Goal: Task Accomplishment & Management: Complete application form

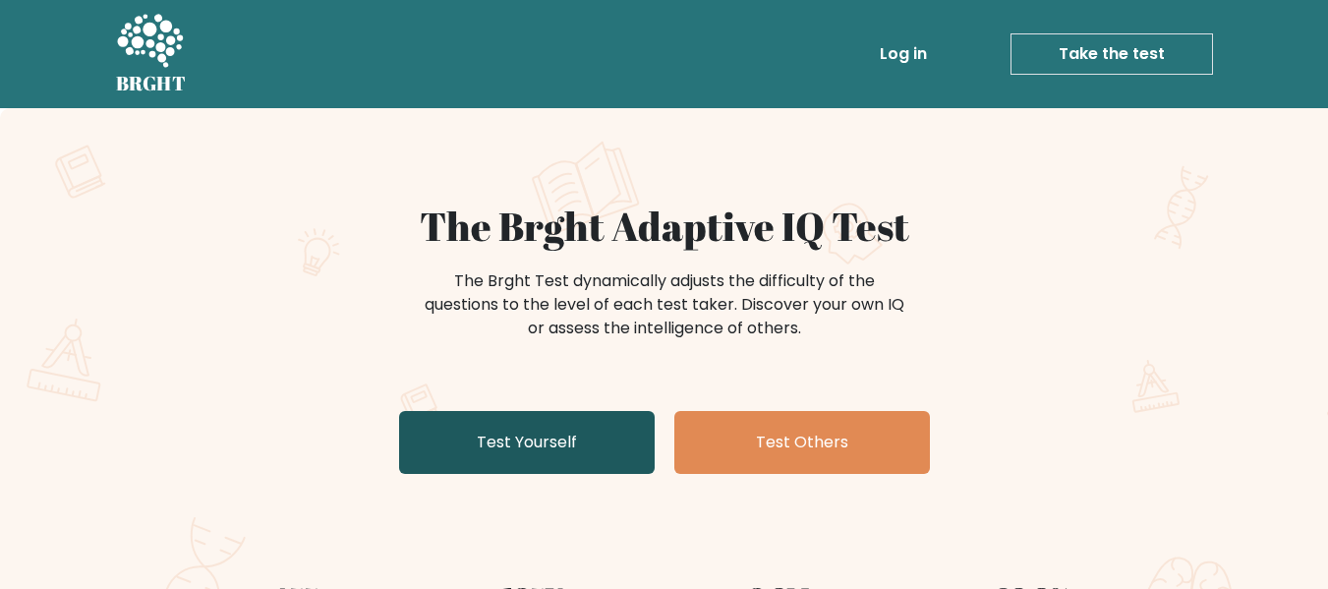
click at [539, 436] on link "Test Yourself" at bounding box center [527, 442] width 256 height 63
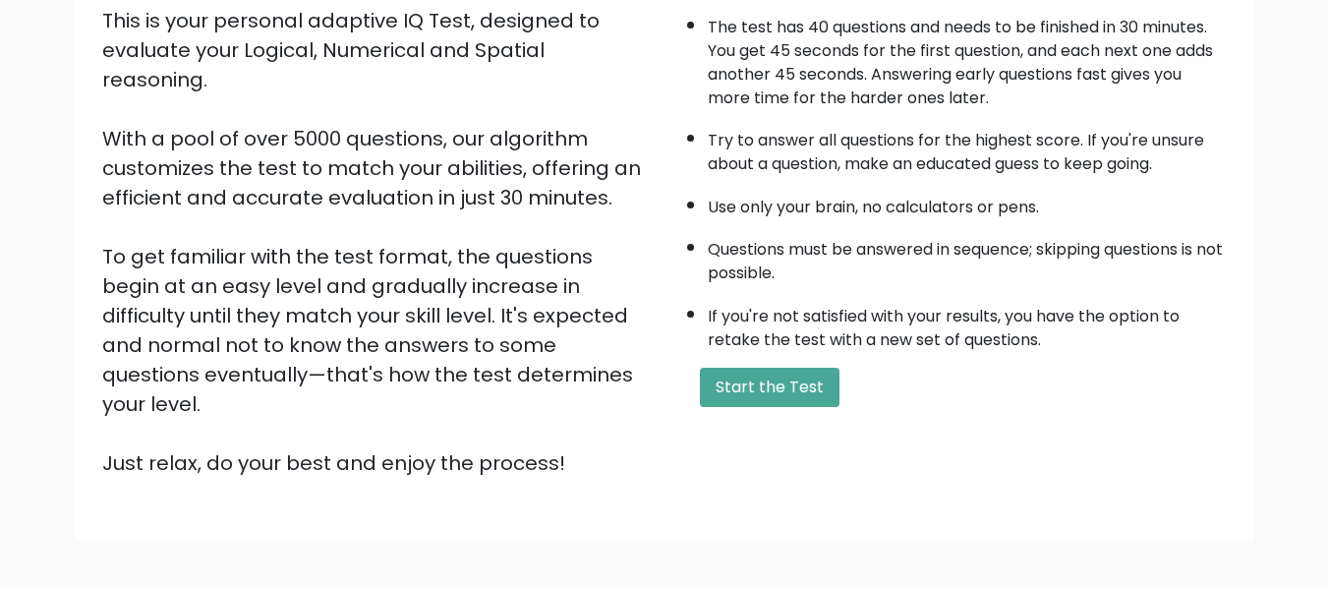
scroll to position [275, 0]
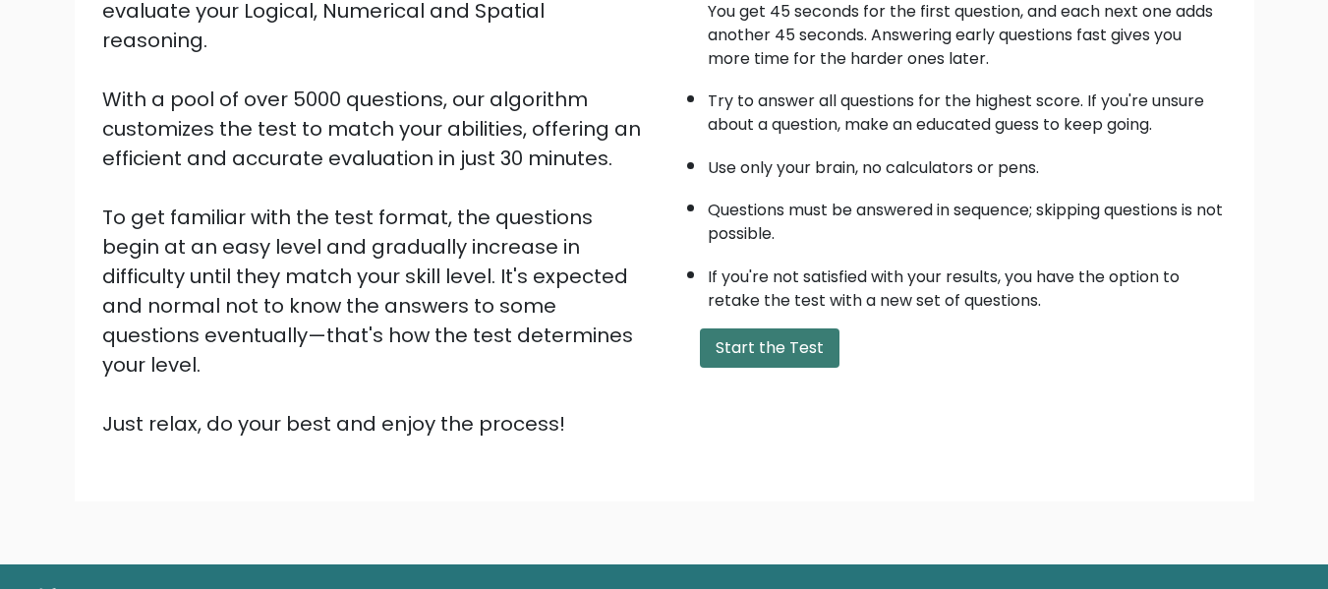
click at [784, 359] on button "Start the Test" at bounding box center [770, 347] width 140 height 39
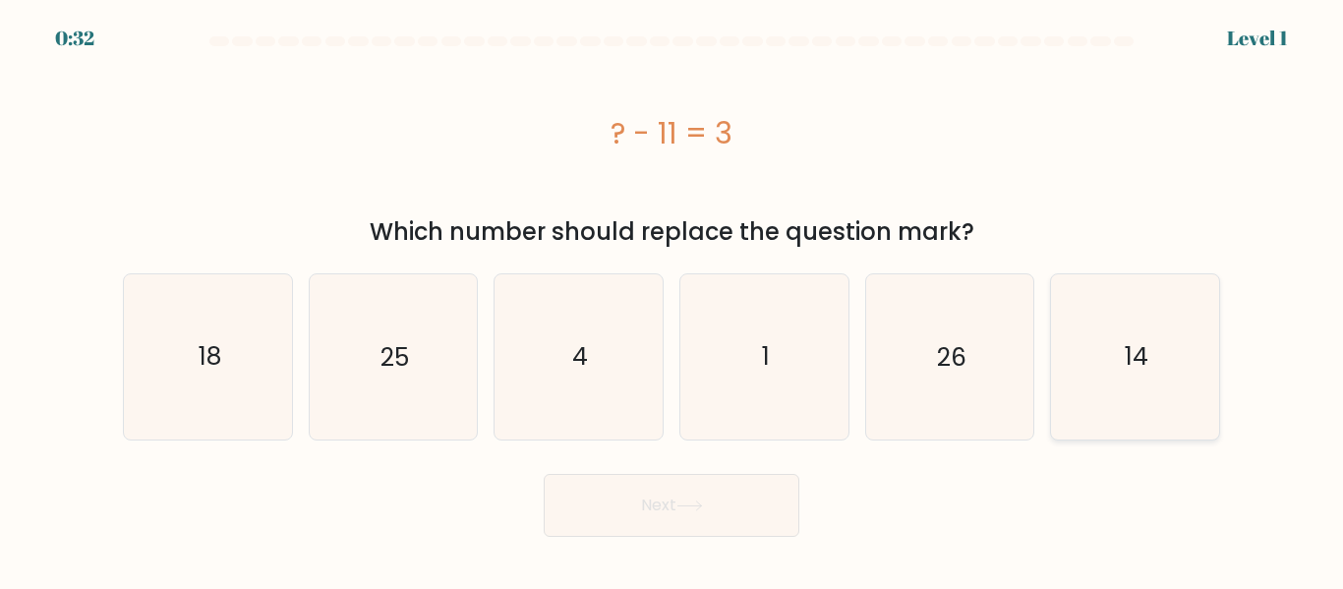
click at [1131, 361] on text "14" at bounding box center [1137, 356] width 24 height 34
click at [673, 300] on input "f. 14" at bounding box center [672, 297] width 1 height 5
radio input "true"
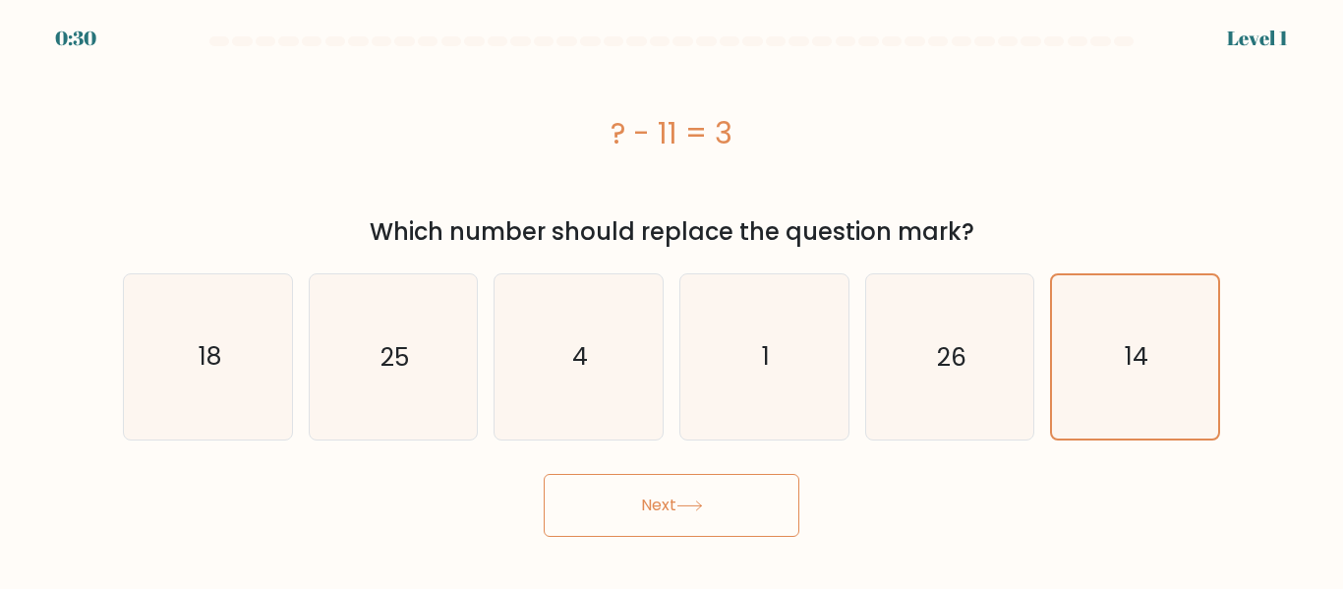
click at [660, 520] on button "Next" at bounding box center [672, 505] width 256 height 63
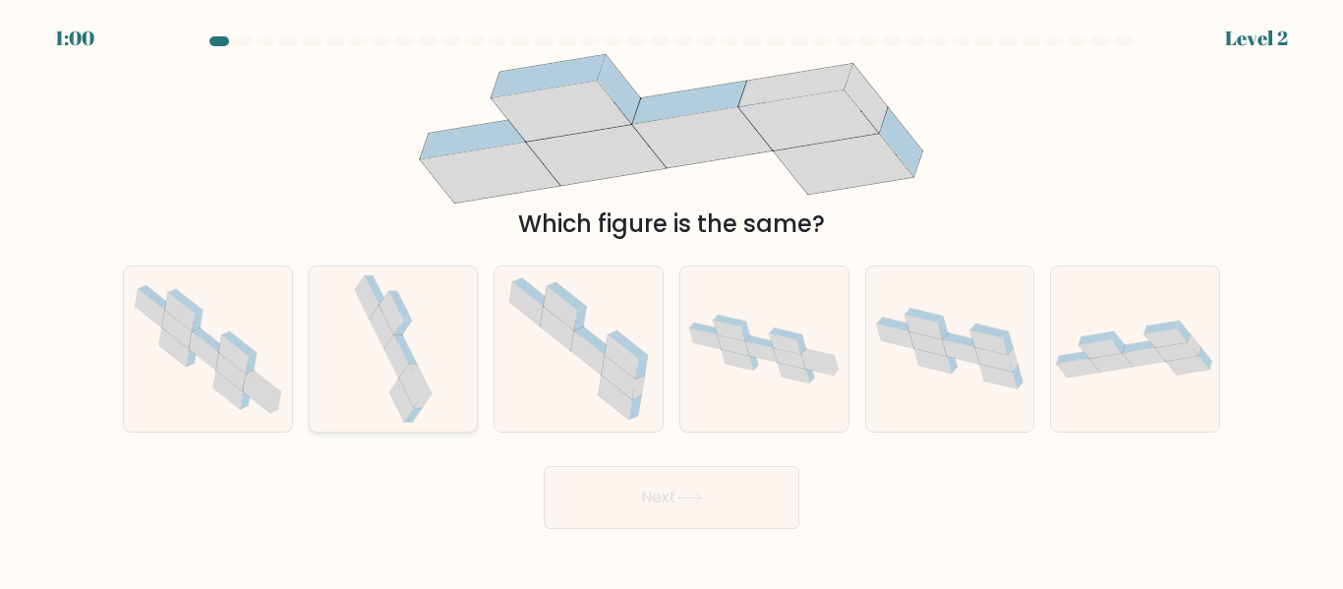
click at [378, 345] on icon at bounding box center [393, 348] width 87 height 164
click at [672, 300] on input "b." at bounding box center [672, 297] width 1 height 5
radio input "true"
click at [684, 505] on button "Next" at bounding box center [672, 497] width 256 height 63
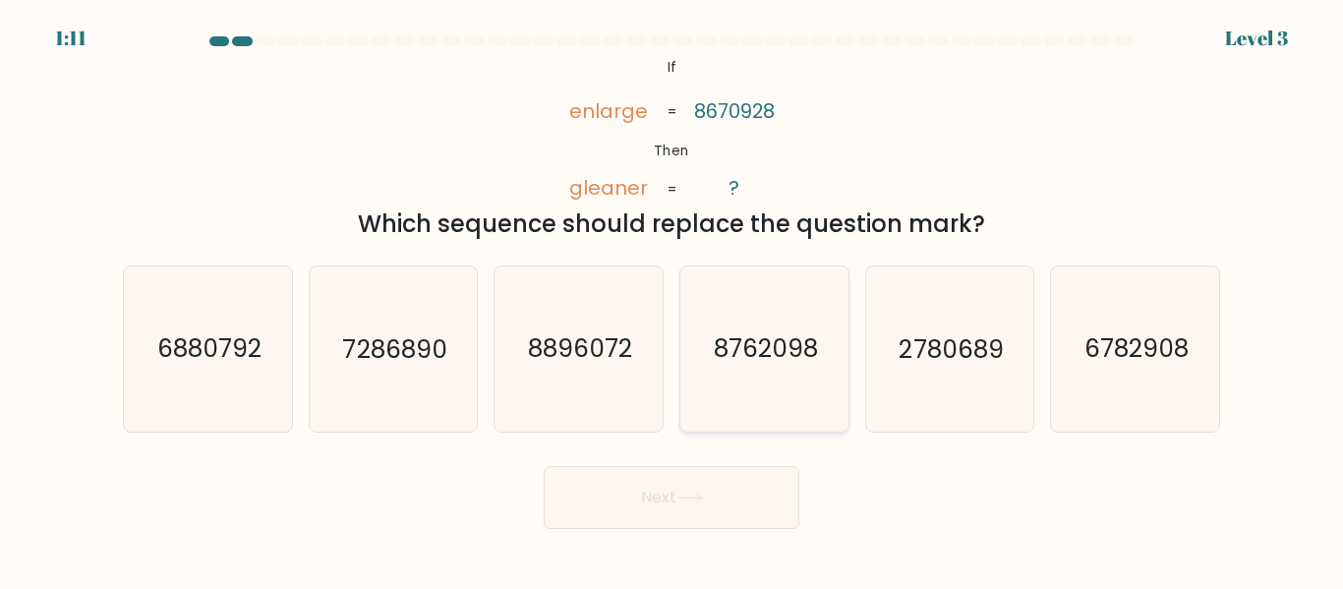
click at [731, 363] on text "8762098" at bounding box center [766, 349] width 104 height 34
click at [673, 300] on input "d. 8762098" at bounding box center [672, 297] width 1 height 5
radio input "true"
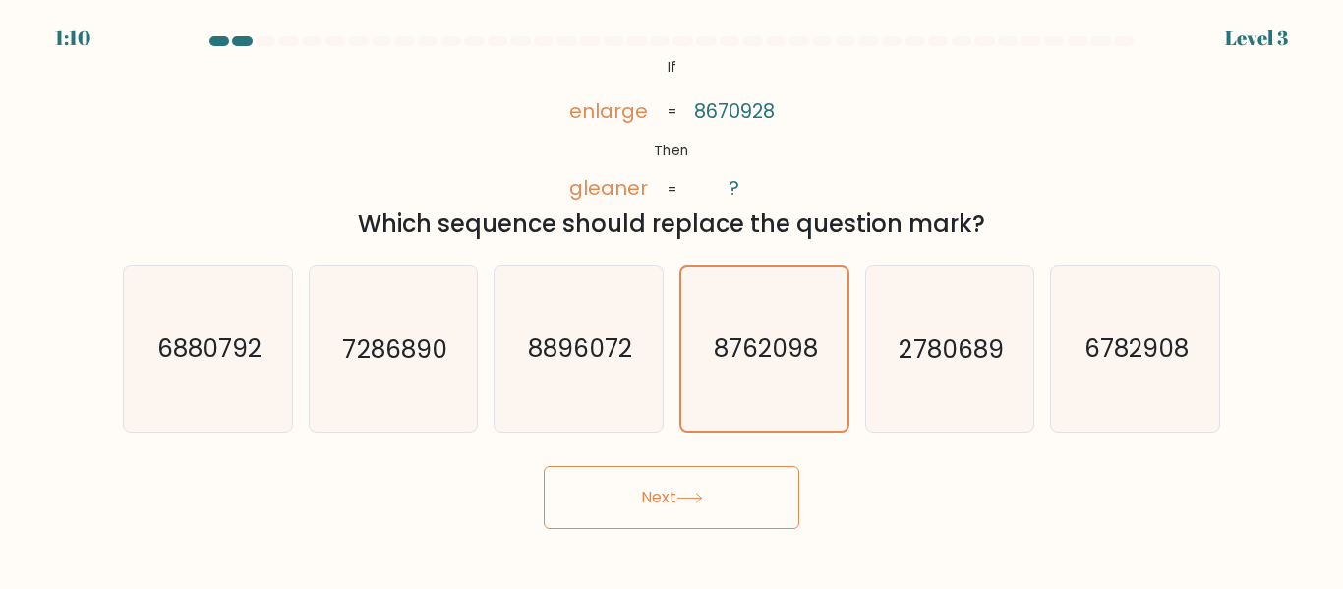
click at [711, 498] on button "Next" at bounding box center [672, 497] width 256 height 63
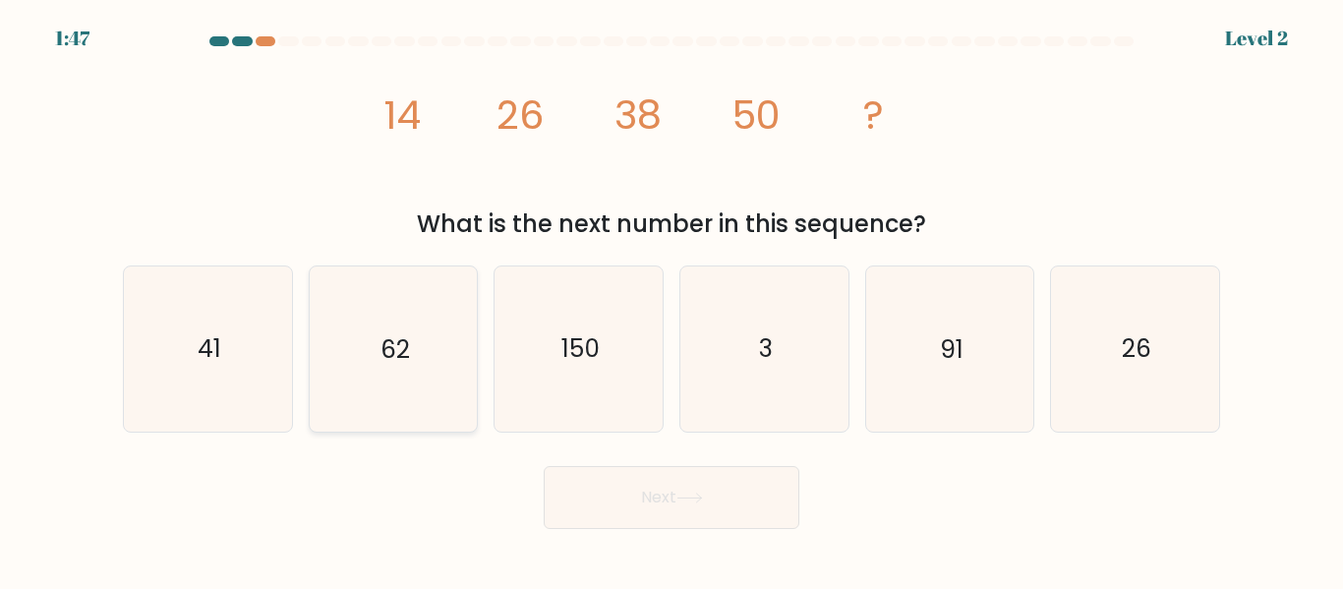
click at [390, 315] on icon "62" at bounding box center [393, 348] width 164 height 164
click at [672, 300] on input "b. 62" at bounding box center [672, 297] width 1 height 5
radio input "true"
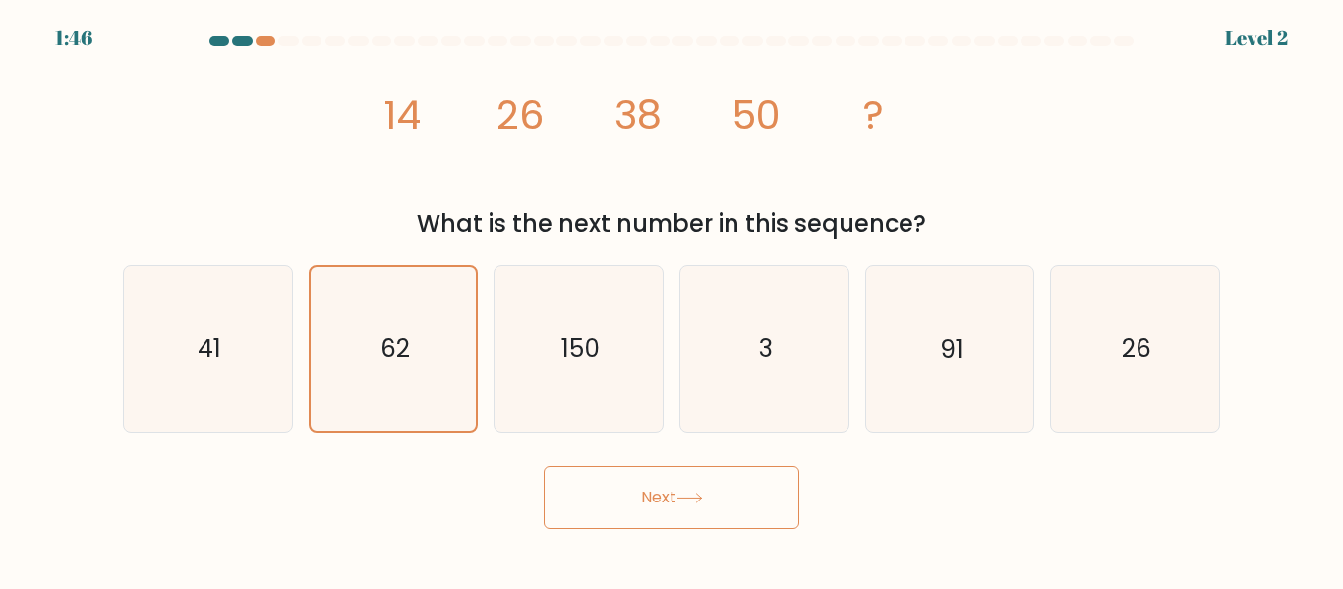
click at [668, 501] on button "Next" at bounding box center [672, 497] width 256 height 63
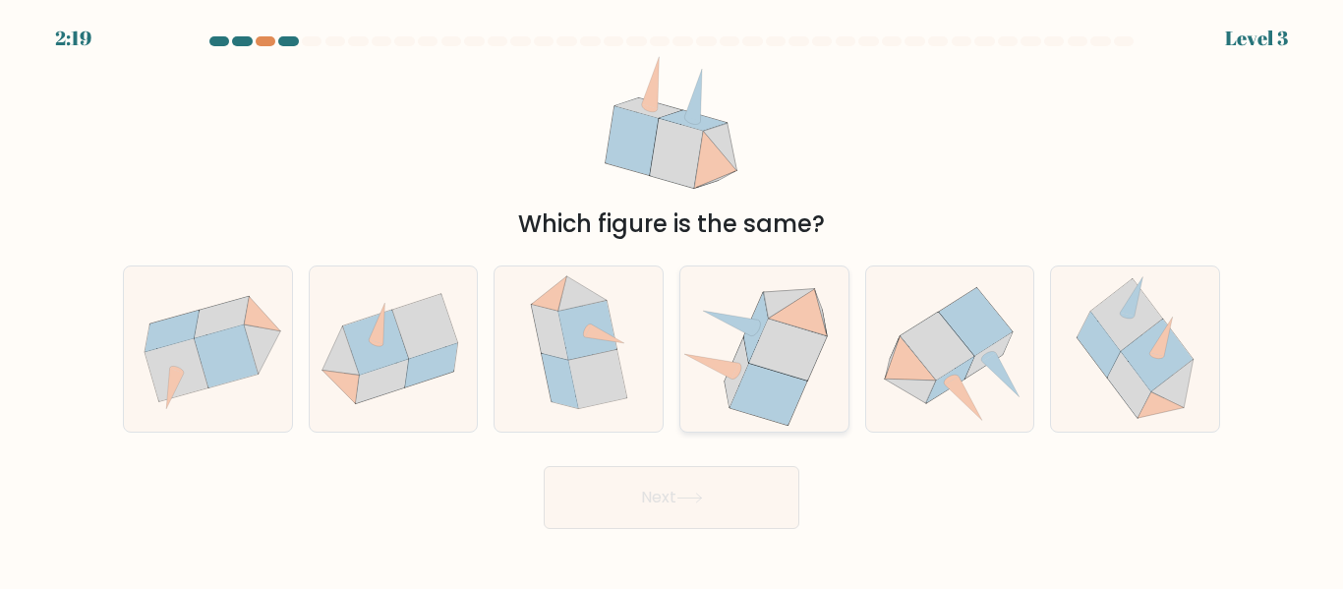
click at [797, 375] on icon at bounding box center [788, 350] width 78 height 62
click at [673, 300] on input "d." at bounding box center [672, 297] width 1 height 5
radio input "true"
click at [703, 493] on icon at bounding box center [690, 498] width 27 height 11
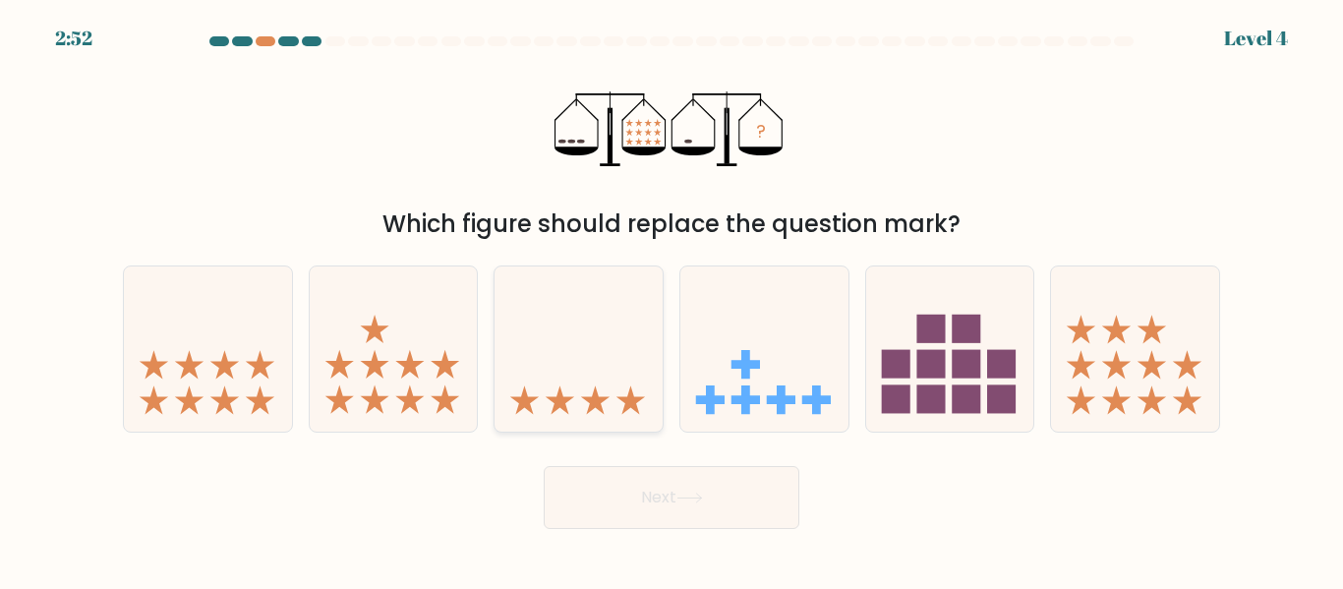
click at [572, 374] on icon at bounding box center [579, 348] width 168 height 139
click at [672, 300] on input "c." at bounding box center [672, 297] width 1 height 5
radio input "true"
click at [655, 509] on button "Next" at bounding box center [672, 497] width 256 height 63
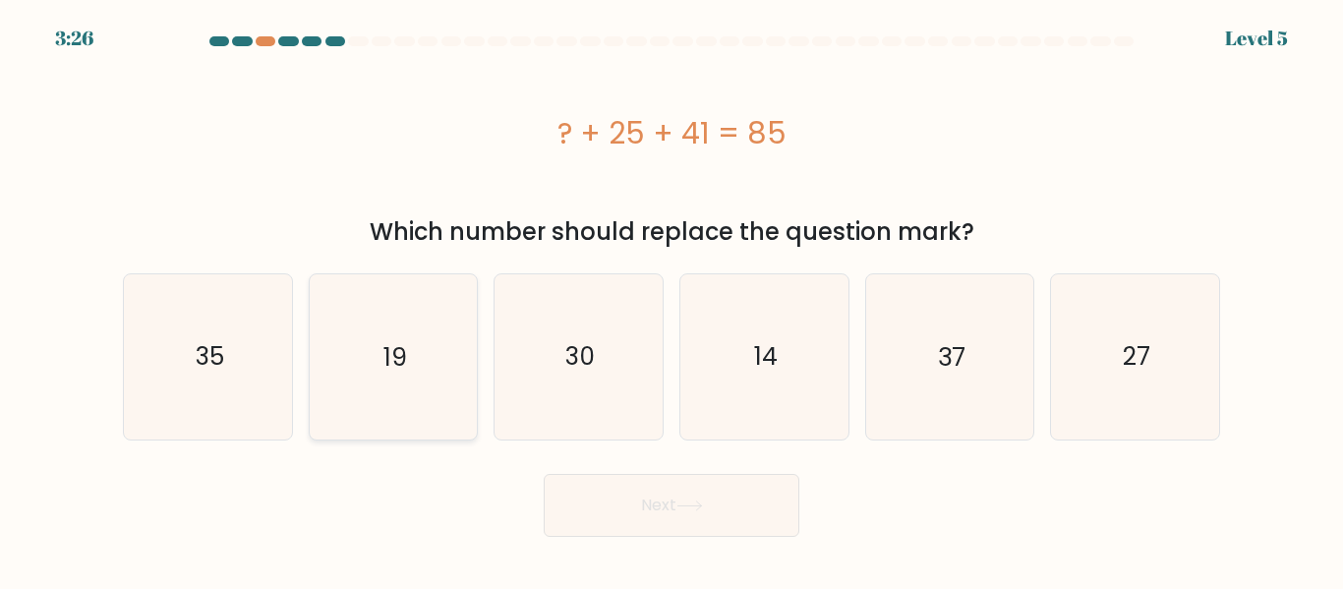
click at [413, 367] on icon "19" at bounding box center [393, 356] width 164 height 164
click at [672, 300] on input "b. 19" at bounding box center [672, 297] width 1 height 5
radio input "true"
click at [696, 528] on button "Next" at bounding box center [672, 505] width 256 height 63
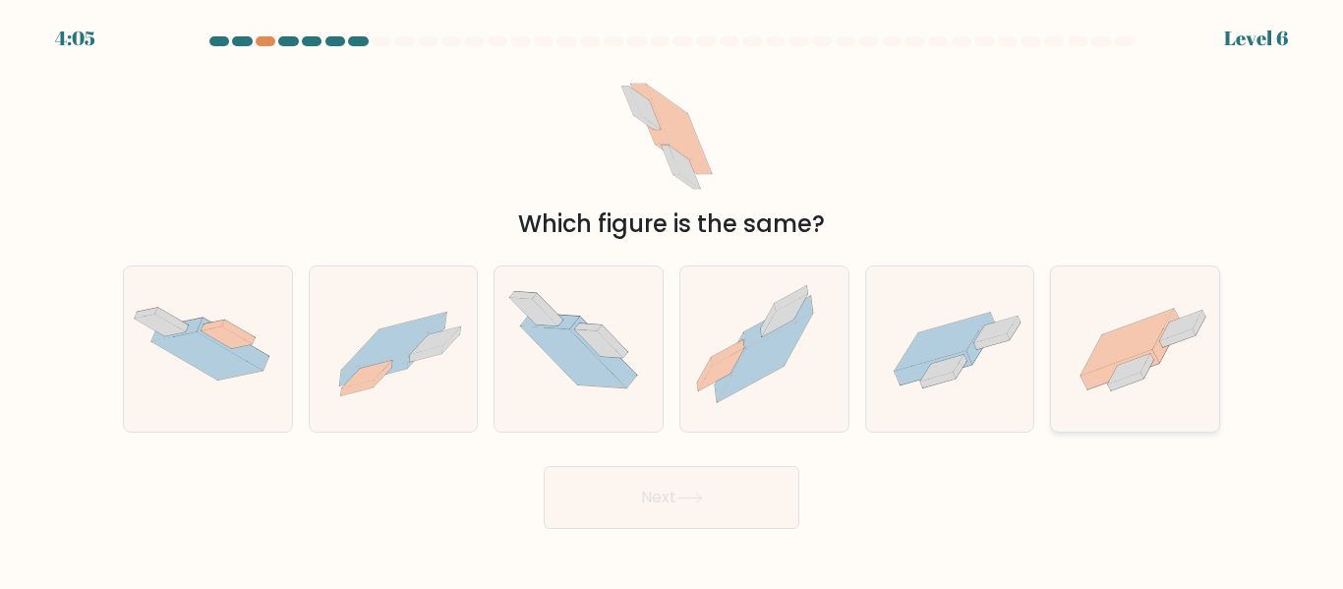
click at [1113, 372] on icon at bounding box center [1121, 369] width 79 height 39
click at [673, 300] on input "f." at bounding box center [672, 297] width 1 height 5
radio input "true"
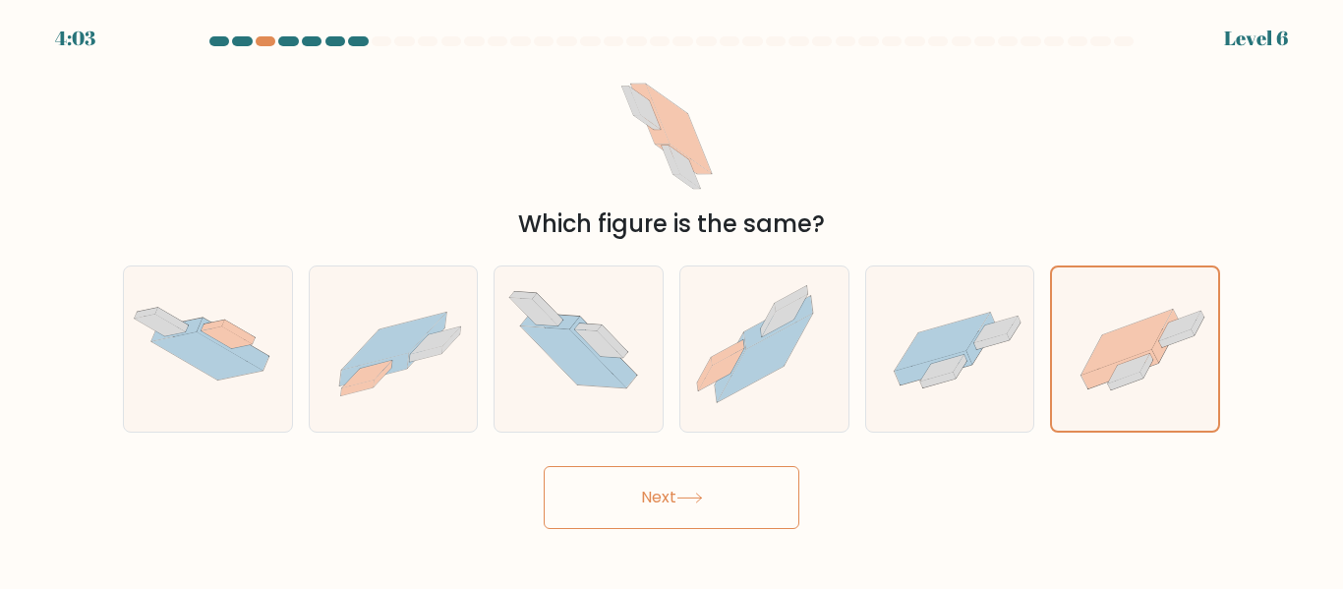
click at [690, 509] on button "Next" at bounding box center [672, 497] width 256 height 63
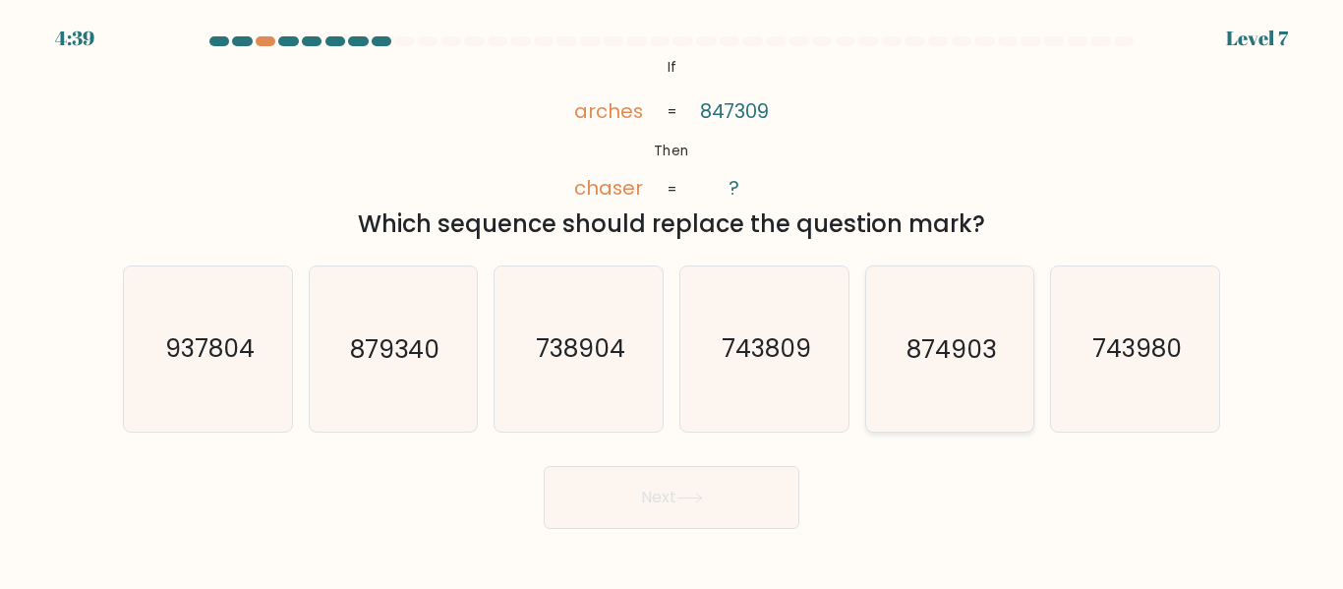
click at [974, 380] on icon "874903" at bounding box center [949, 348] width 164 height 164
click at [673, 300] on input "e. 874903" at bounding box center [672, 297] width 1 height 5
radio input "true"
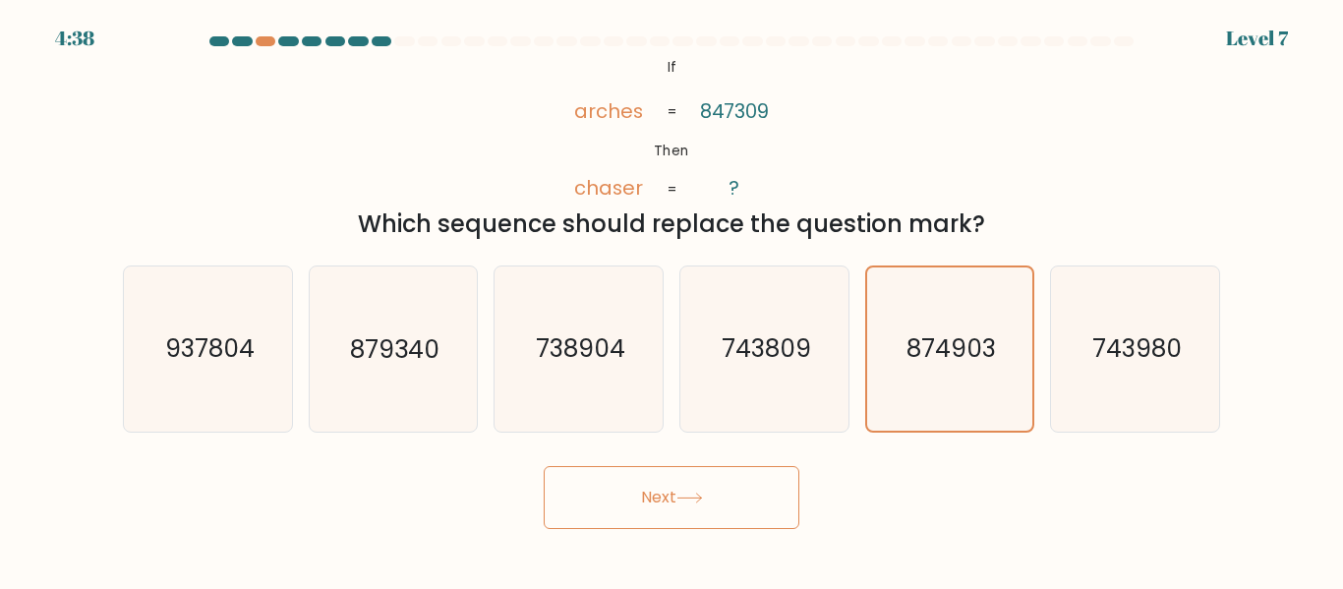
click at [705, 514] on button "Next" at bounding box center [672, 497] width 256 height 63
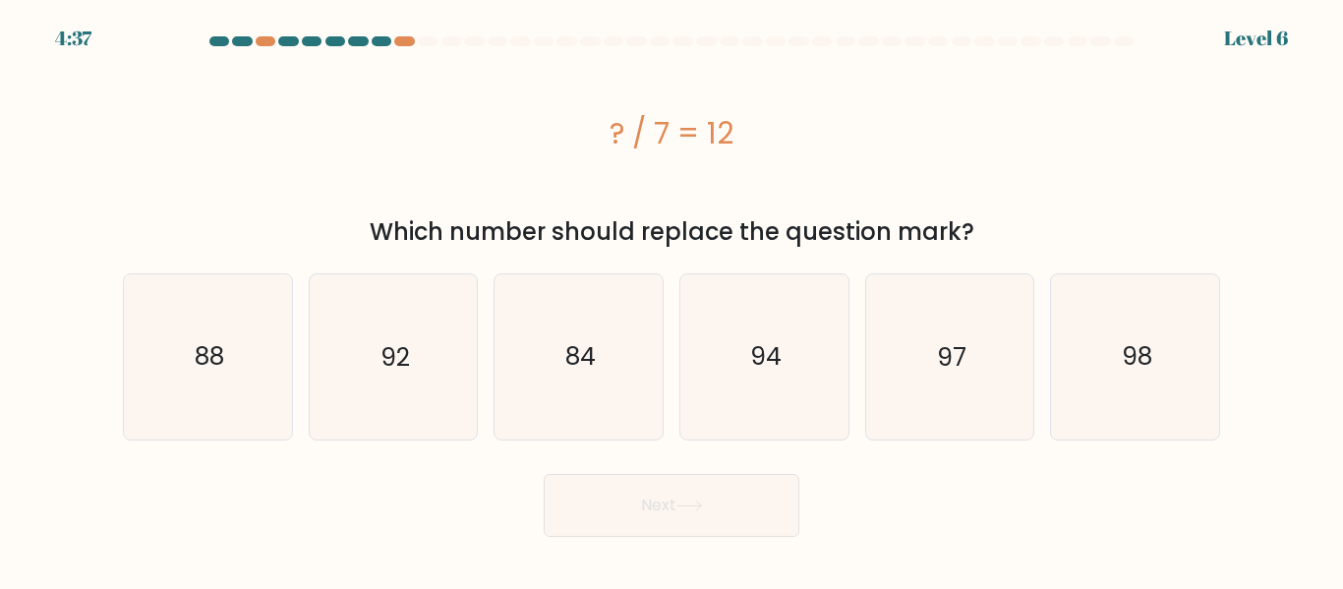
click at [705, 514] on button "Next" at bounding box center [672, 505] width 256 height 63
click at [1075, 480] on div "Next" at bounding box center [671, 500] width 1121 height 73
click at [567, 363] on text "84" at bounding box center [580, 356] width 30 height 34
click at [672, 300] on input "c. 84" at bounding box center [672, 297] width 1 height 5
radio input "true"
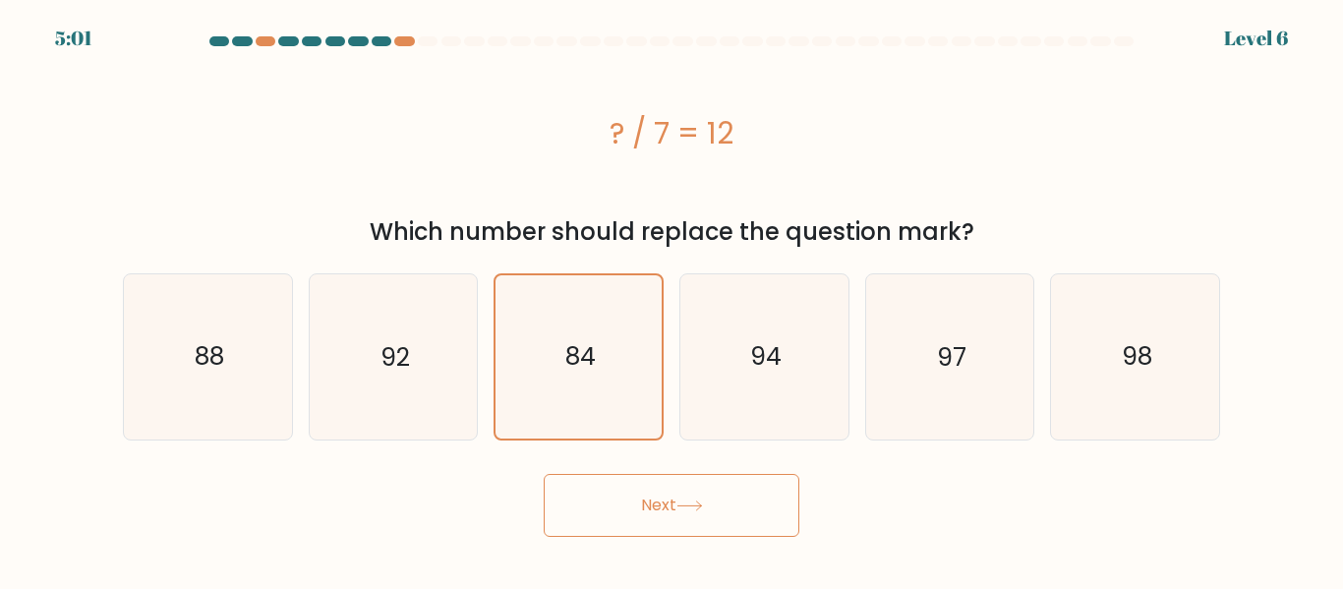
click at [703, 502] on icon at bounding box center [690, 506] width 27 height 11
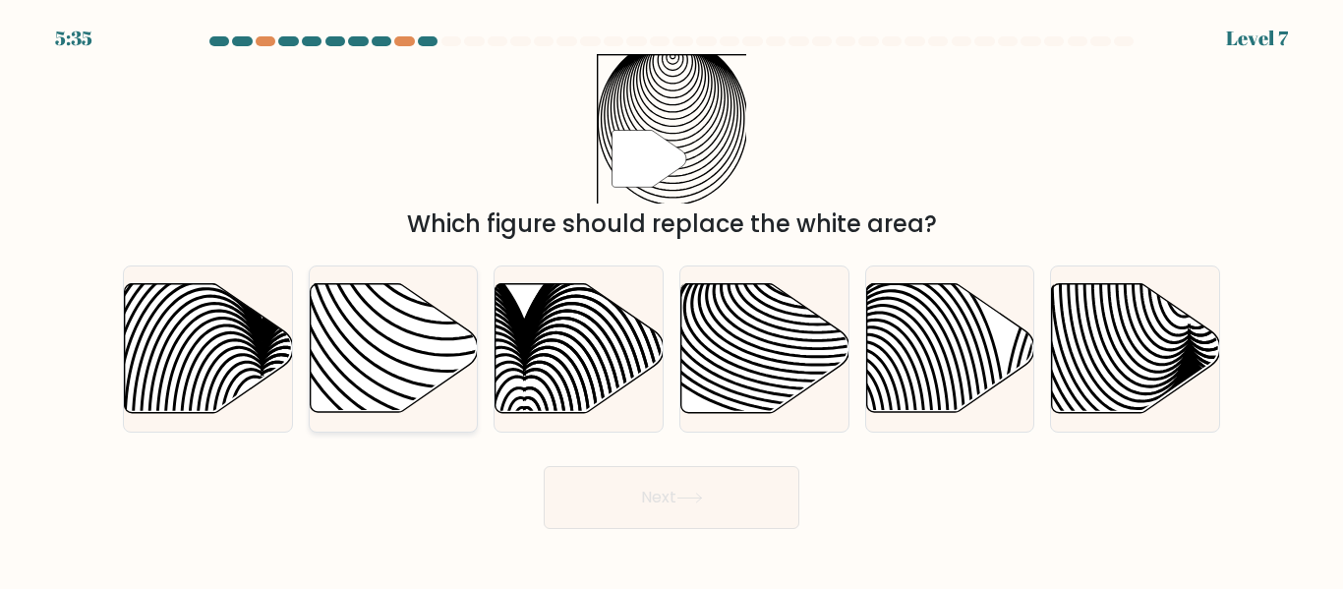
click at [400, 373] on icon at bounding box center [394, 348] width 168 height 129
click at [672, 300] on input "b." at bounding box center [672, 297] width 1 height 5
radio input "true"
click at [714, 505] on button "Next" at bounding box center [672, 497] width 256 height 63
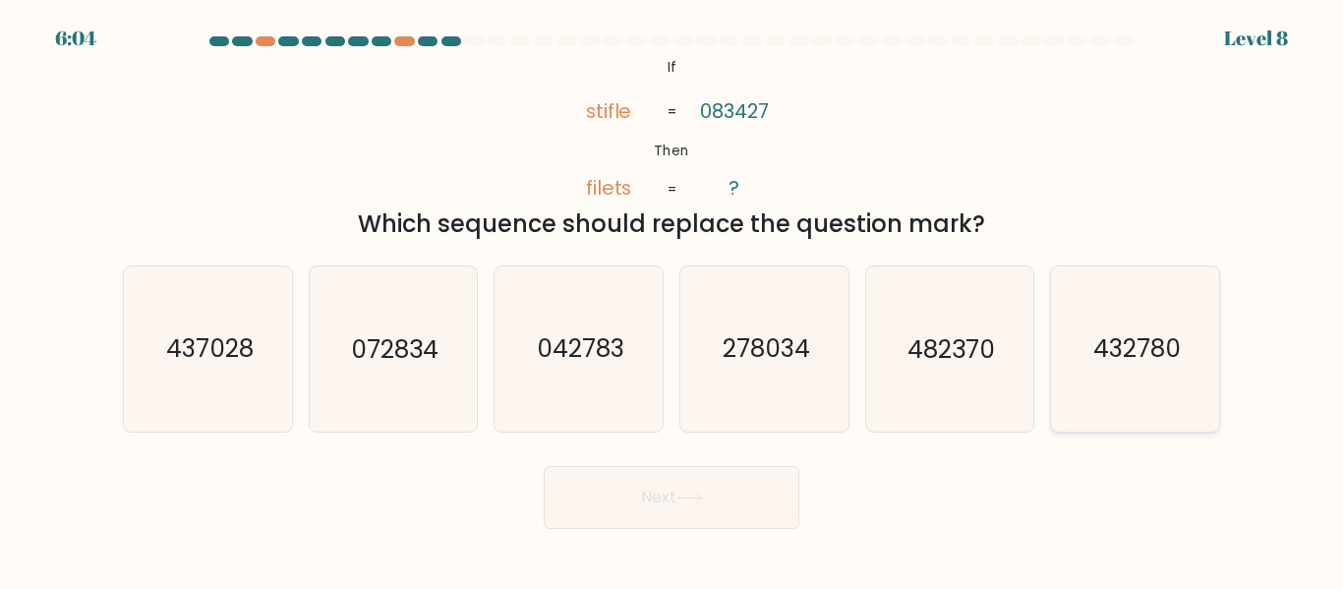
click at [1093, 351] on text "432780" at bounding box center [1137, 349] width 88 height 34
click at [673, 300] on input "f. 432780" at bounding box center [672, 297] width 1 height 5
radio input "true"
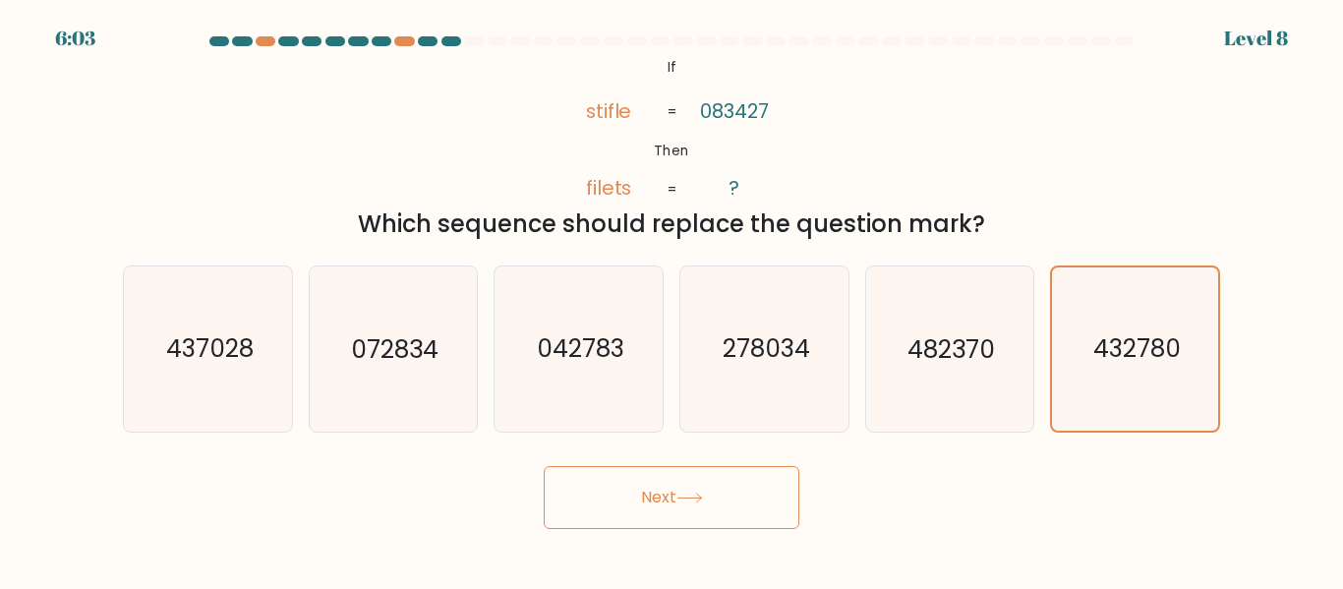
click at [672, 502] on button "Next" at bounding box center [672, 497] width 256 height 63
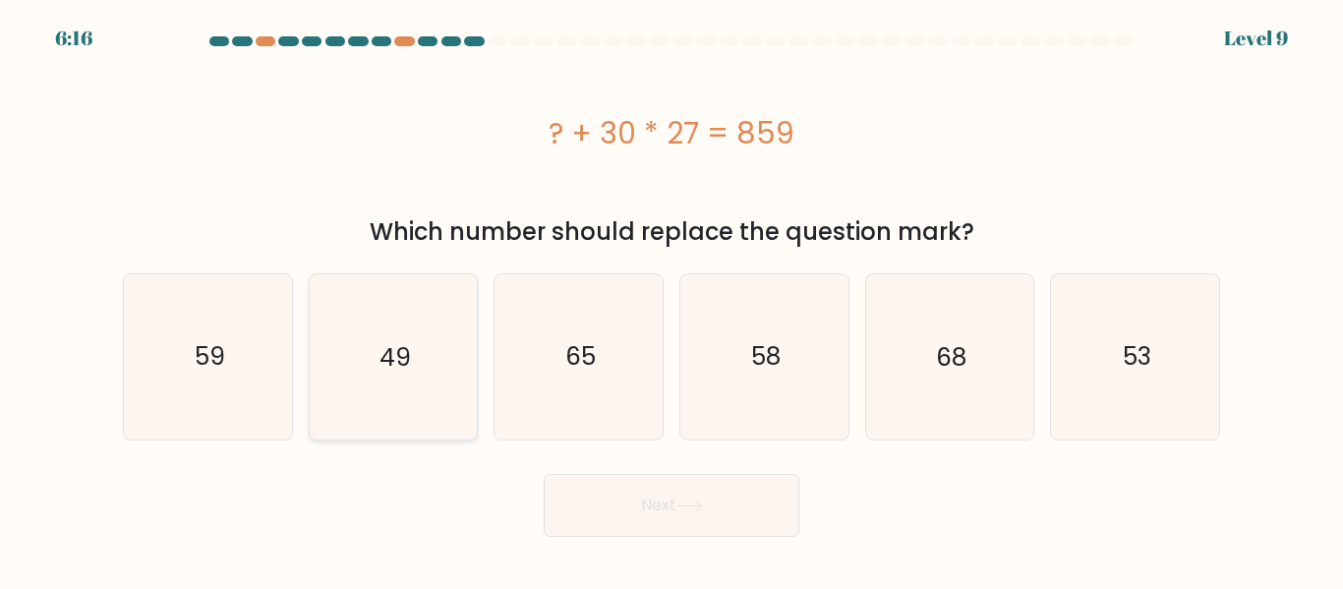
click at [375, 341] on icon "49" at bounding box center [393, 356] width 164 height 164
click at [672, 300] on input "b. 49" at bounding box center [672, 297] width 1 height 5
radio input "true"
click at [736, 510] on button "Next" at bounding box center [672, 505] width 256 height 63
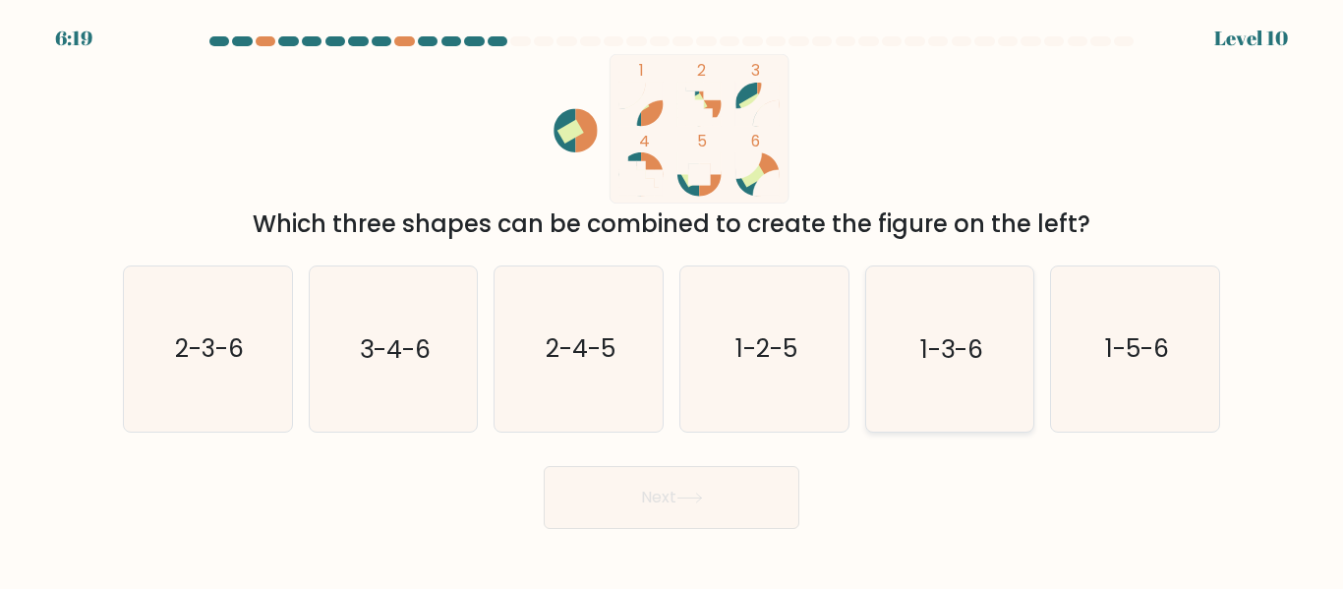
drag, startPoint x: 984, startPoint y: 395, endPoint x: 1029, endPoint y: 333, distance: 76.1
click at [1029, 333] on icon "1-3-6" at bounding box center [949, 348] width 164 height 164
click at [673, 300] on input "e. 1-3-6" at bounding box center [672, 297] width 1 height 5
radio input "true"
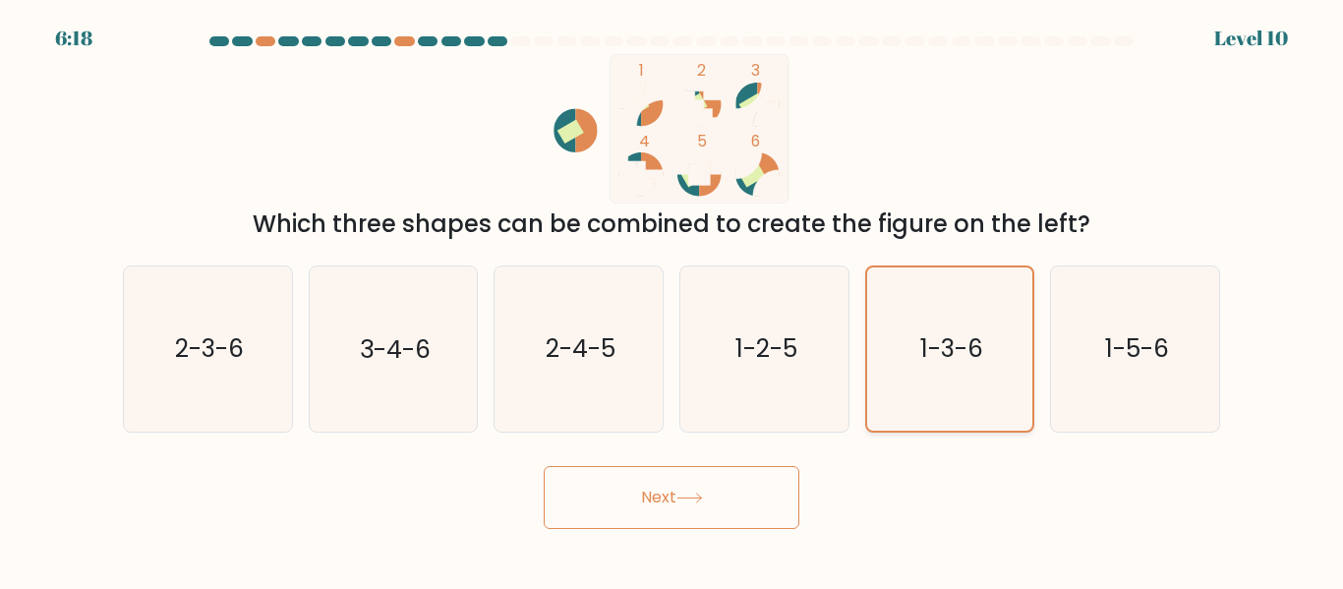
click at [984, 336] on icon "1-3-6" at bounding box center [949, 348] width 162 height 162
click at [673, 300] on input "e. 1-3-6" at bounding box center [672, 297] width 1 height 5
click at [664, 507] on button "Next" at bounding box center [672, 497] width 256 height 63
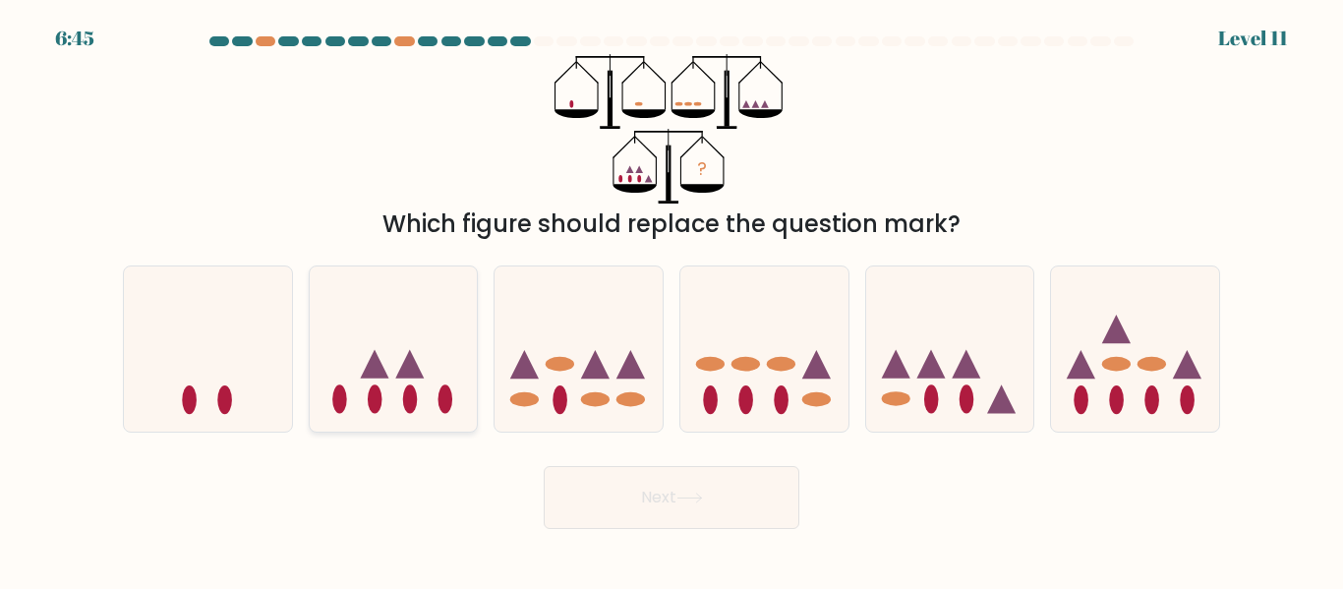
click at [419, 360] on icon at bounding box center [394, 348] width 168 height 139
click at [672, 300] on input "b." at bounding box center [672, 297] width 1 height 5
radio input "true"
click at [725, 498] on button "Next" at bounding box center [672, 497] width 256 height 63
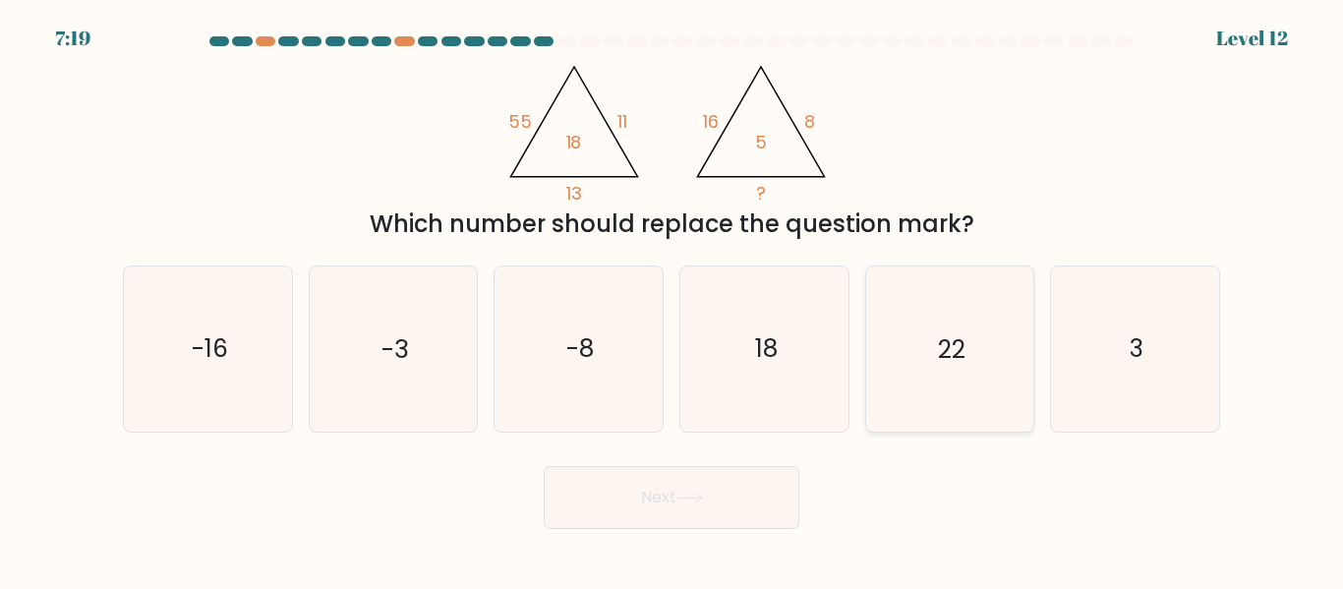
click at [940, 356] on text "22" at bounding box center [952, 349] width 28 height 34
click at [673, 300] on input "e. 22" at bounding box center [672, 297] width 1 height 5
radio input "true"
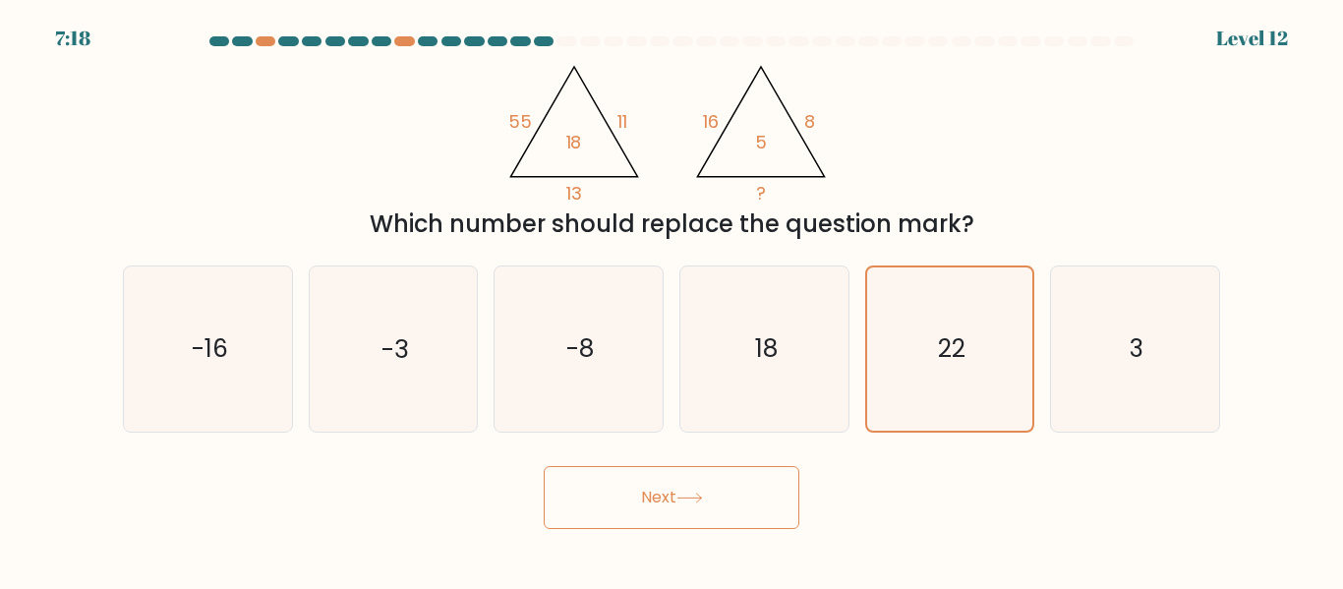
click at [738, 519] on button "Next" at bounding box center [672, 497] width 256 height 63
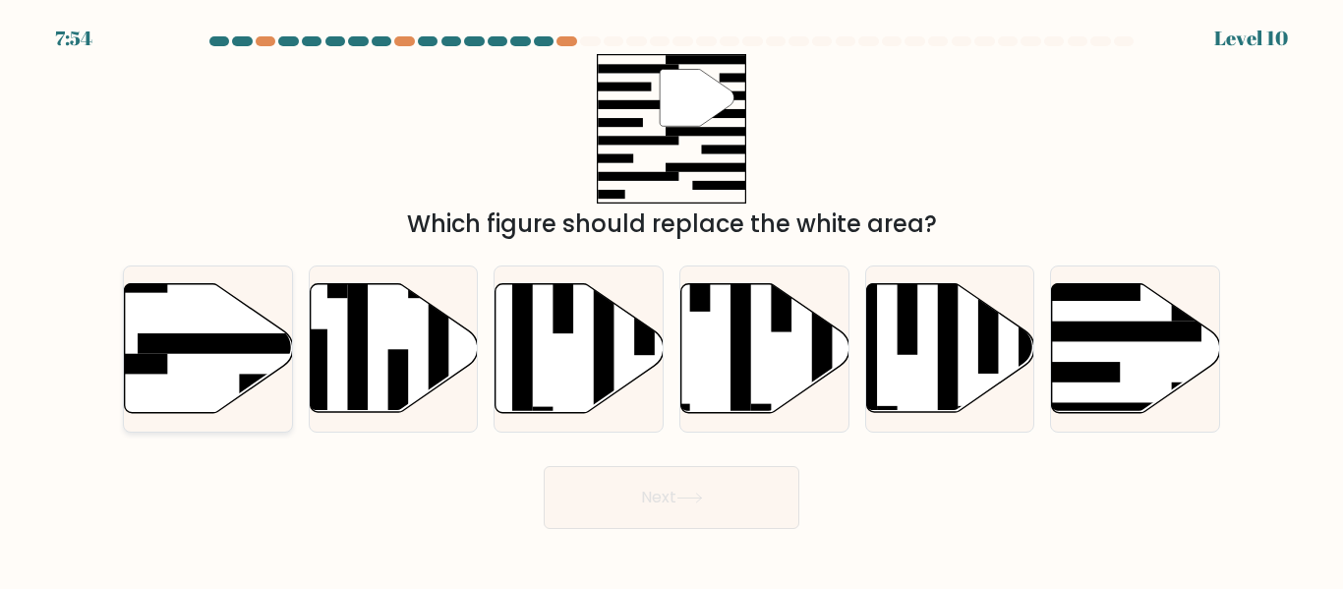
click at [195, 354] on icon at bounding box center [209, 348] width 168 height 129
click at [672, 300] on input "a." at bounding box center [672, 297] width 1 height 5
radio input "true"
click at [639, 507] on button "Next" at bounding box center [672, 497] width 256 height 63
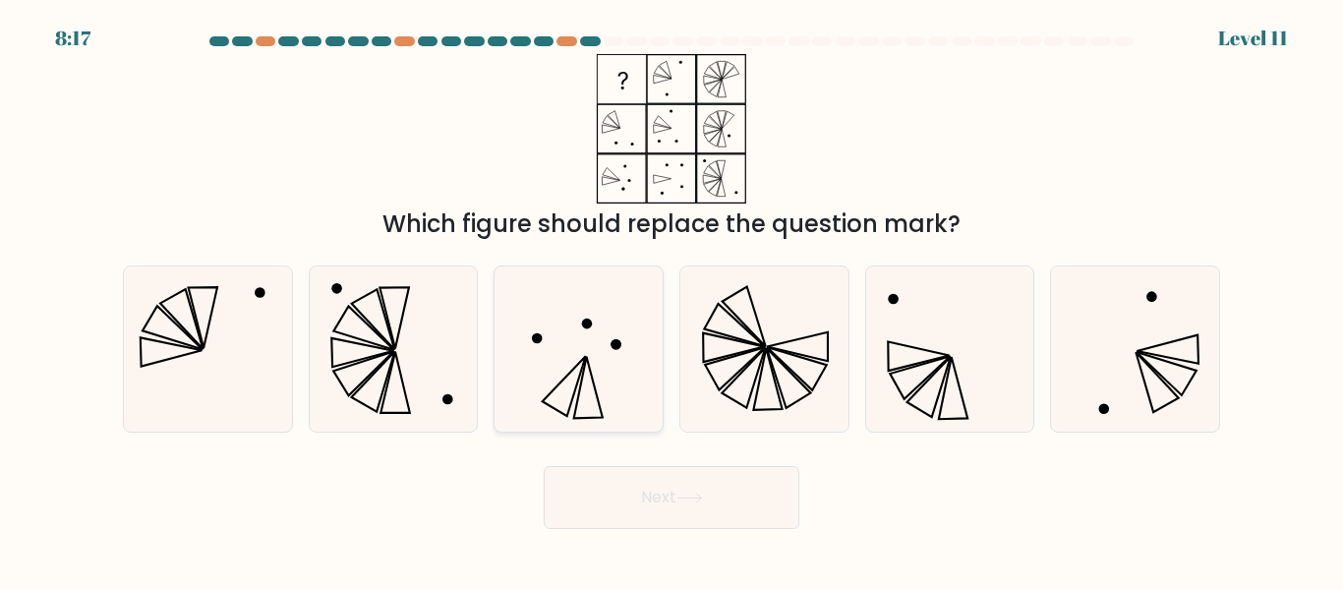
click at [583, 343] on icon at bounding box center [579, 348] width 164 height 164
click at [672, 300] on input "c." at bounding box center [672, 297] width 1 height 5
radio input "true"
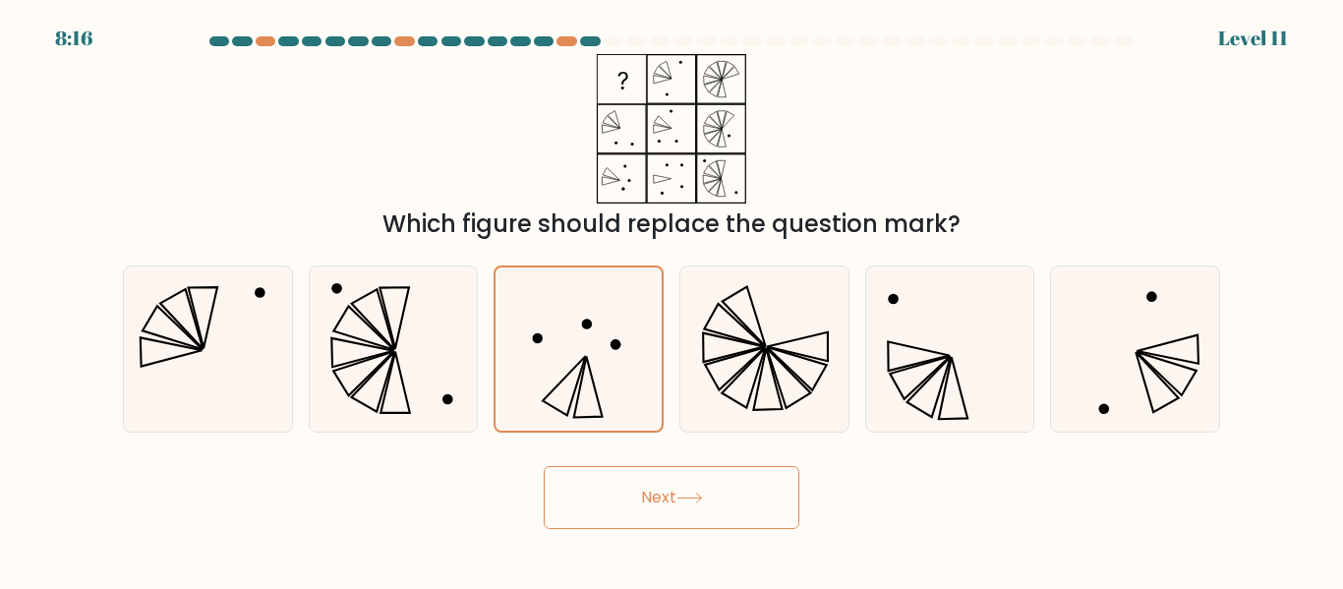
click at [672, 506] on button "Next" at bounding box center [672, 497] width 256 height 63
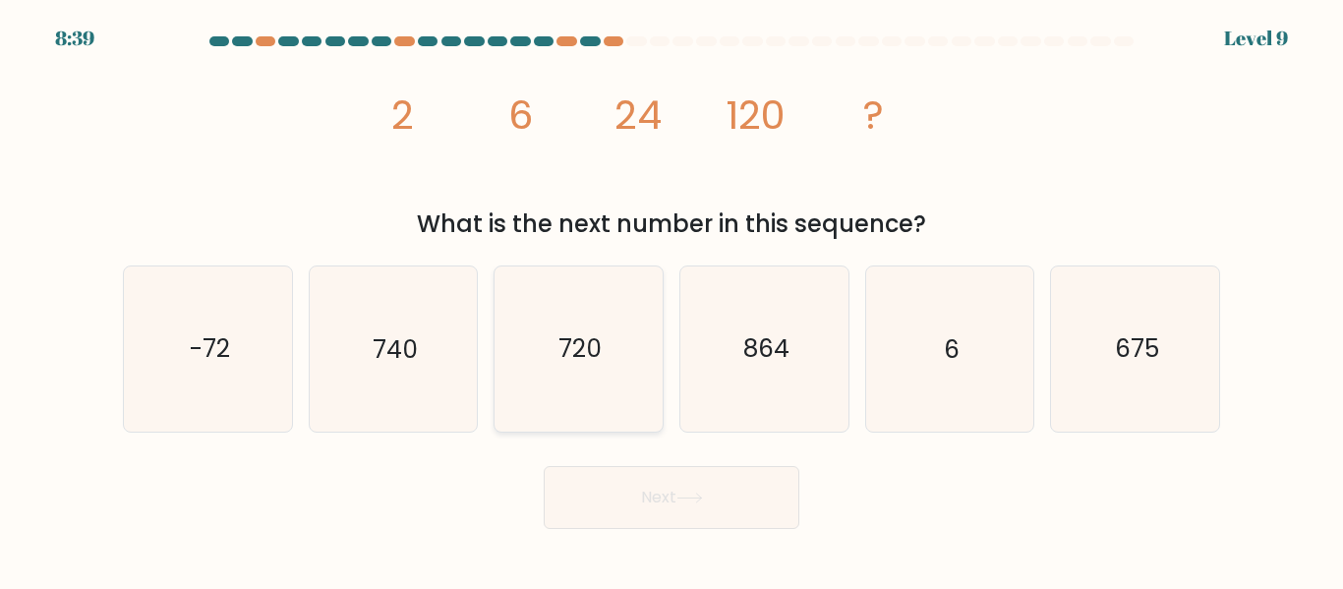
click at [578, 332] on text "720" at bounding box center [580, 349] width 43 height 34
click at [672, 300] on input "c. 720" at bounding box center [672, 297] width 1 height 5
radio input "true"
click at [693, 513] on button "Next" at bounding box center [672, 497] width 256 height 63
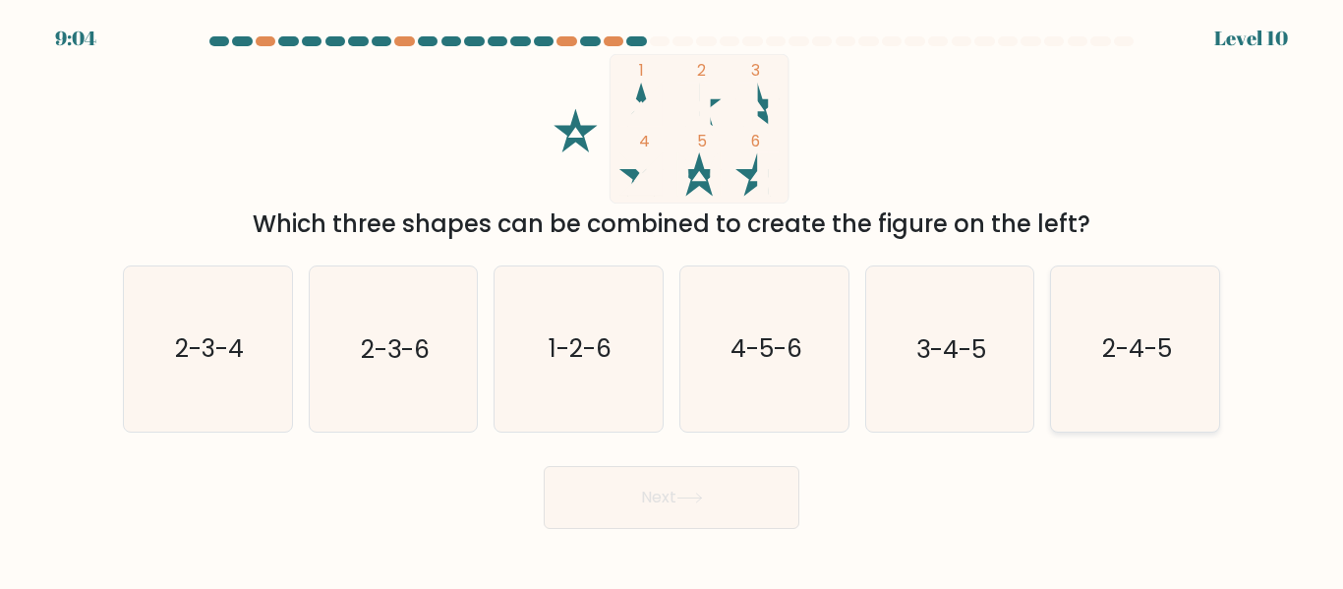
click at [1154, 356] on text "2-4-5" at bounding box center [1137, 349] width 70 height 34
click at [673, 300] on input "f. 2-4-5" at bounding box center [672, 297] width 1 height 5
radio input "true"
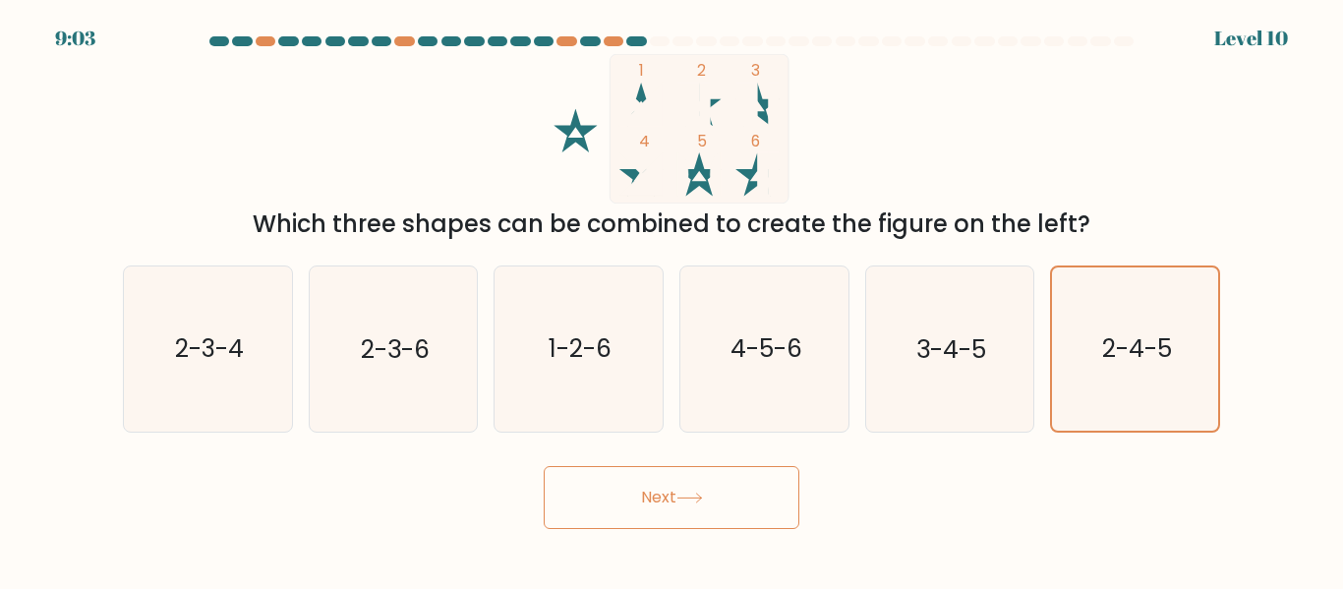
click at [709, 488] on button "Next" at bounding box center [672, 497] width 256 height 63
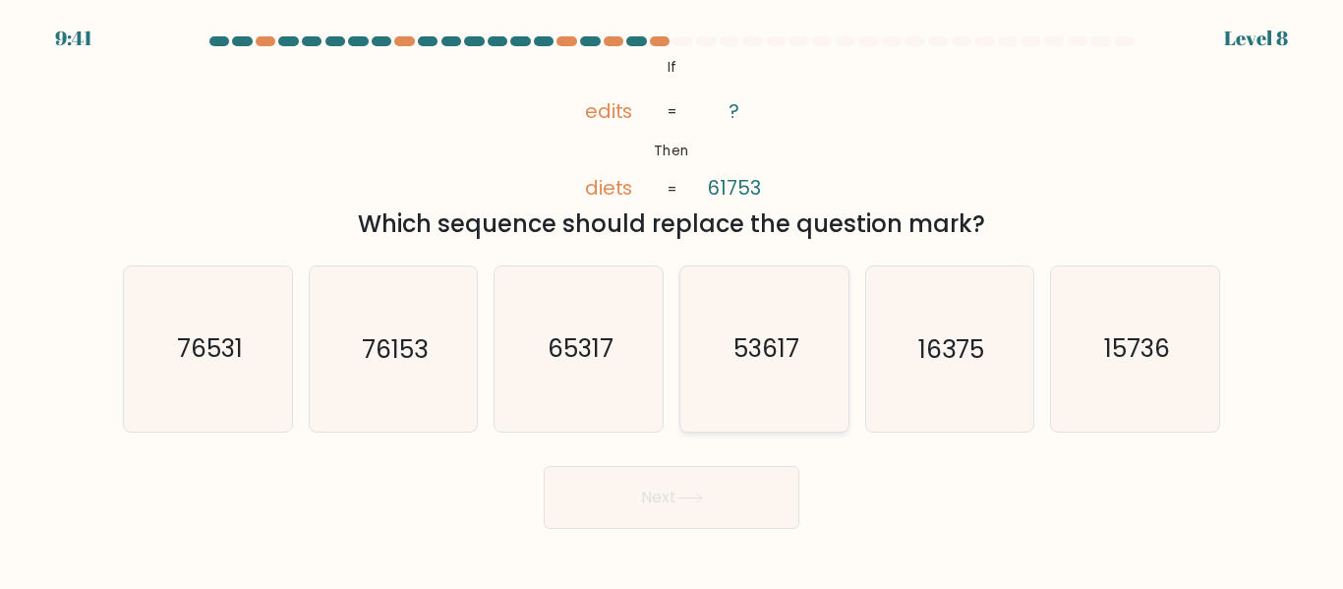
click at [741, 366] on text "53617" at bounding box center [766, 349] width 66 height 34
click at [673, 300] on input "d. 53617" at bounding box center [672, 297] width 1 height 5
radio input "true"
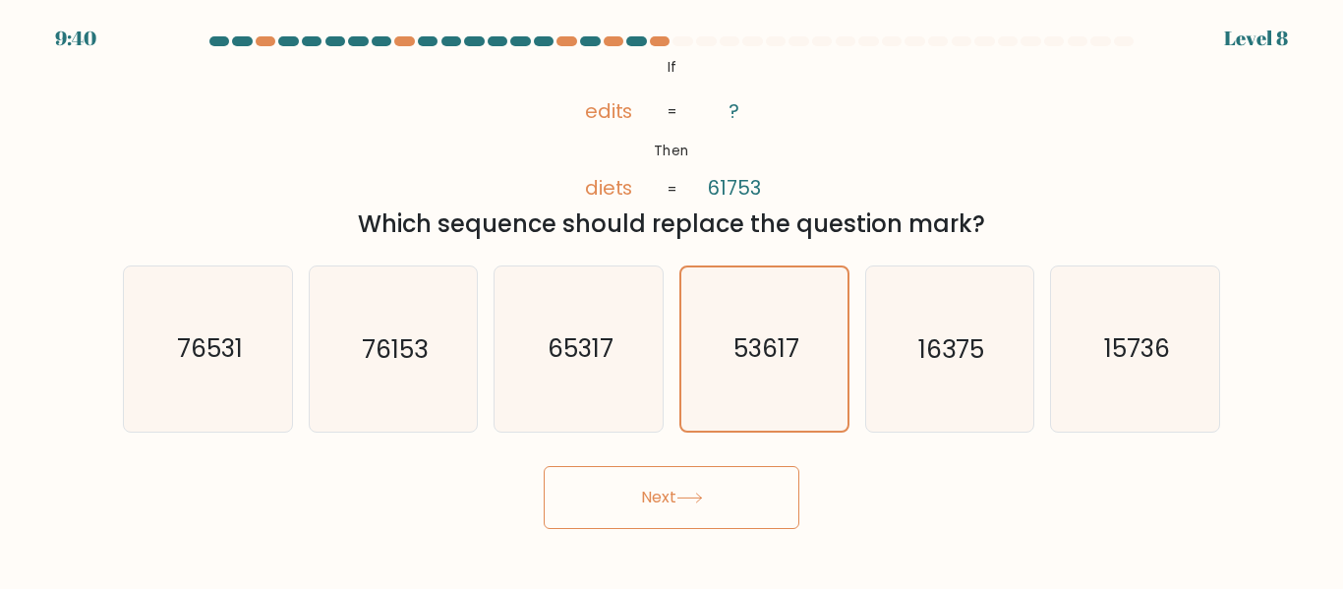
click at [677, 498] on button "Next" at bounding box center [672, 497] width 256 height 63
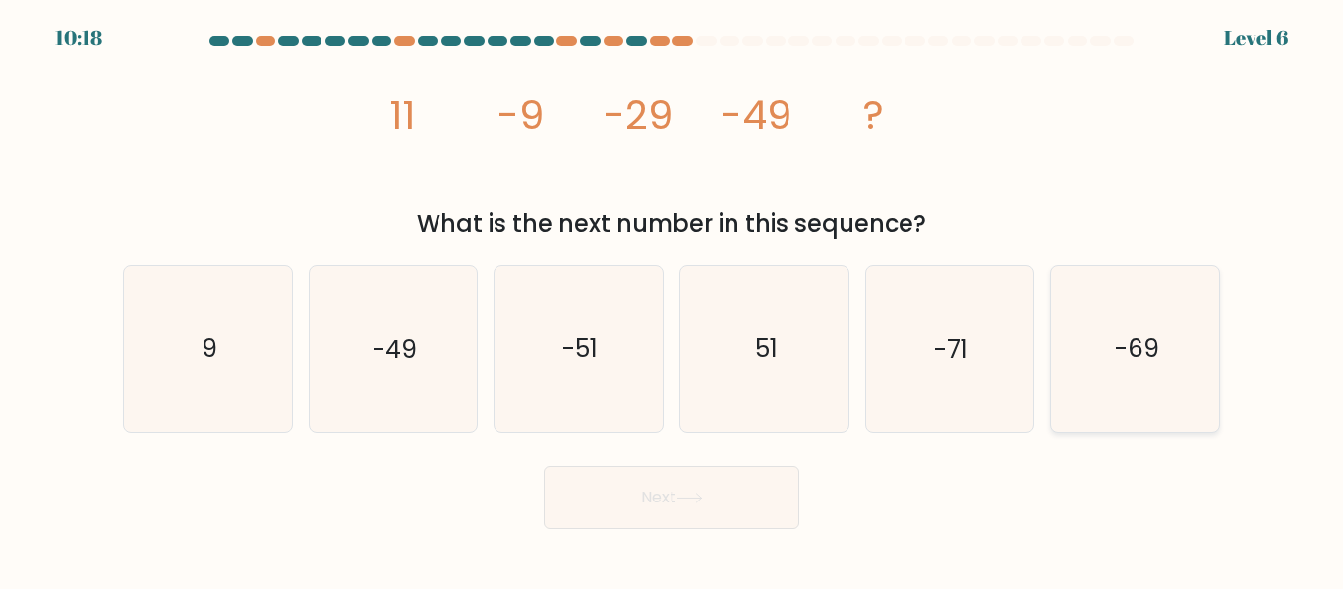
click at [1136, 358] on text "-69" at bounding box center [1137, 349] width 44 height 34
click at [673, 300] on input "f. -69" at bounding box center [672, 297] width 1 height 5
radio input "true"
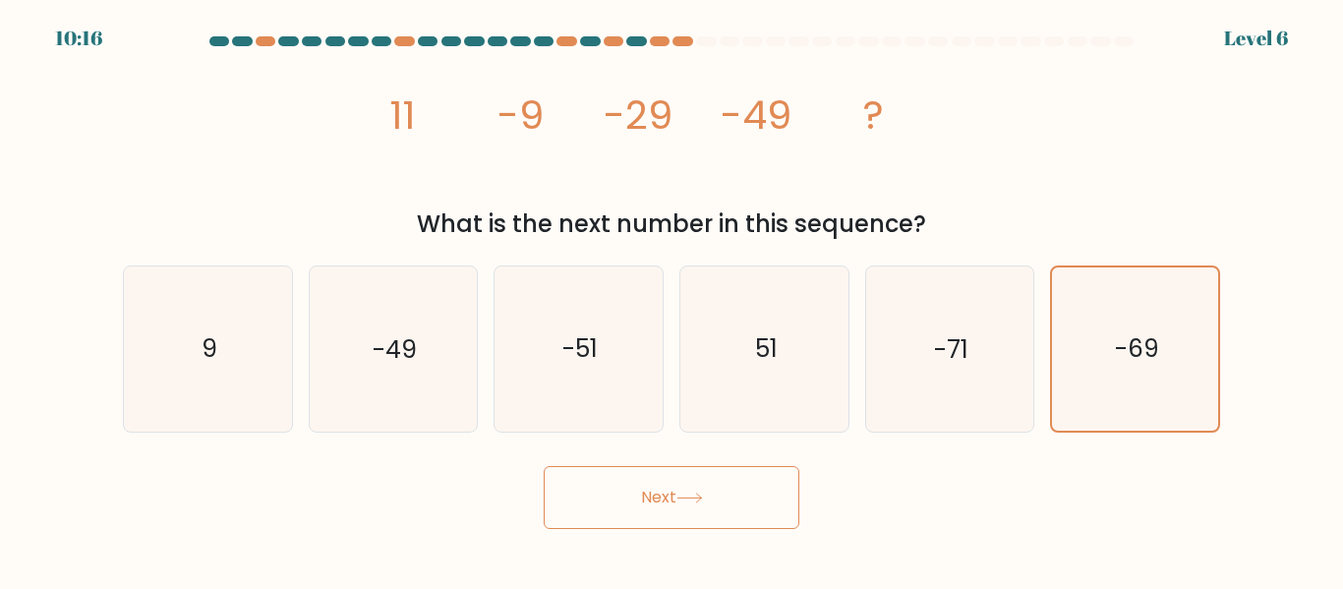
click at [717, 506] on button "Next" at bounding box center [672, 497] width 256 height 63
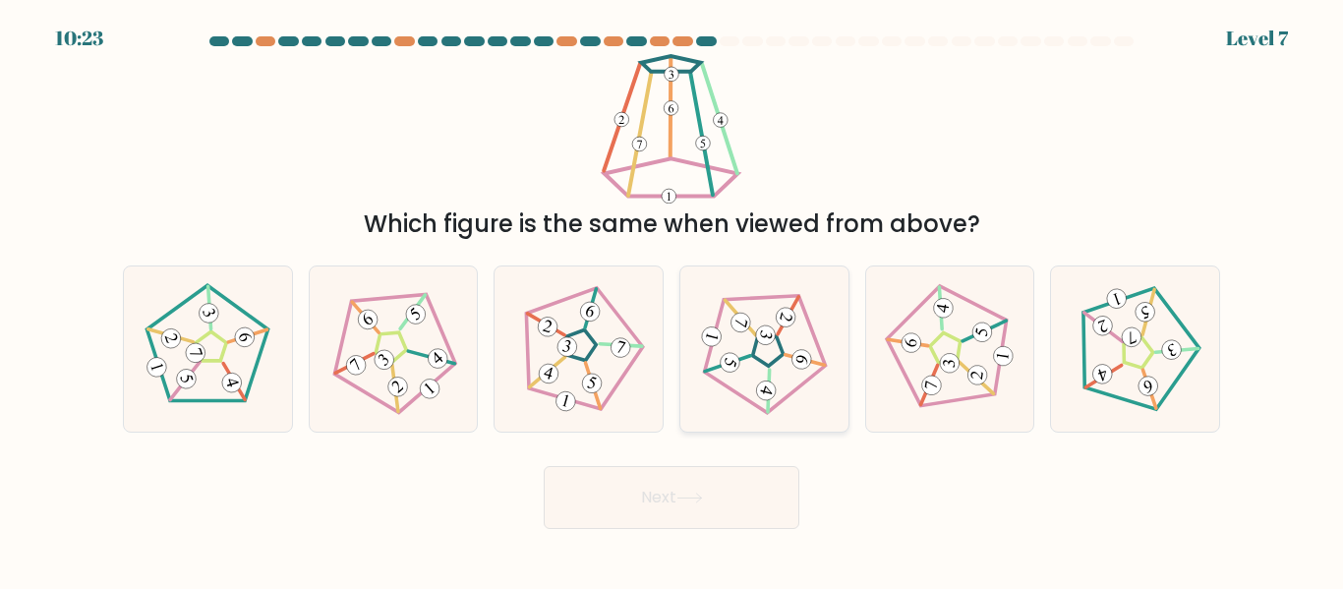
click at [770, 336] on 660 at bounding box center [766, 336] width 24 height 24
click at [673, 300] on input "d." at bounding box center [672, 297] width 1 height 5
radio input "true"
click at [729, 489] on button "Next" at bounding box center [672, 497] width 256 height 63
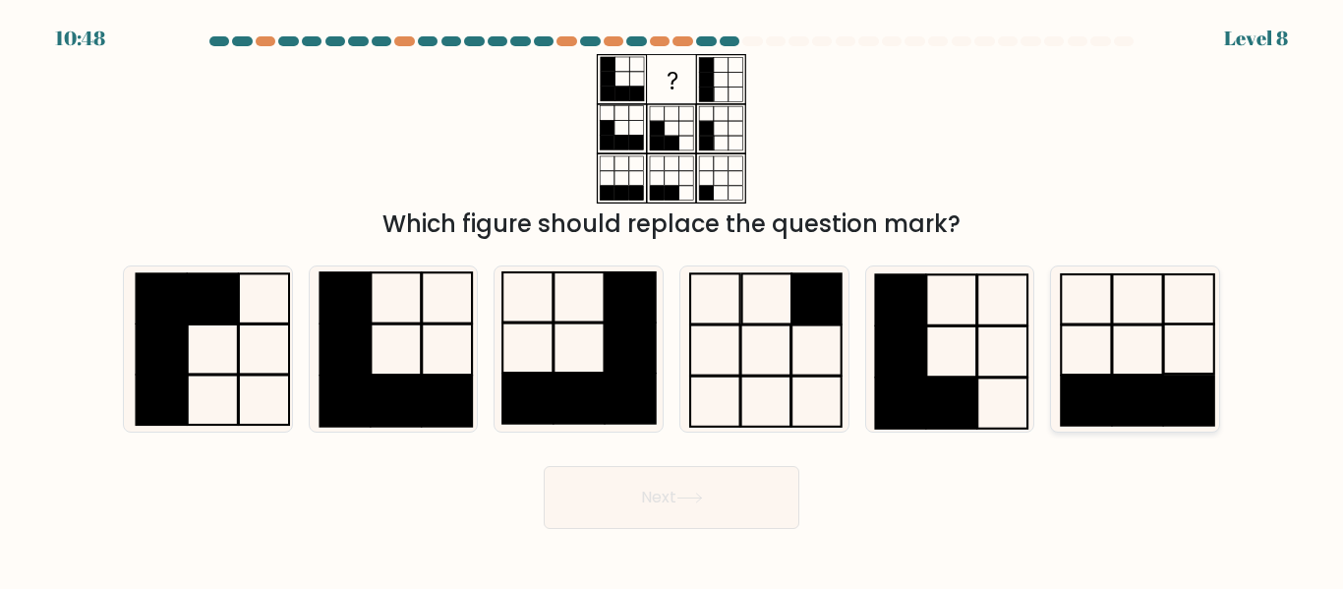
click at [1106, 326] on rect at bounding box center [1086, 350] width 50 height 50
click at [673, 300] on input "f." at bounding box center [672, 297] width 1 height 5
radio input "true"
click at [654, 504] on button "Next" at bounding box center [672, 497] width 256 height 63
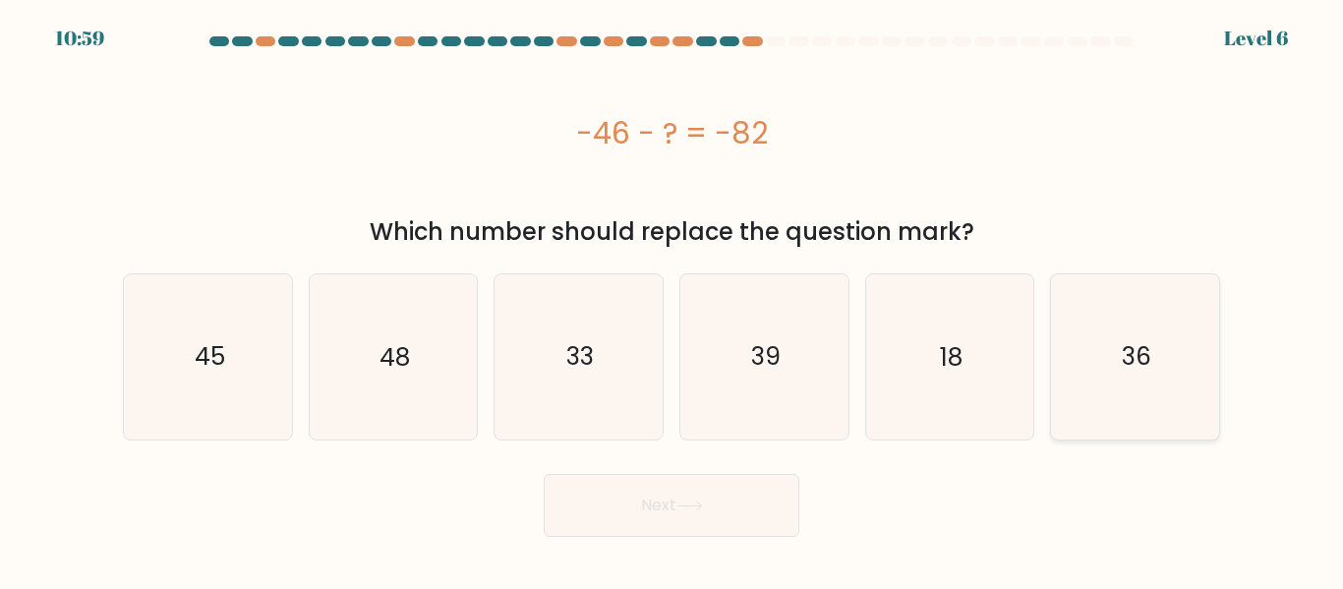
click at [1136, 360] on text "36" at bounding box center [1137, 356] width 30 height 34
click at [673, 300] on input "f. 36" at bounding box center [672, 297] width 1 height 5
radio input "true"
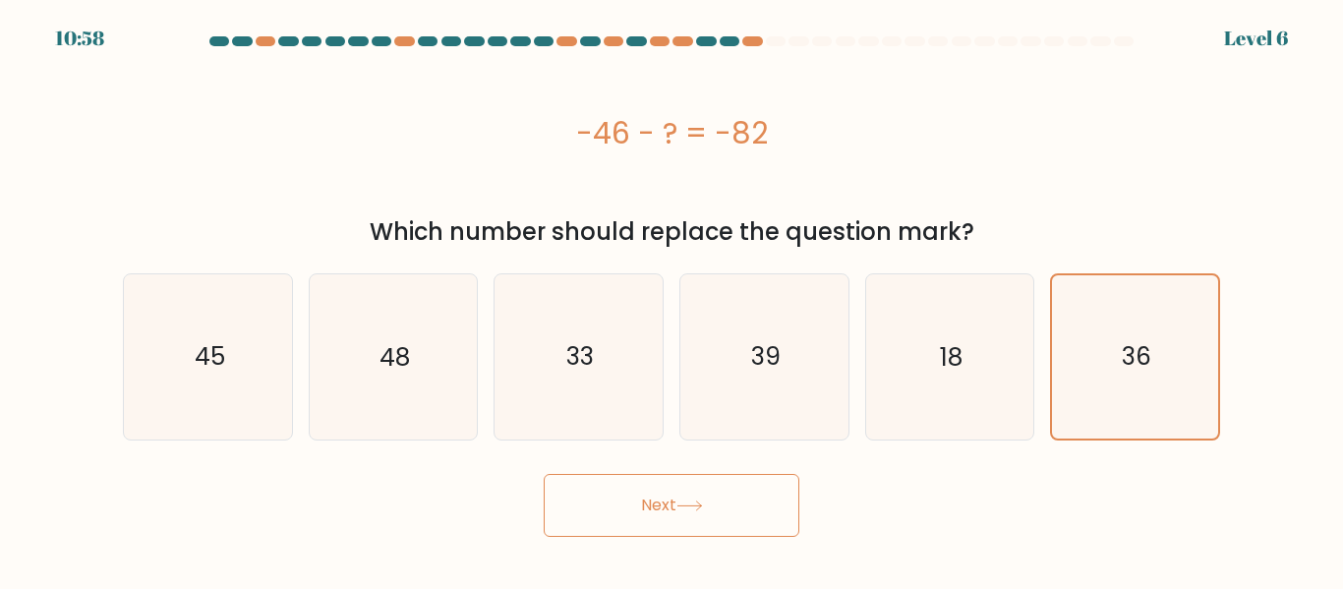
click at [625, 516] on button "Next" at bounding box center [672, 505] width 256 height 63
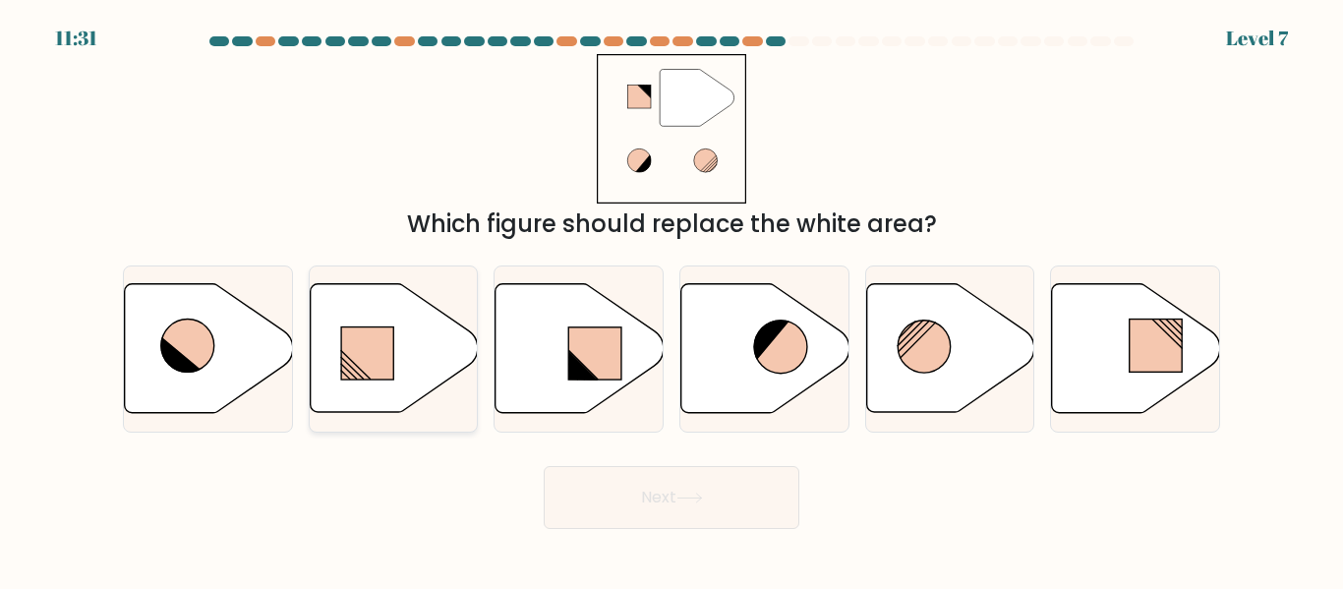
click at [402, 357] on icon at bounding box center [394, 348] width 168 height 129
click at [672, 300] on input "b." at bounding box center [672, 297] width 1 height 5
radio input "true"
click at [680, 476] on button "Next" at bounding box center [672, 497] width 256 height 63
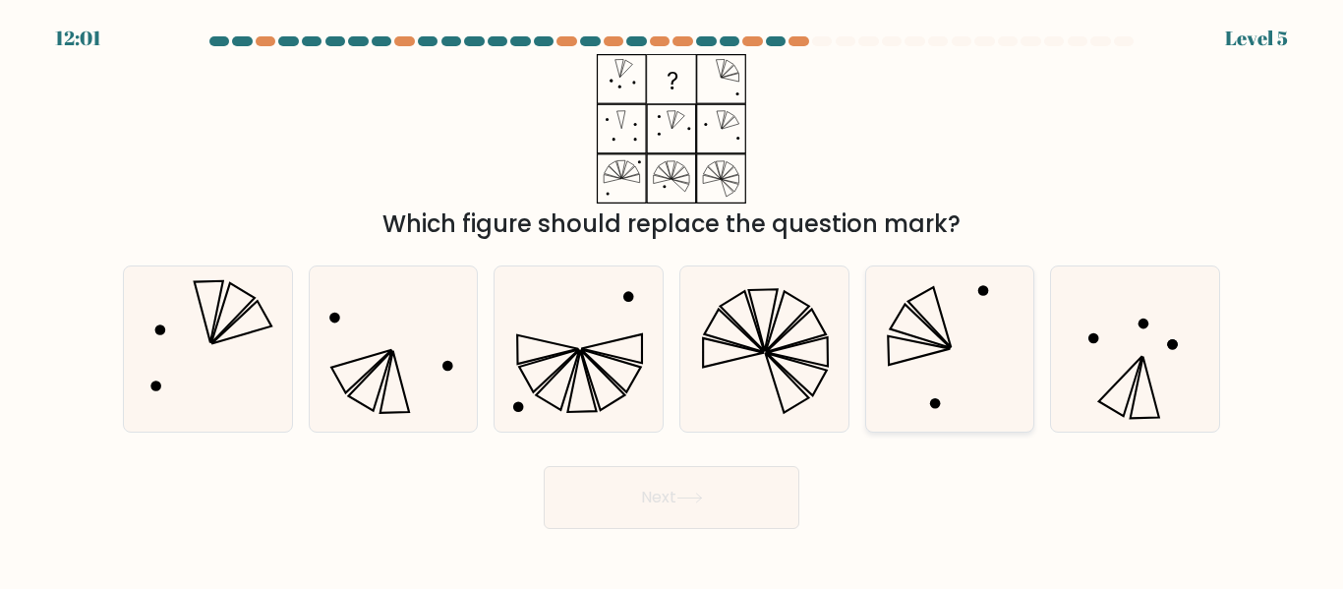
click at [968, 364] on icon at bounding box center [949, 348] width 164 height 164
click at [673, 300] on input "e." at bounding box center [672, 297] width 1 height 5
radio input "true"
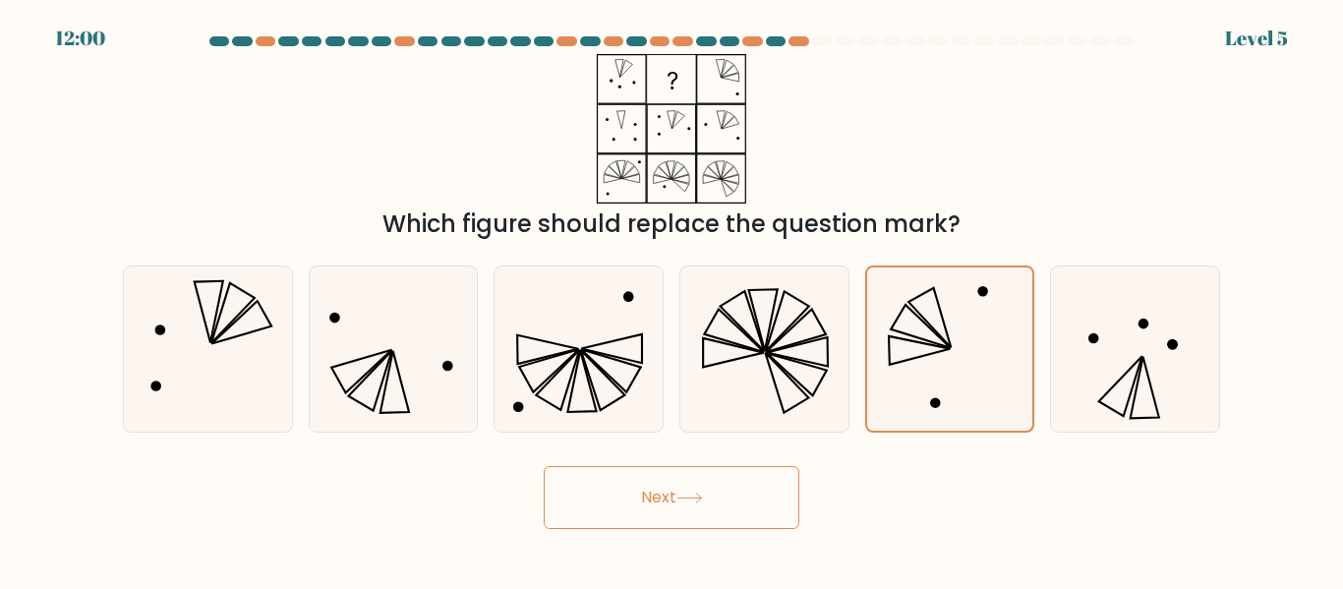
click at [685, 489] on button "Next" at bounding box center [672, 497] width 256 height 63
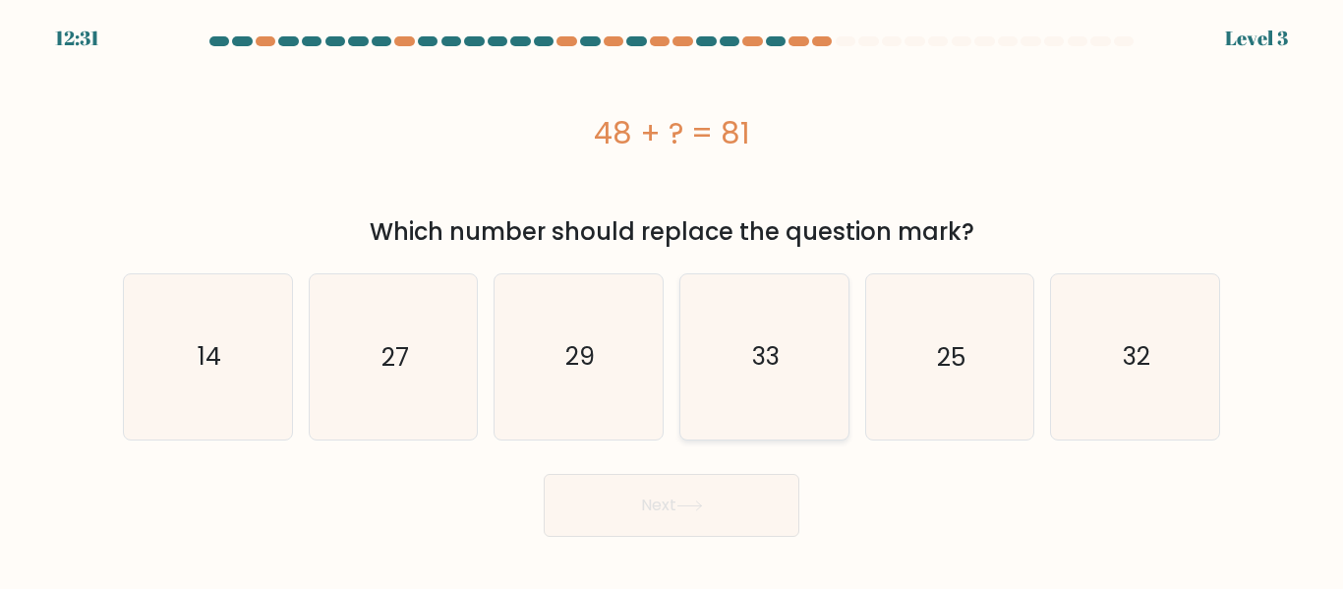
click at [777, 331] on icon "33" at bounding box center [764, 356] width 164 height 164
click at [673, 300] on input "d. 33" at bounding box center [672, 297] width 1 height 5
radio input "true"
click at [696, 520] on button "Next" at bounding box center [672, 505] width 256 height 63
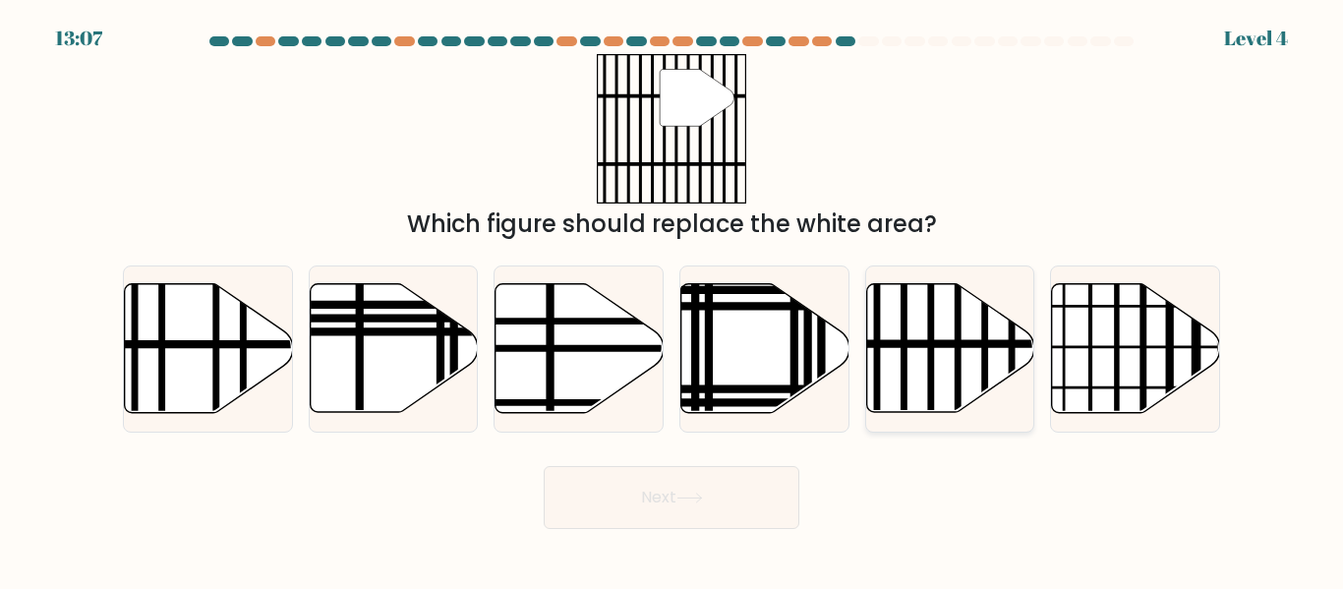
click at [935, 350] on icon at bounding box center [950, 348] width 168 height 129
click at [673, 300] on input "e." at bounding box center [672, 297] width 1 height 5
radio input "true"
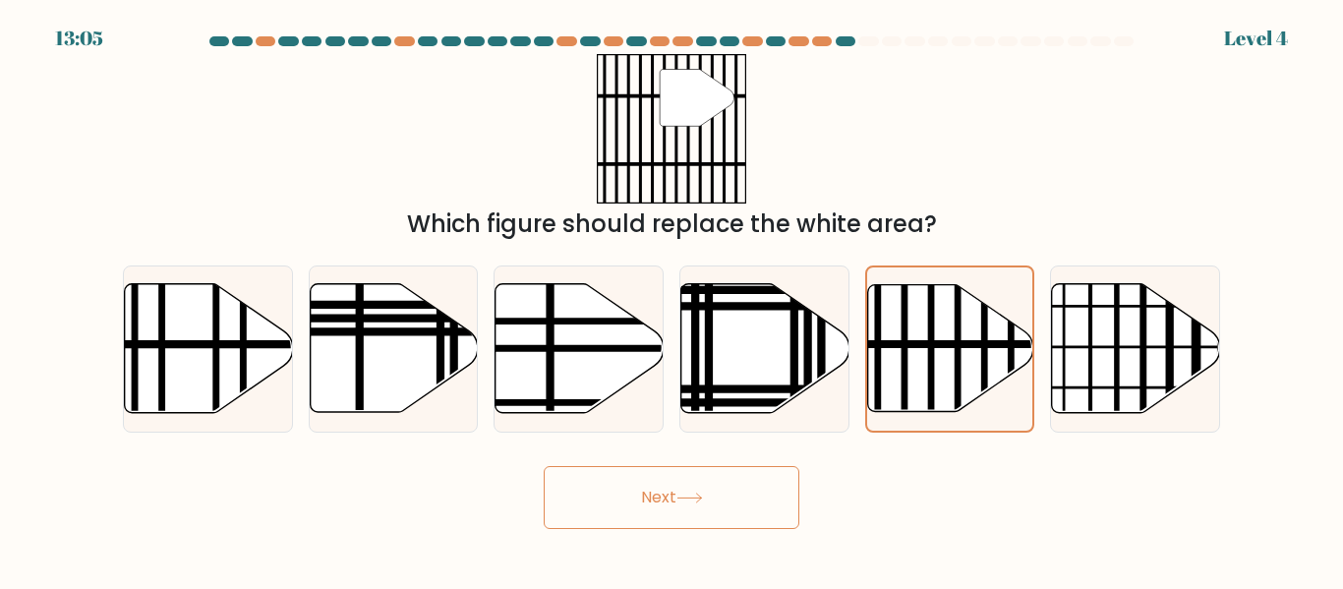
click at [659, 501] on button "Next" at bounding box center [672, 497] width 256 height 63
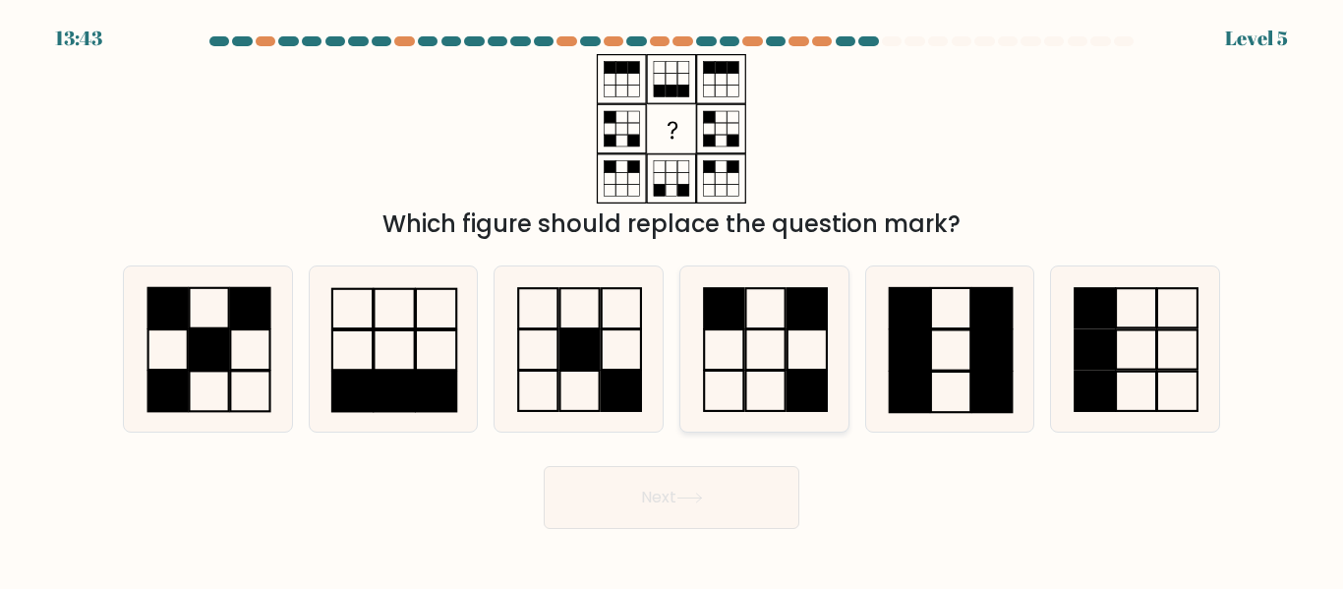
click at [765, 345] on icon at bounding box center [764, 348] width 164 height 164
click at [673, 300] on input "d." at bounding box center [672, 297] width 1 height 5
radio input "true"
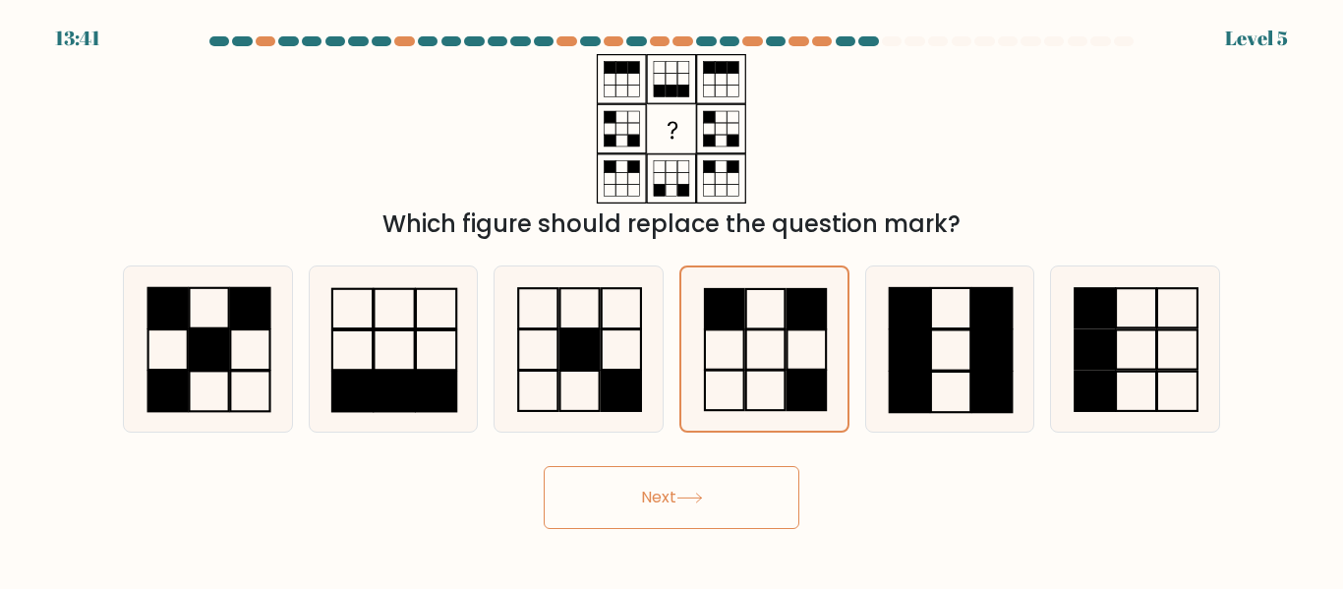
click at [735, 499] on button "Next" at bounding box center [672, 497] width 256 height 63
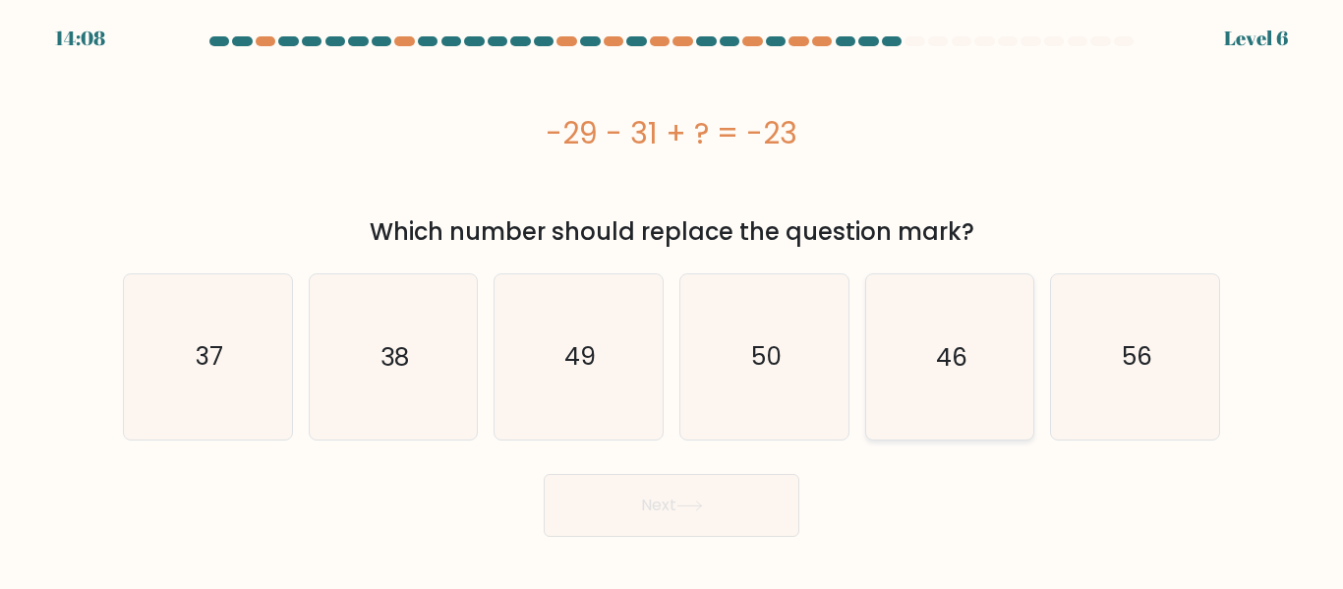
click at [984, 363] on icon "46" at bounding box center [949, 356] width 164 height 164
click at [673, 300] on input "e. 46" at bounding box center [672, 297] width 1 height 5
radio input "true"
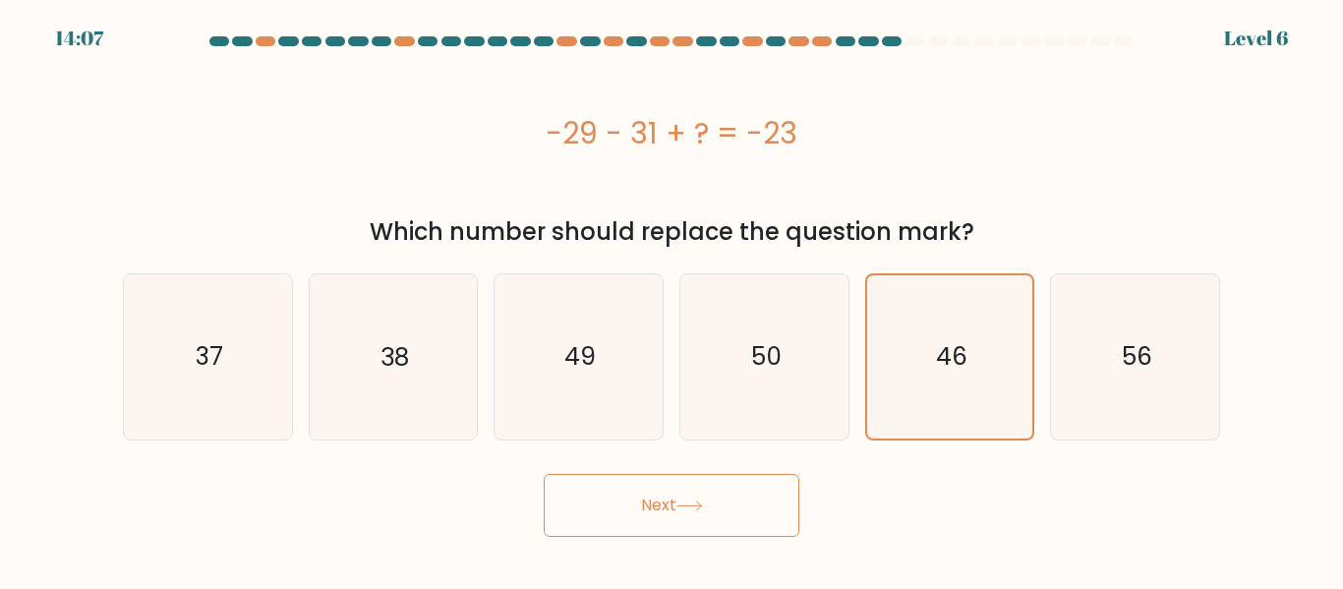
click at [680, 515] on button "Next" at bounding box center [672, 505] width 256 height 63
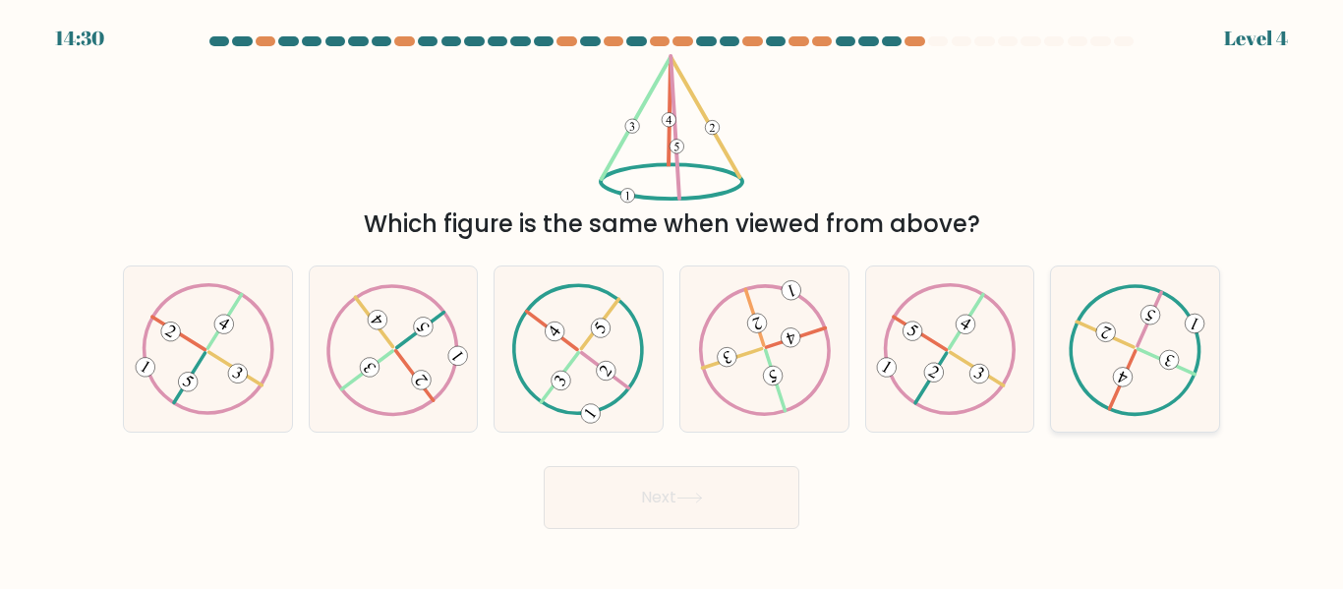
click at [1129, 352] on icon at bounding box center [1135, 349] width 133 height 132
click at [673, 300] on input "f." at bounding box center [672, 297] width 1 height 5
radio input "true"
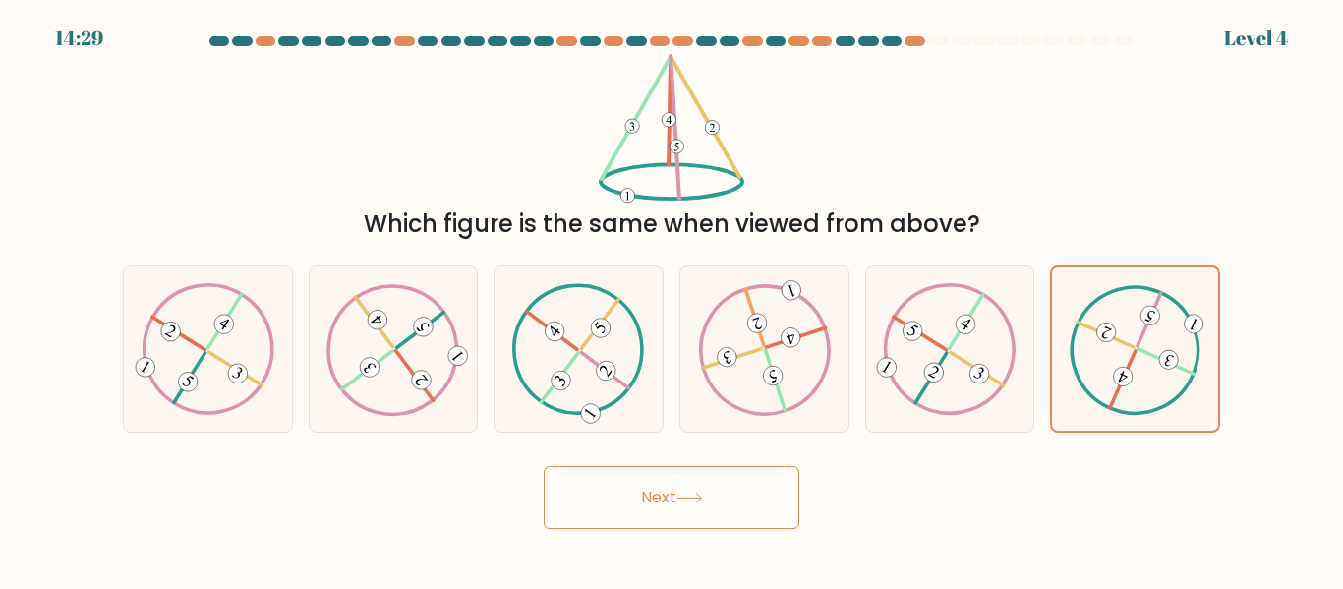
click at [705, 509] on button "Next" at bounding box center [672, 497] width 256 height 63
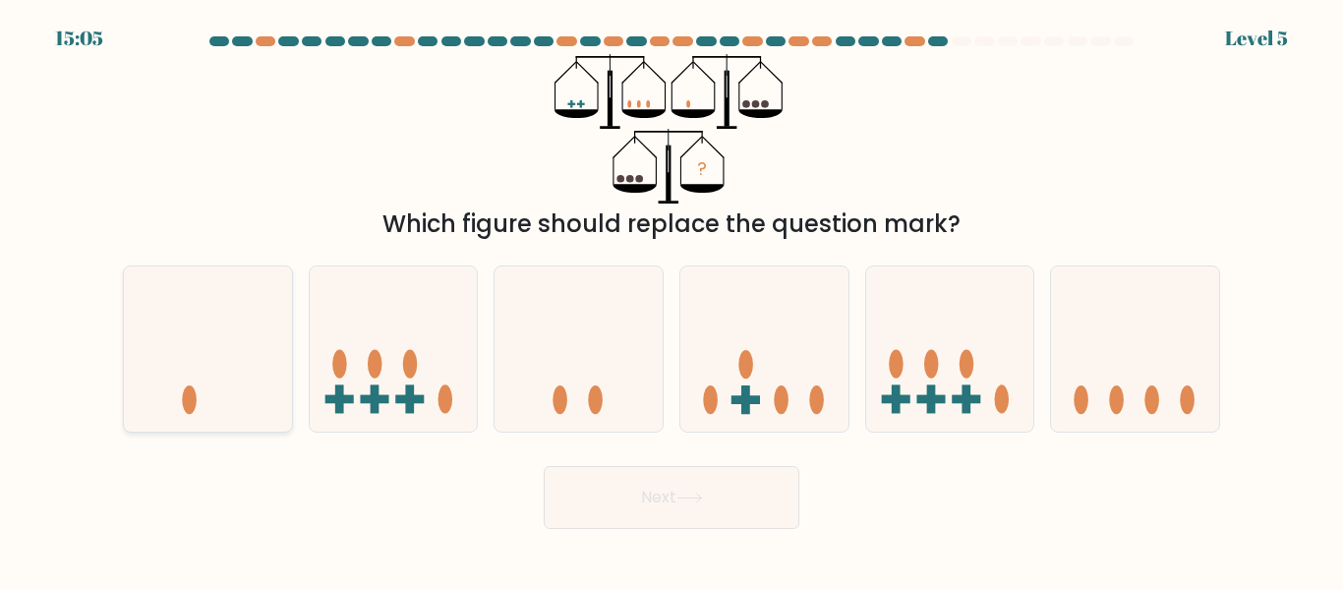
click at [255, 362] on icon at bounding box center [208, 348] width 168 height 139
click at [672, 300] on input "a." at bounding box center [672, 297] width 1 height 5
radio input "true"
click at [625, 497] on button "Next" at bounding box center [672, 497] width 256 height 63
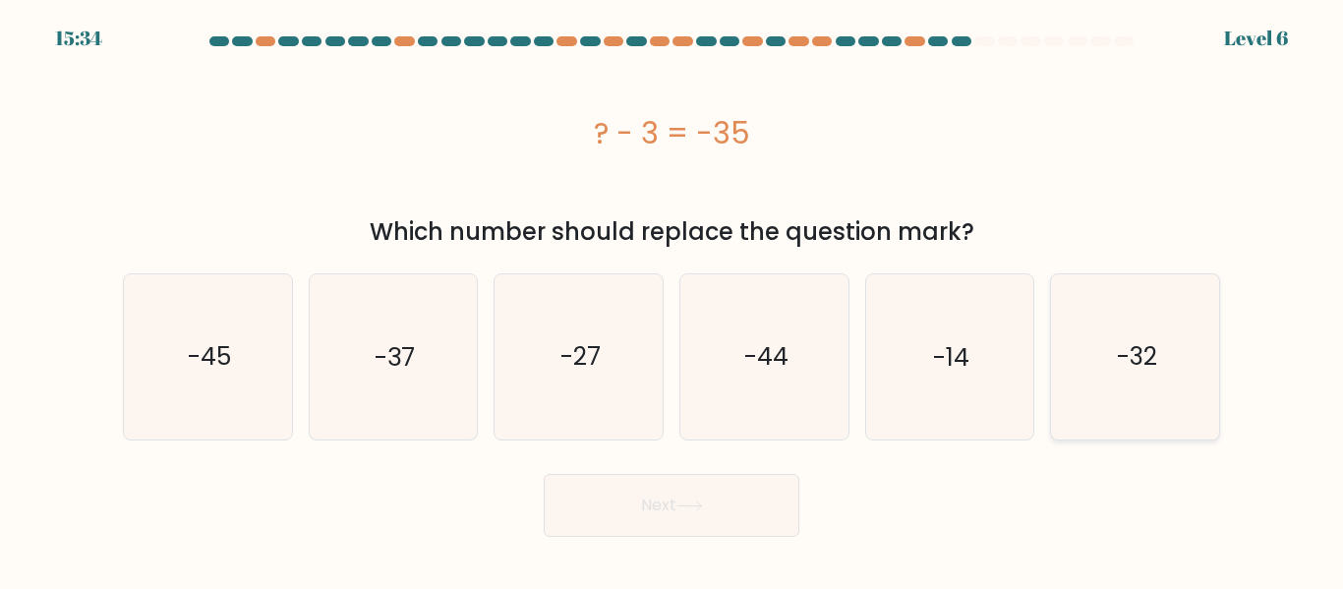
click at [1107, 352] on icon "-32" at bounding box center [1135, 356] width 164 height 164
click at [673, 300] on input "f. -32" at bounding box center [672, 297] width 1 height 5
radio input "true"
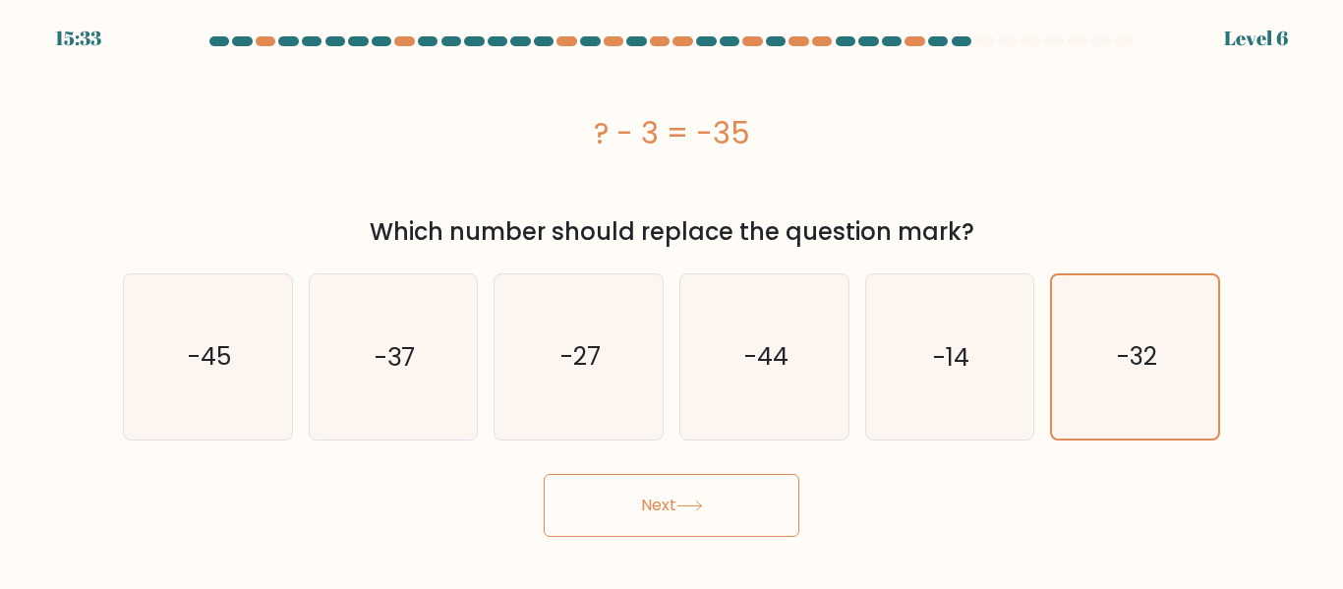
click at [643, 501] on button "Next" at bounding box center [672, 505] width 256 height 63
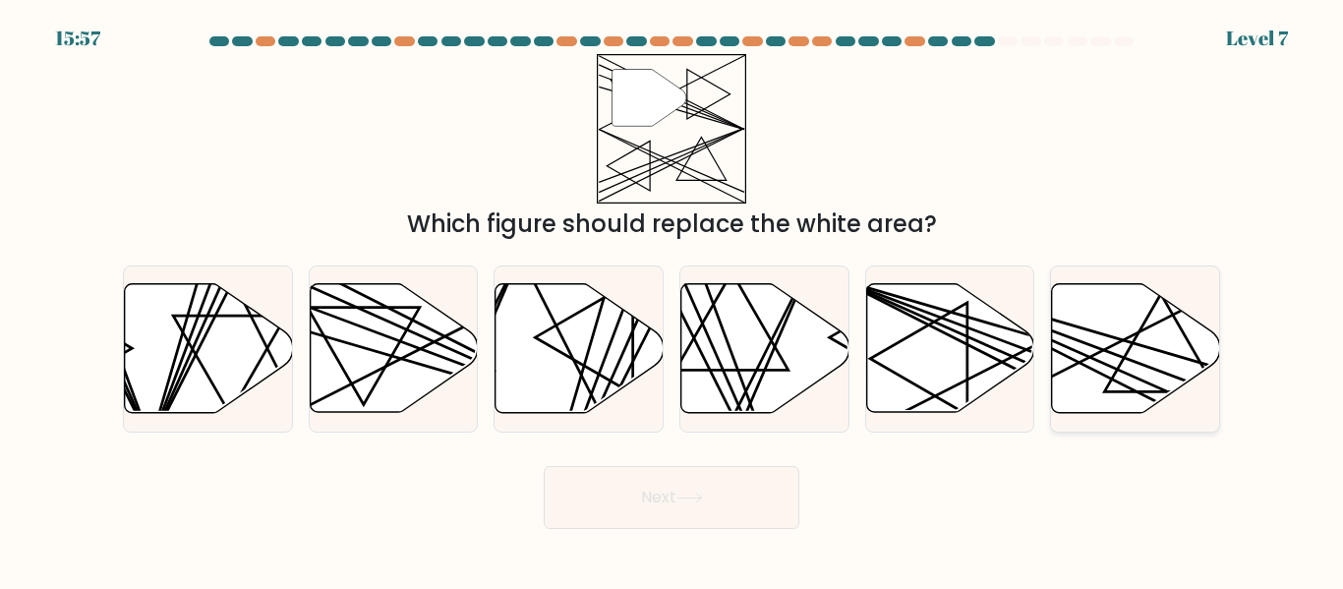
click at [1141, 357] on icon at bounding box center [1136, 348] width 168 height 129
click at [673, 300] on input "f." at bounding box center [672, 297] width 1 height 5
radio input "true"
click at [641, 502] on button "Next" at bounding box center [672, 497] width 256 height 63
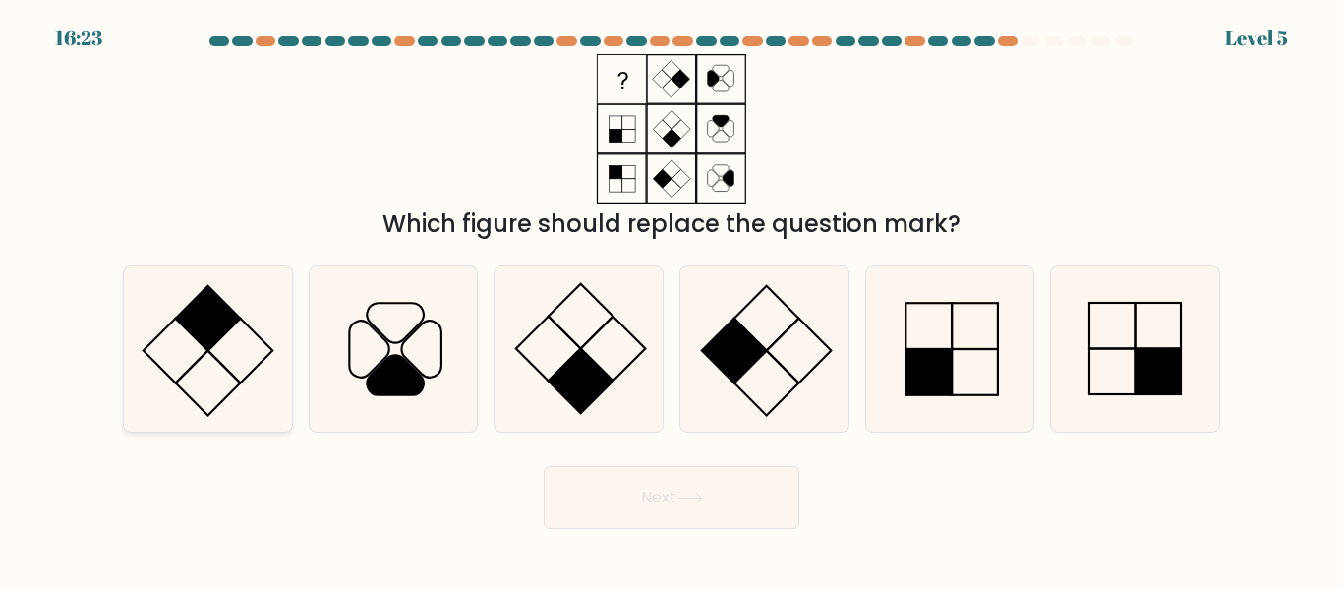
click at [217, 341] on rect at bounding box center [239, 351] width 65 height 65
click at [672, 300] on input "a." at bounding box center [672, 297] width 1 height 5
radio input "true"
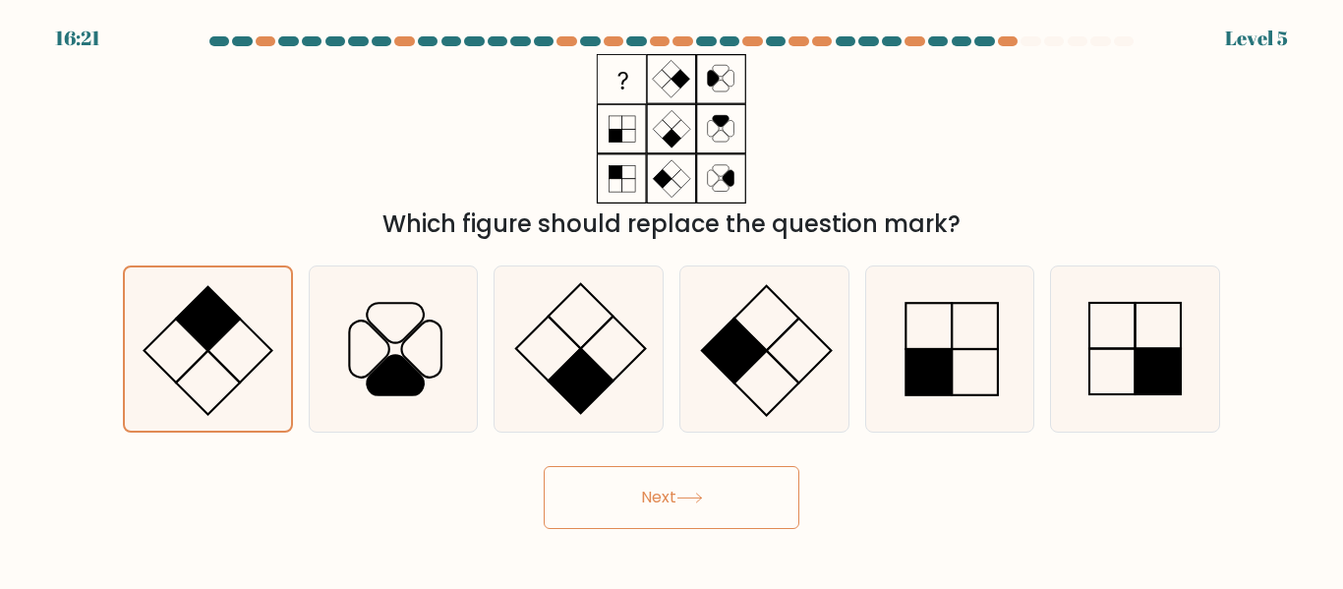
click at [710, 492] on button "Next" at bounding box center [672, 497] width 256 height 63
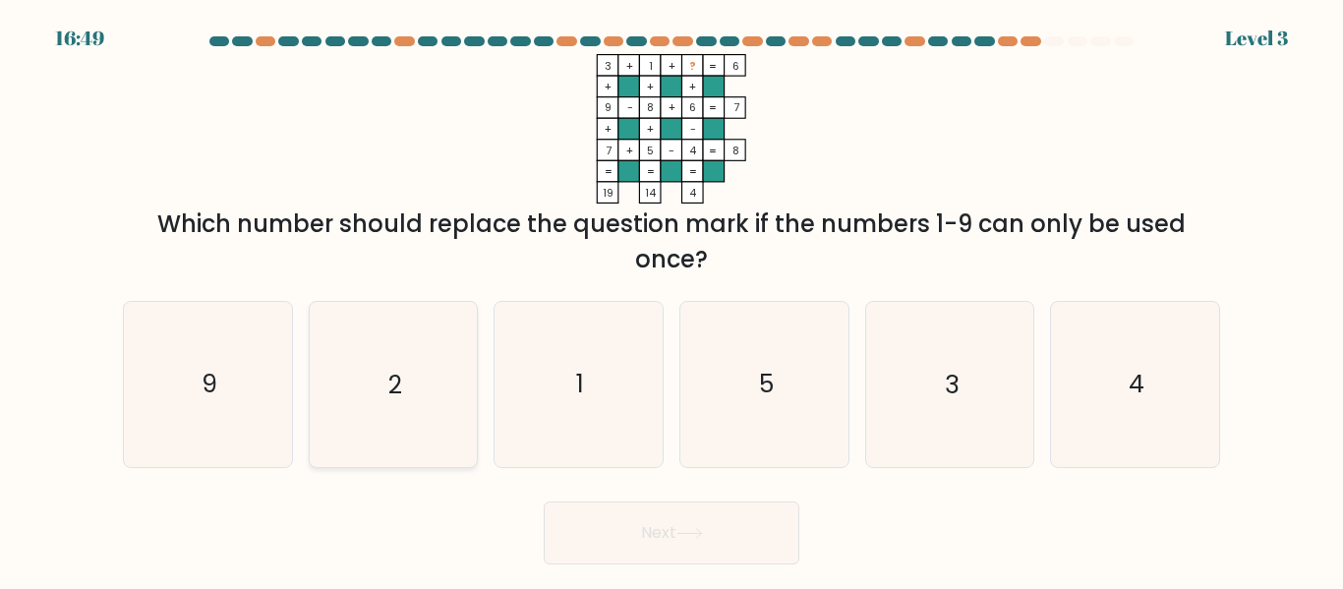
click at [447, 387] on icon "2" at bounding box center [393, 384] width 164 height 164
click at [672, 300] on input "b. 2" at bounding box center [672, 297] width 1 height 5
radio input "true"
click at [648, 536] on button "Next" at bounding box center [672, 533] width 256 height 63
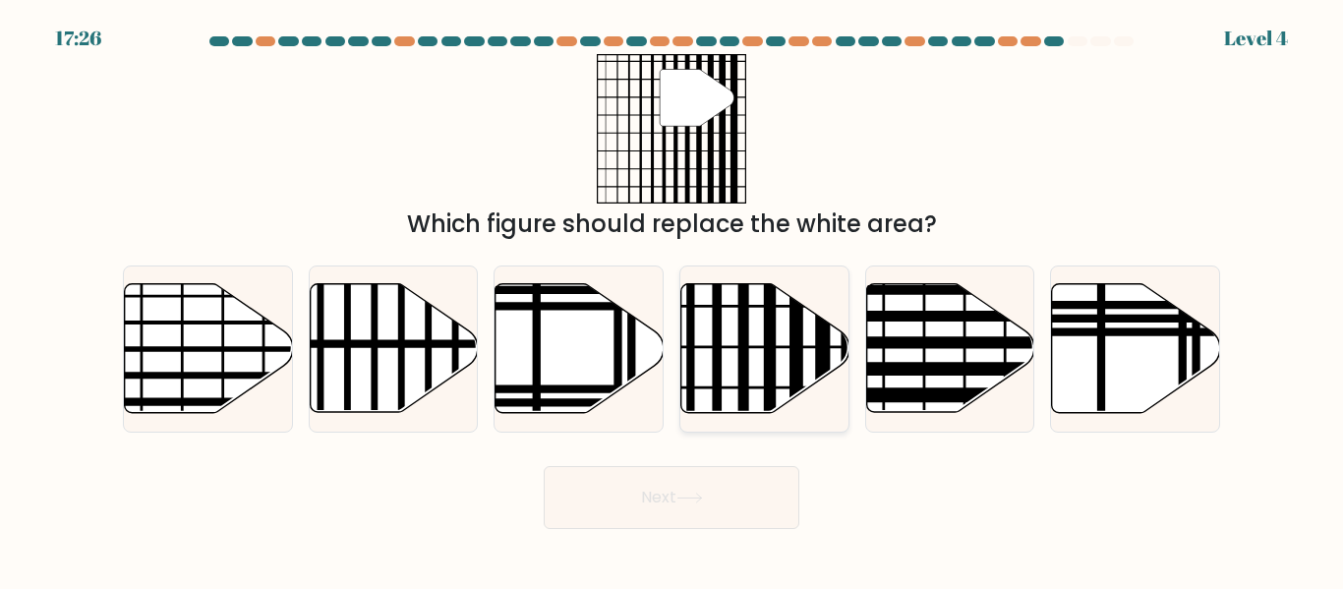
click at [760, 356] on icon at bounding box center [765, 348] width 168 height 129
click at [673, 300] on input "d." at bounding box center [672, 297] width 1 height 5
radio input "true"
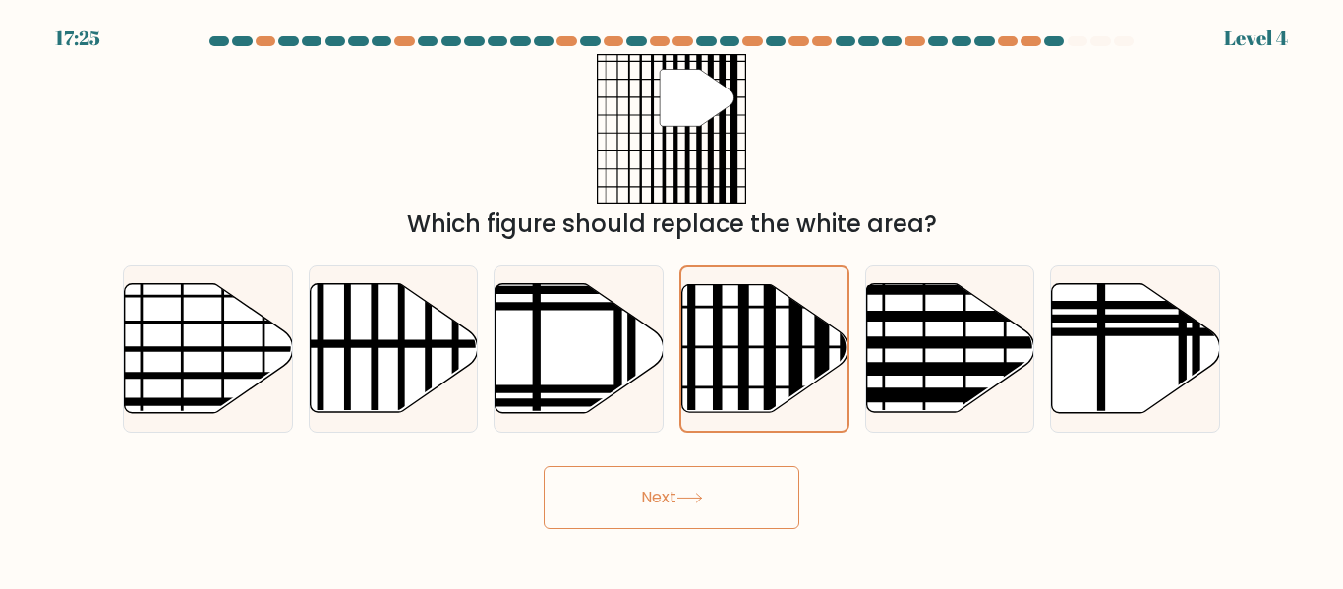
click at [693, 489] on button "Next" at bounding box center [672, 497] width 256 height 63
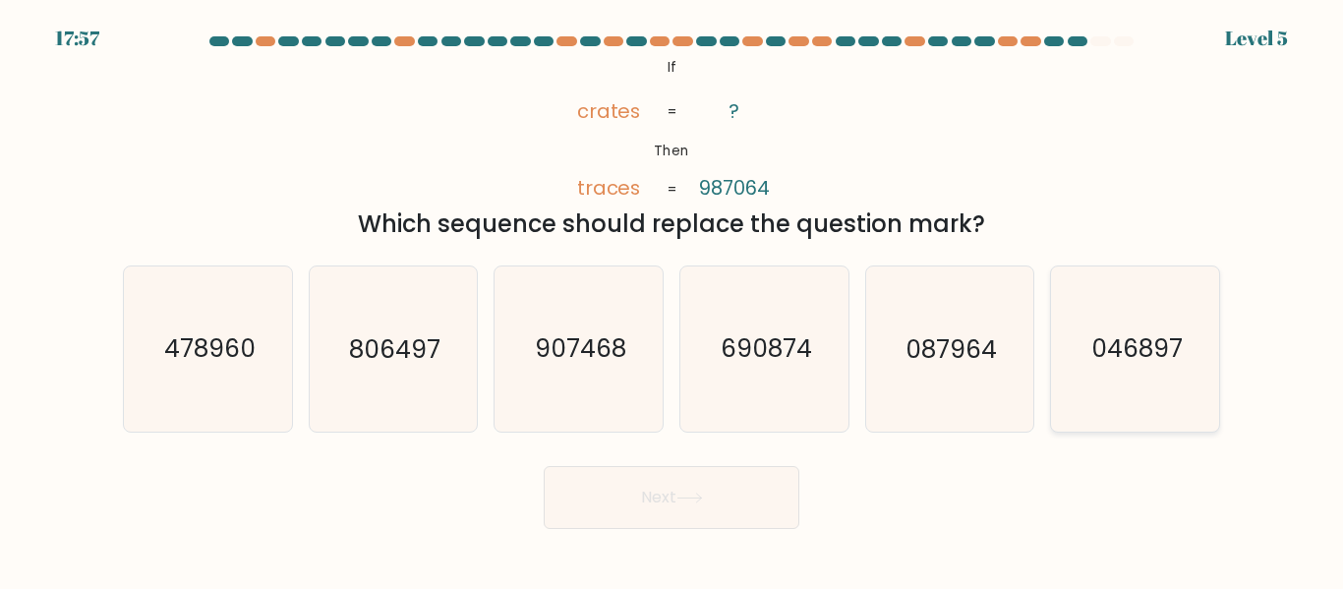
click at [1165, 354] on text "046897" at bounding box center [1137, 349] width 91 height 34
click at [673, 300] on input "f. 046897" at bounding box center [672, 297] width 1 height 5
radio input "true"
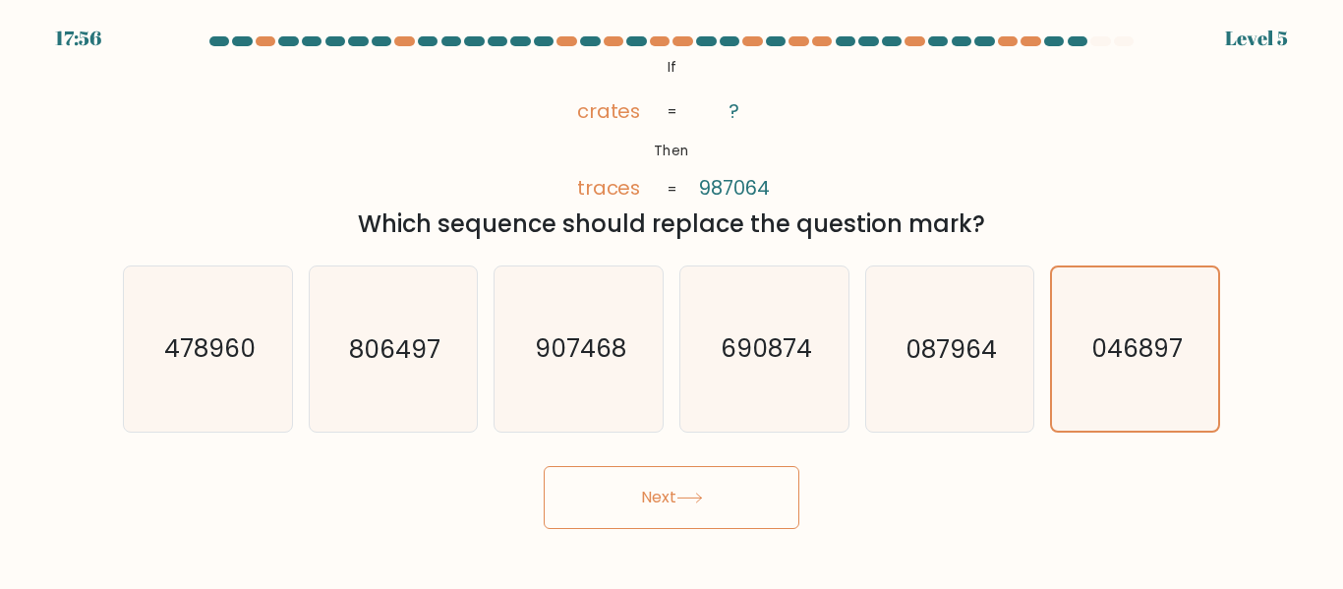
click at [623, 501] on button "Next" at bounding box center [672, 497] width 256 height 63
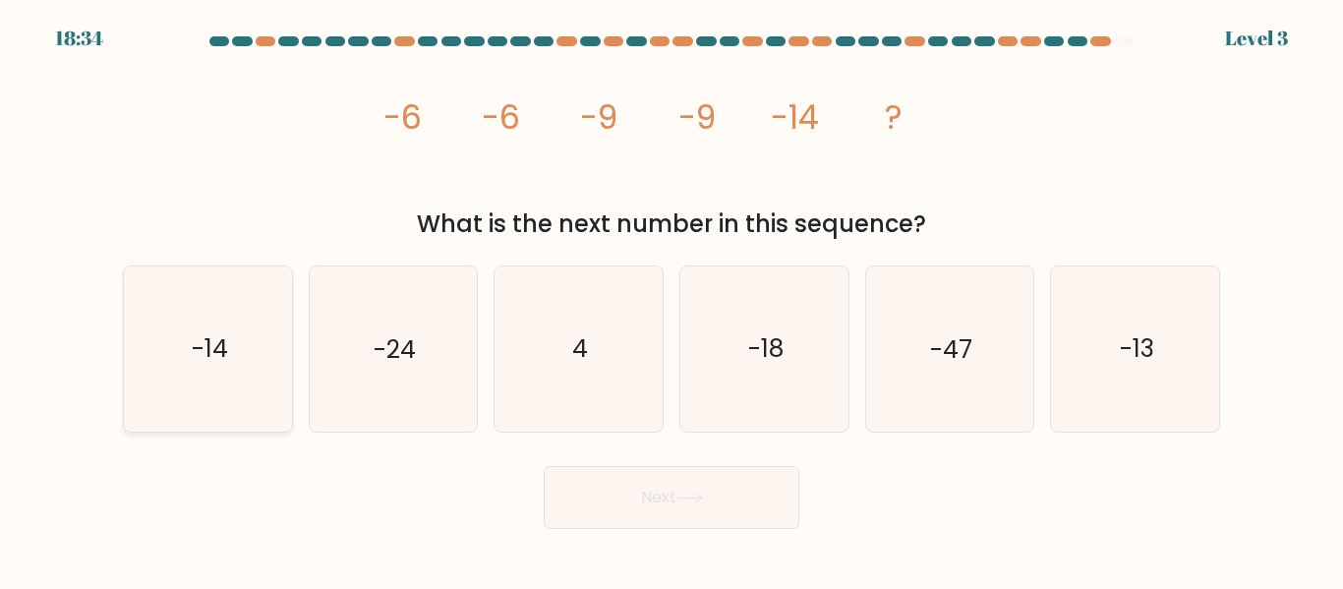
click at [207, 357] on text "-14" at bounding box center [209, 349] width 36 height 34
click at [672, 300] on input "a. -14" at bounding box center [672, 297] width 1 height 5
radio input "true"
click at [624, 487] on button "Next" at bounding box center [672, 497] width 256 height 63
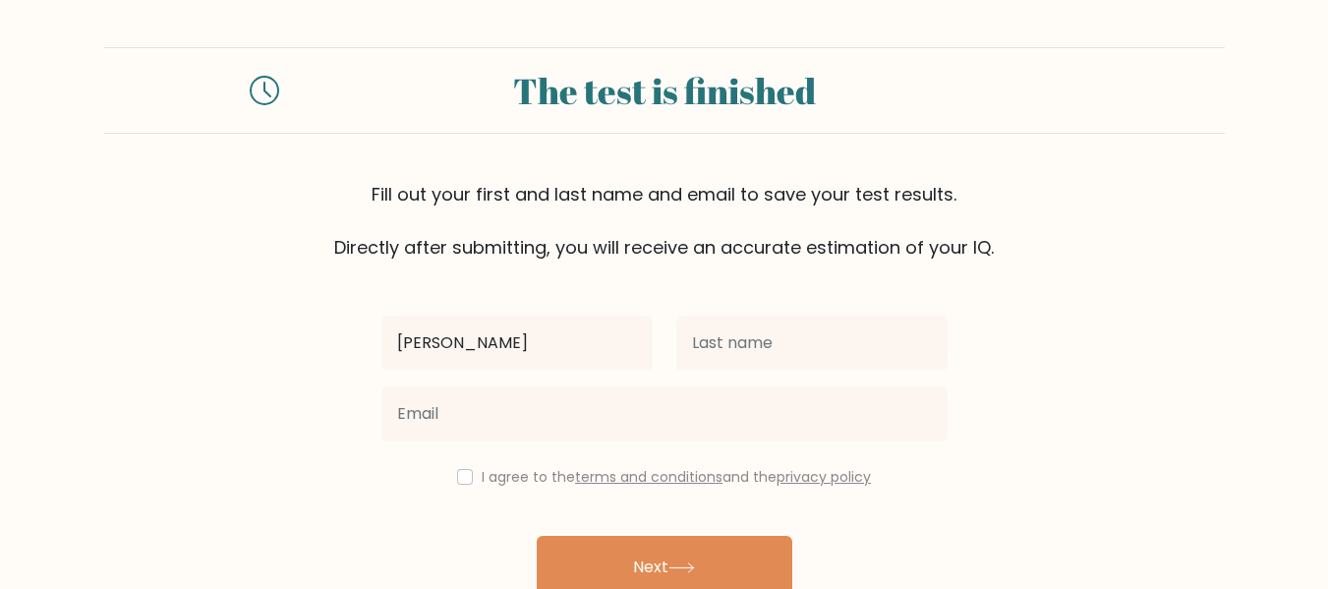
type input "[PERSON_NAME]"
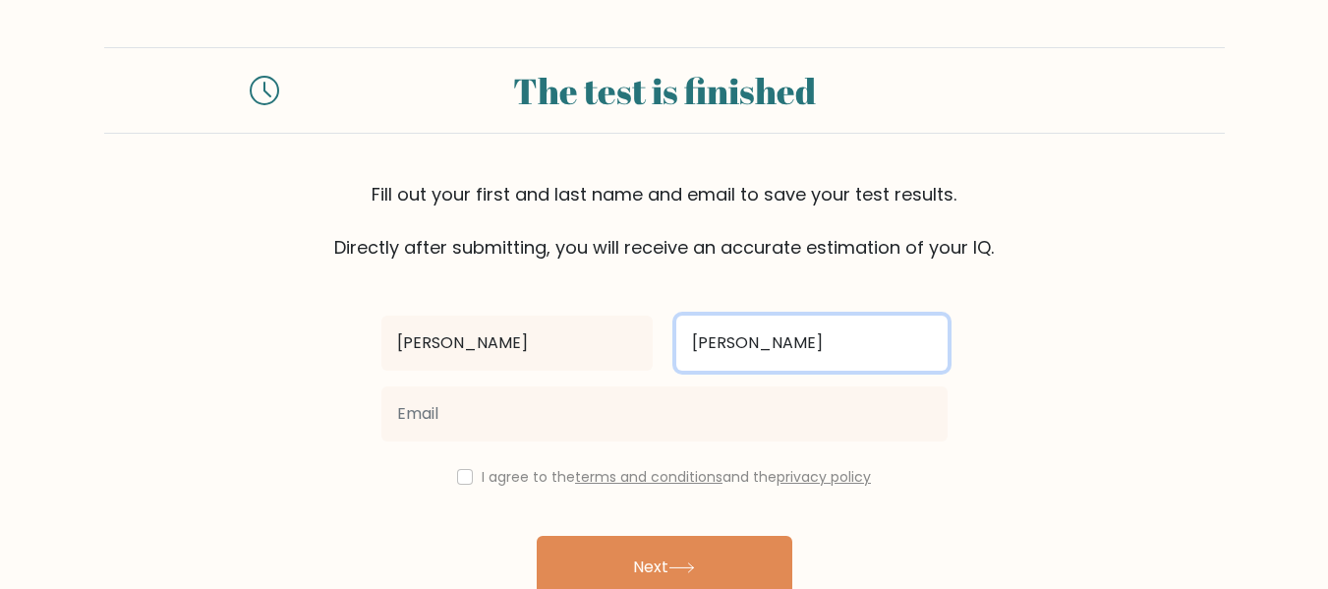
type input "McDanel"
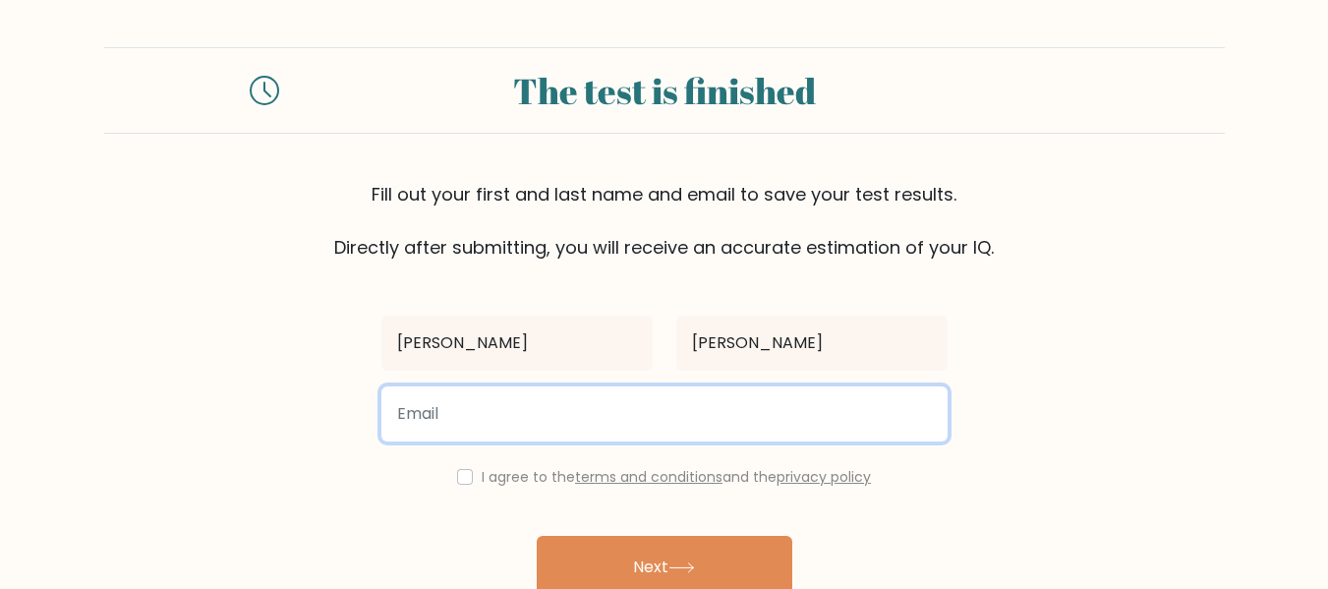
click at [637, 403] on input "email" at bounding box center [665, 413] width 566 height 55
type input "oceanqueen1979@gmail.com"
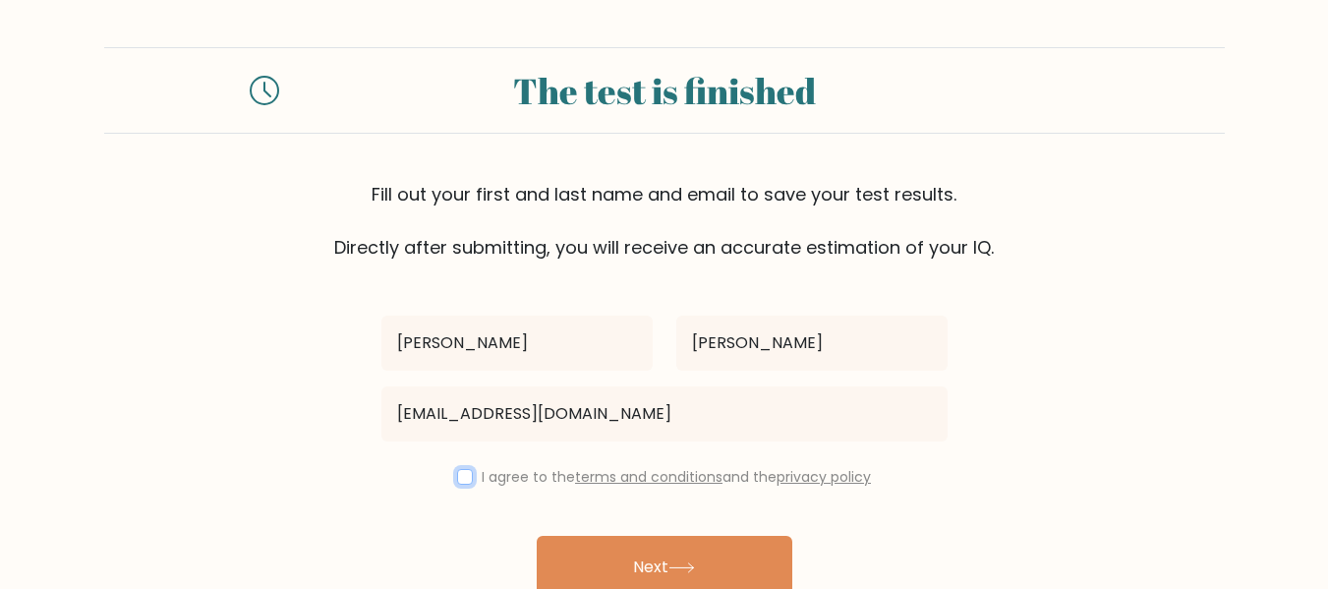
click at [459, 483] on input "checkbox" at bounding box center [465, 477] width 16 height 16
checkbox input "true"
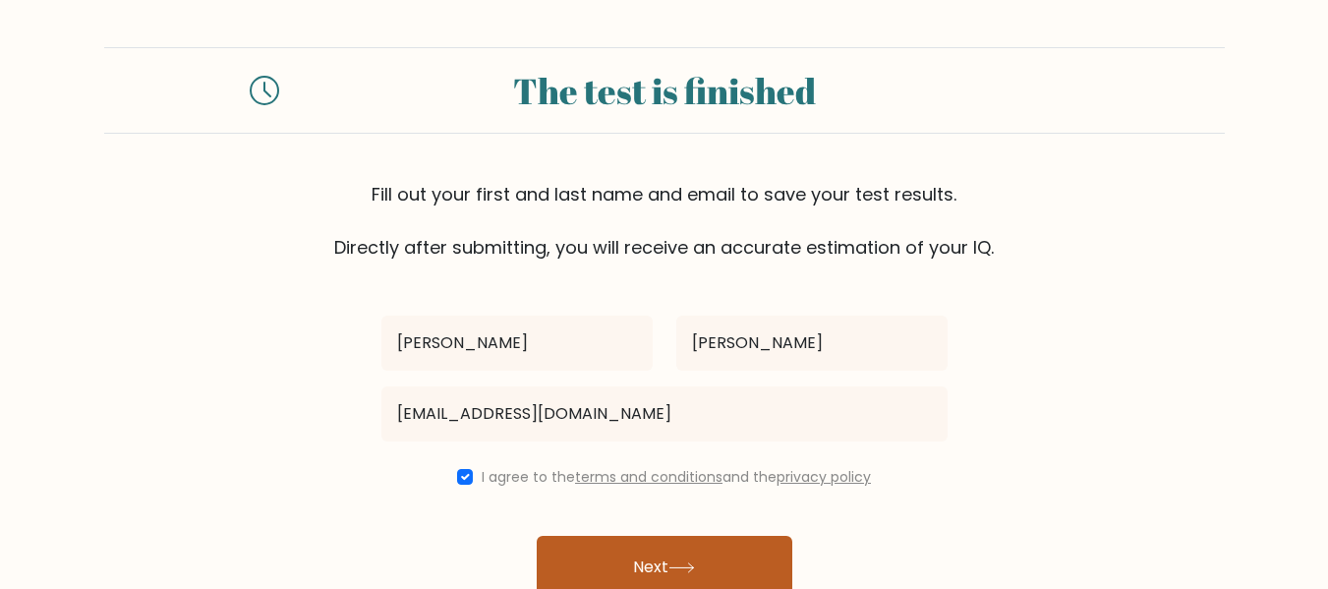
click at [652, 568] on button "Next" at bounding box center [665, 567] width 256 height 63
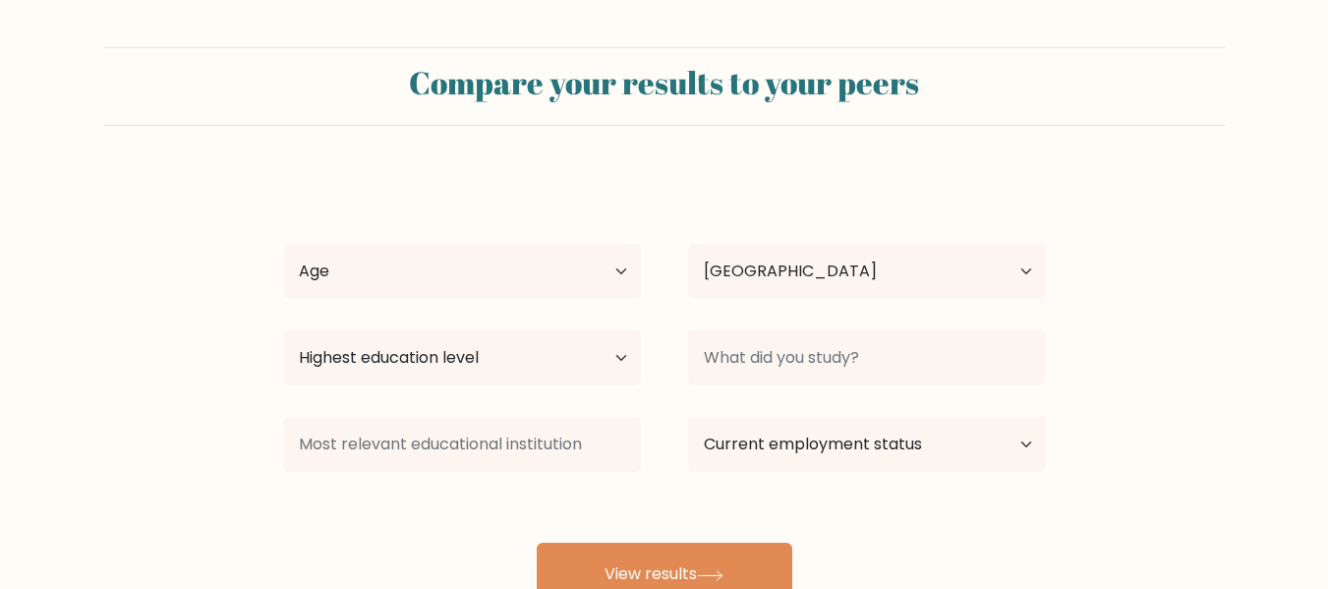
select select "US"
click at [423, 286] on select "Age Under [DEMOGRAPHIC_DATA] [DEMOGRAPHIC_DATA] [DEMOGRAPHIC_DATA] [DEMOGRAPHIC…" at bounding box center [462, 271] width 358 height 55
select select "45_54"
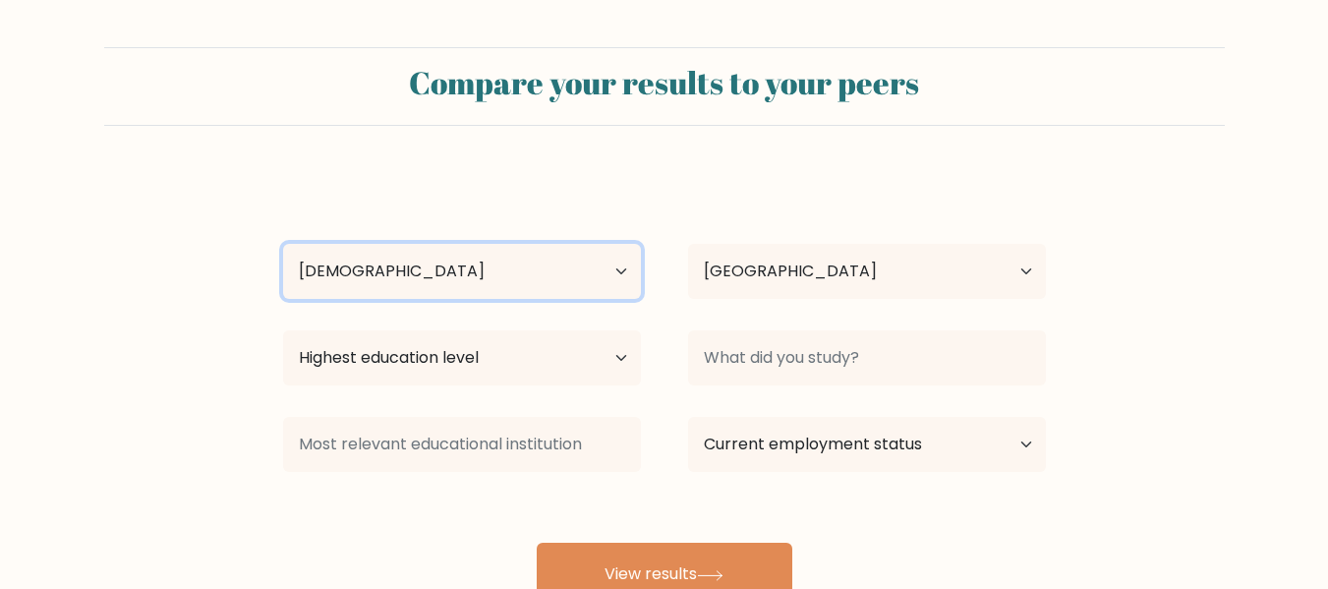
click at [283, 244] on select "Age Under [DEMOGRAPHIC_DATA] [DEMOGRAPHIC_DATA] [DEMOGRAPHIC_DATA] [DEMOGRAPHIC…" at bounding box center [462, 271] width 358 height 55
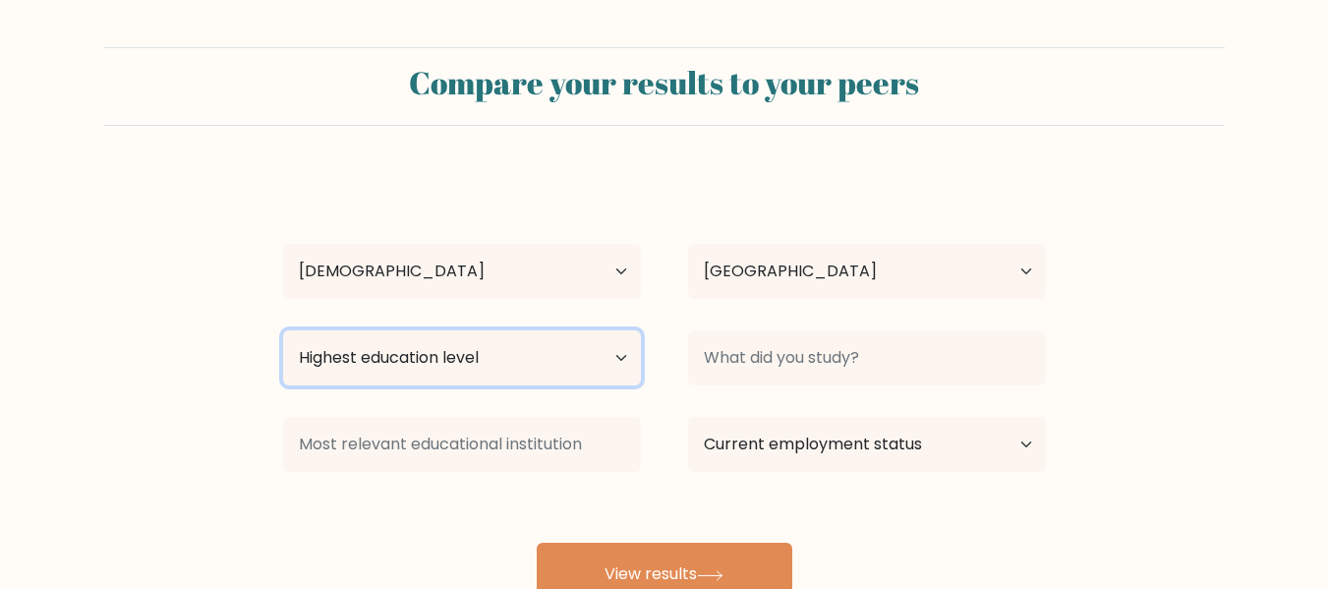
click at [451, 352] on select "Highest education level No schooling Primary Lower Secondary Upper Secondary Oc…" at bounding box center [462, 357] width 358 height 55
select select "upper_secondary"
click at [283, 330] on select "Highest education level No schooling Primary Lower Secondary Upper Secondary Oc…" at bounding box center [462, 357] width 358 height 55
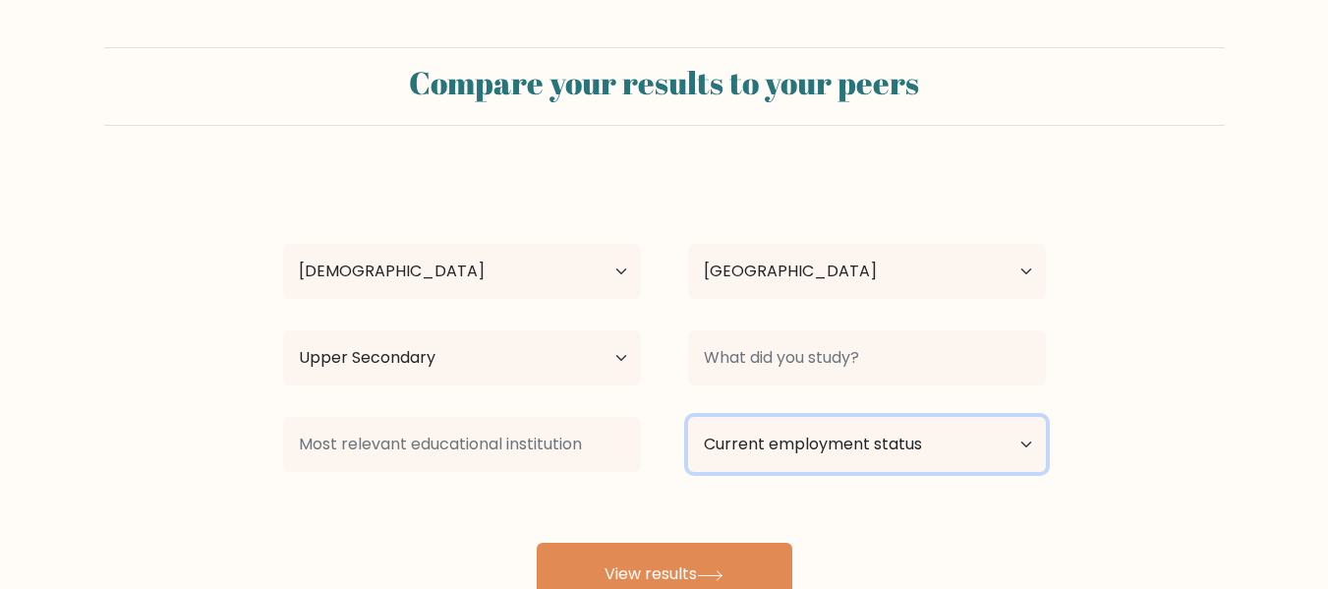
click at [884, 453] on select "Current employment status Employed Student Retired Other / prefer not to answer" at bounding box center [867, 444] width 358 height 55
select select "employed"
click at [688, 417] on select "Current employment status Employed Student Retired Other / prefer not to answer" at bounding box center [867, 444] width 358 height 55
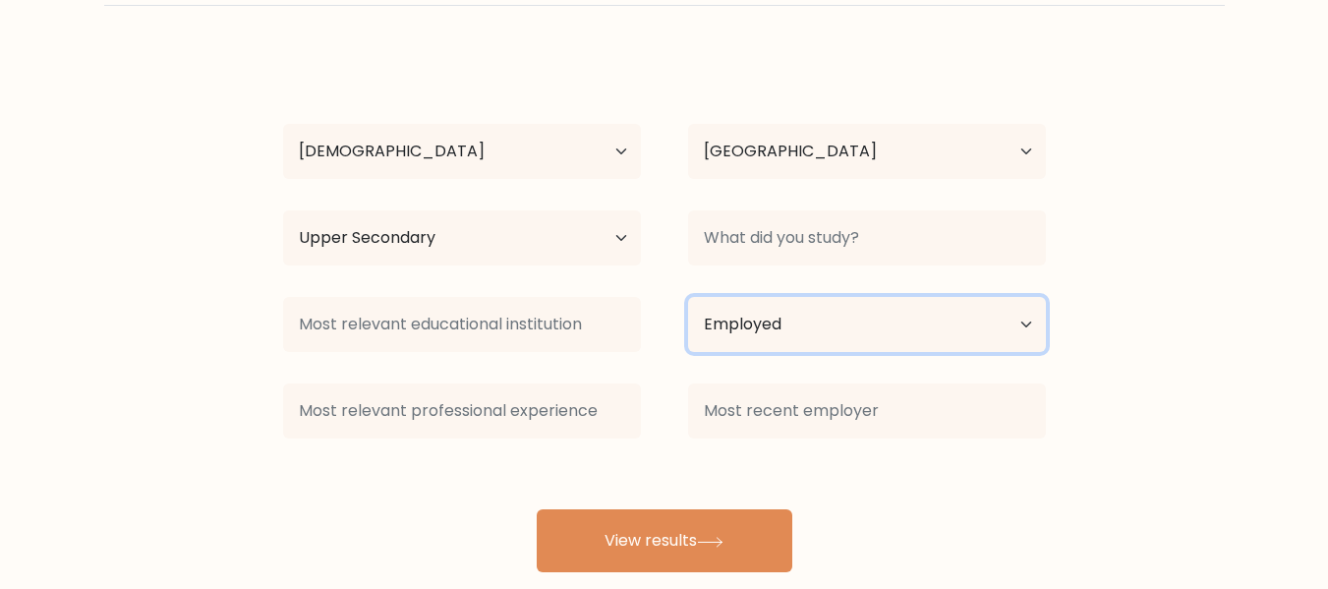
scroll to position [156, 0]
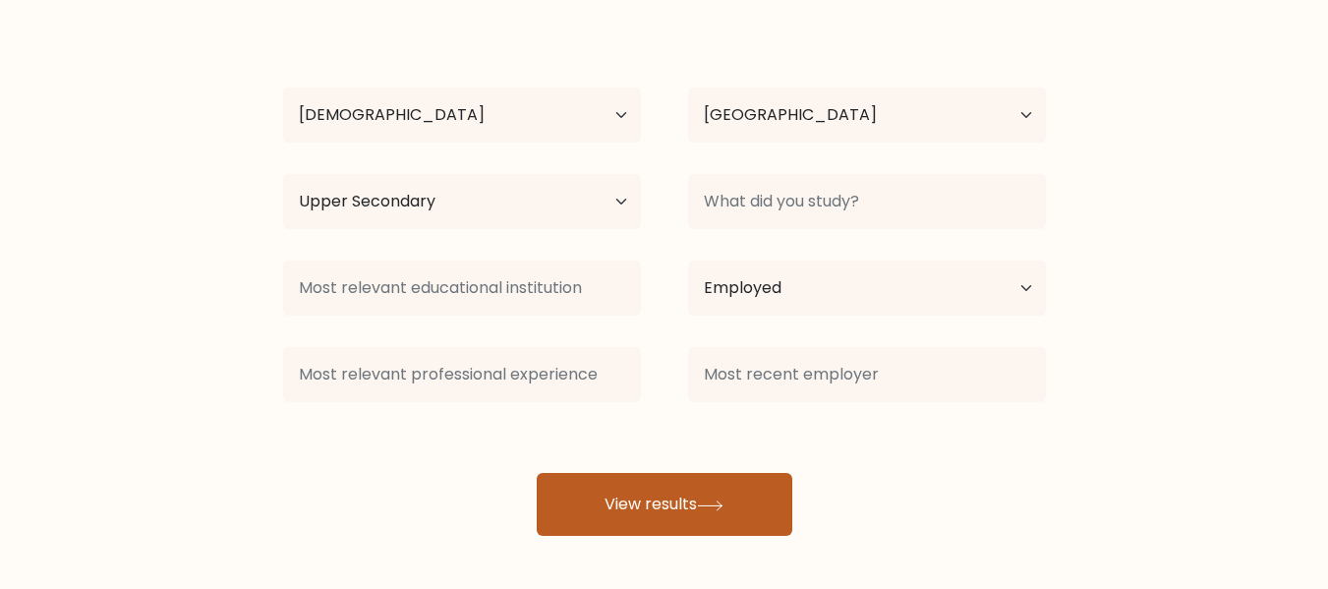
click at [645, 517] on button "View results" at bounding box center [665, 504] width 256 height 63
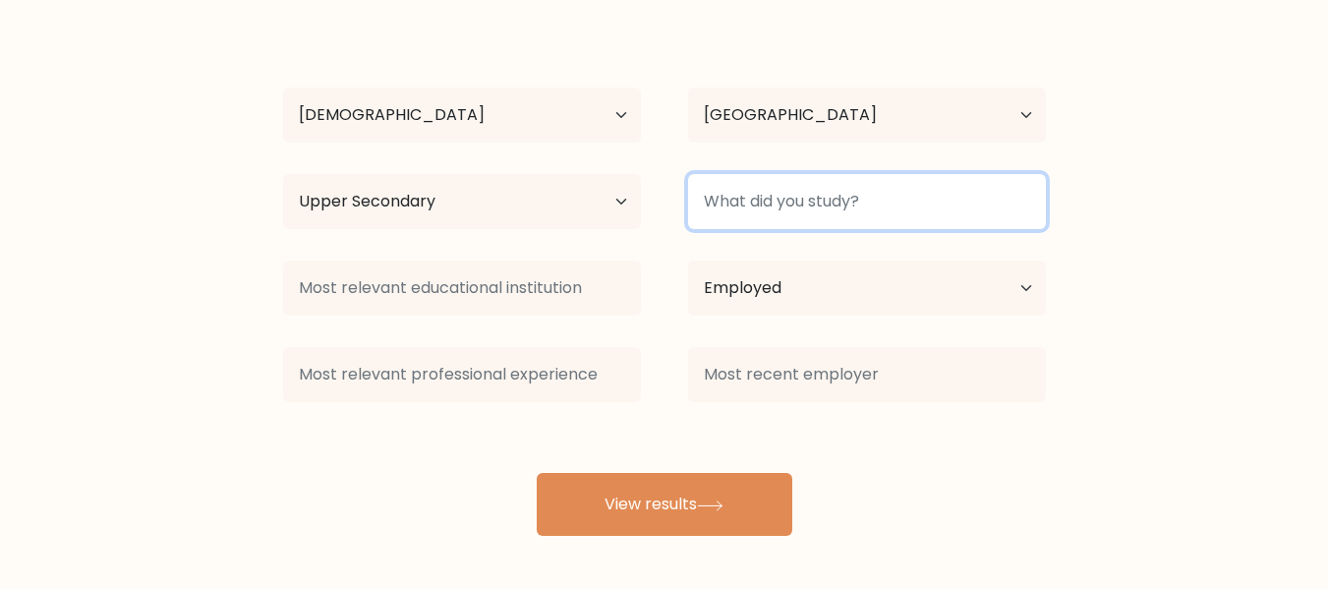
click at [878, 202] on input at bounding box center [867, 201] width 358 height 55
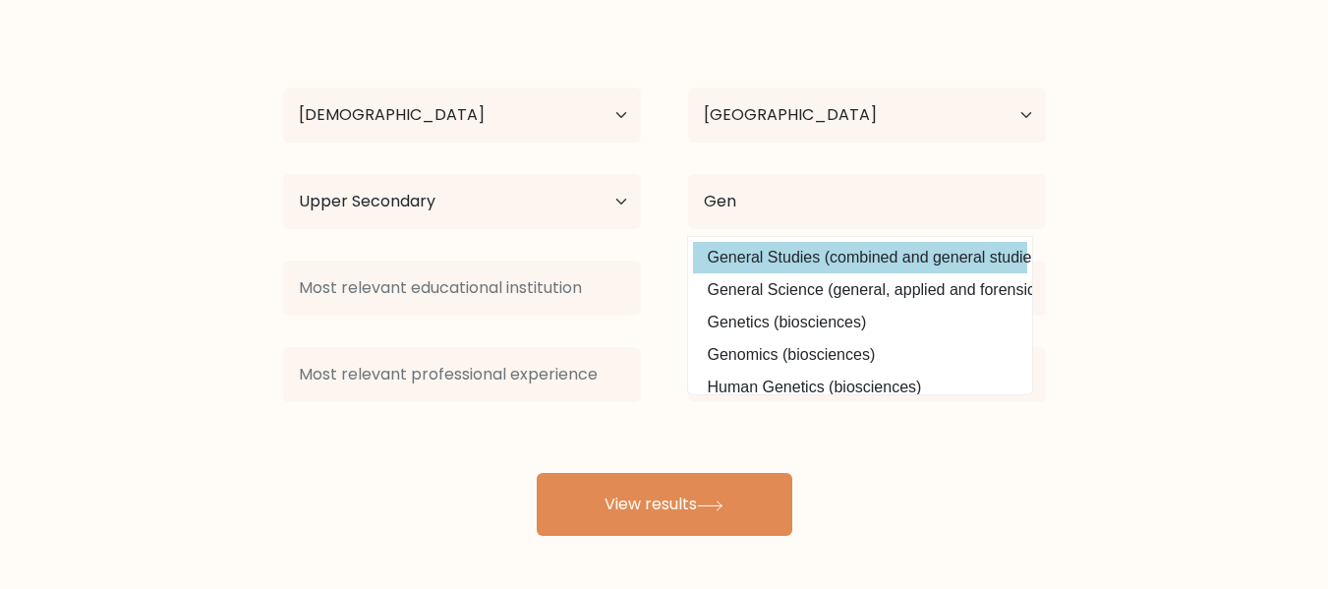
click at [818, 256] on div "Mandie McDanel Age Under 18 years old 18-24 years old 25-34 years old 35-44 yea…" at bounding box center [664, 276] width 787 height 519
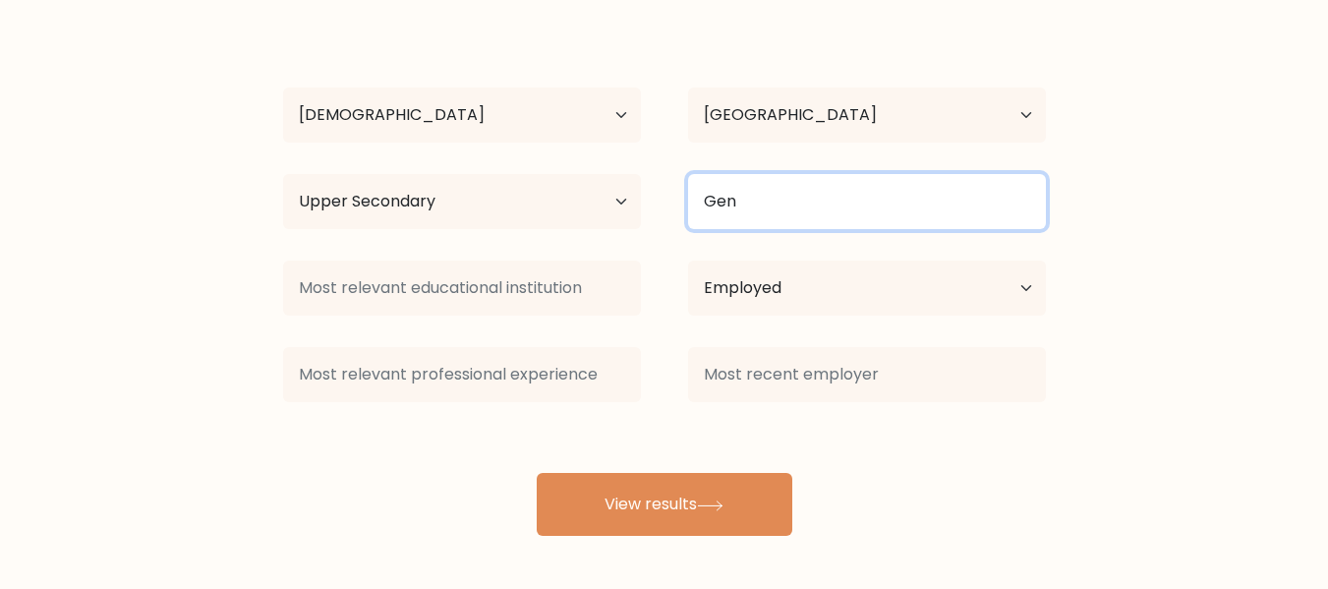
click at [798, 189] on input "Gen" at bounding box center [867, 201] width 358 height 55
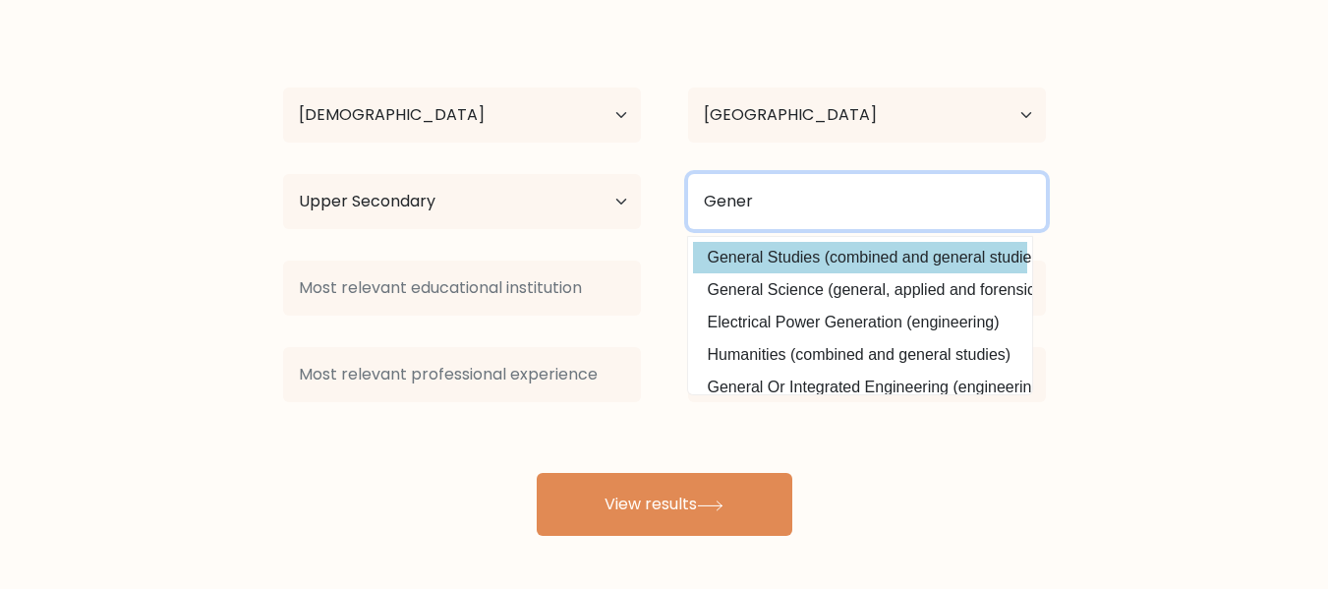
type input "Gener"
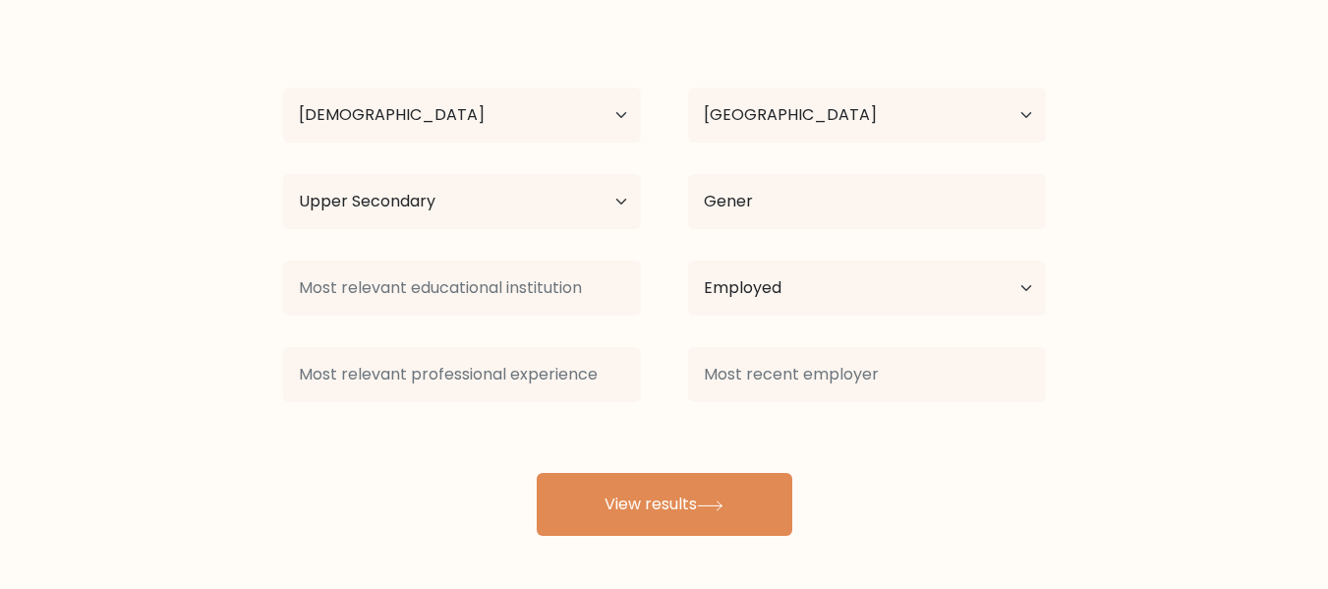
click at [803, 259] on div "Mandie McDanel Age Under 18 years old 18-24 years old 25-34 years old 35-44 yea…" at bounding box center [664, 276] width 787 height 519
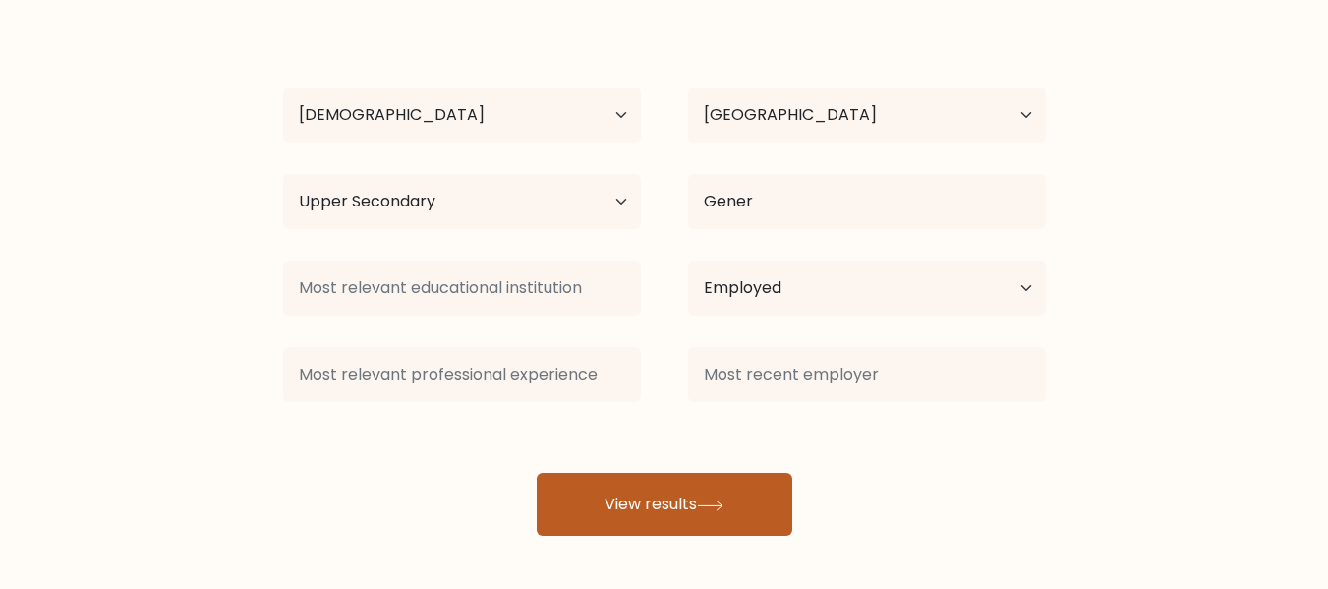
click at [701, 492] on button "View results" at bounding box center [665, 504] width 256 height 63
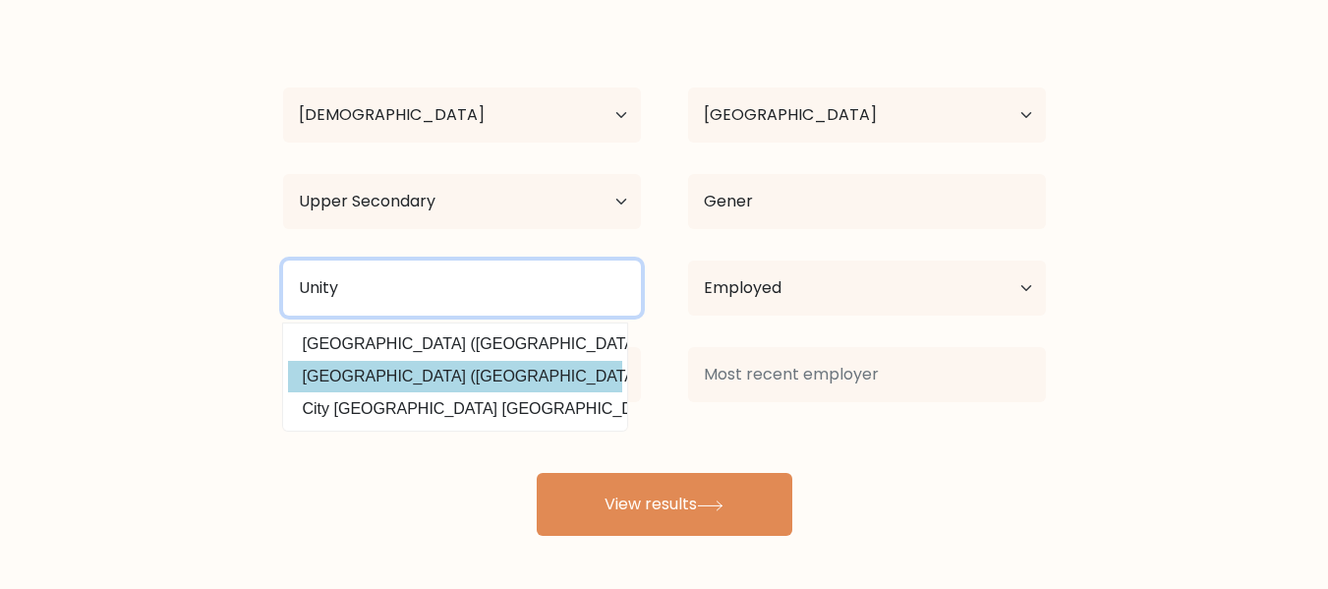
type input "Unity"
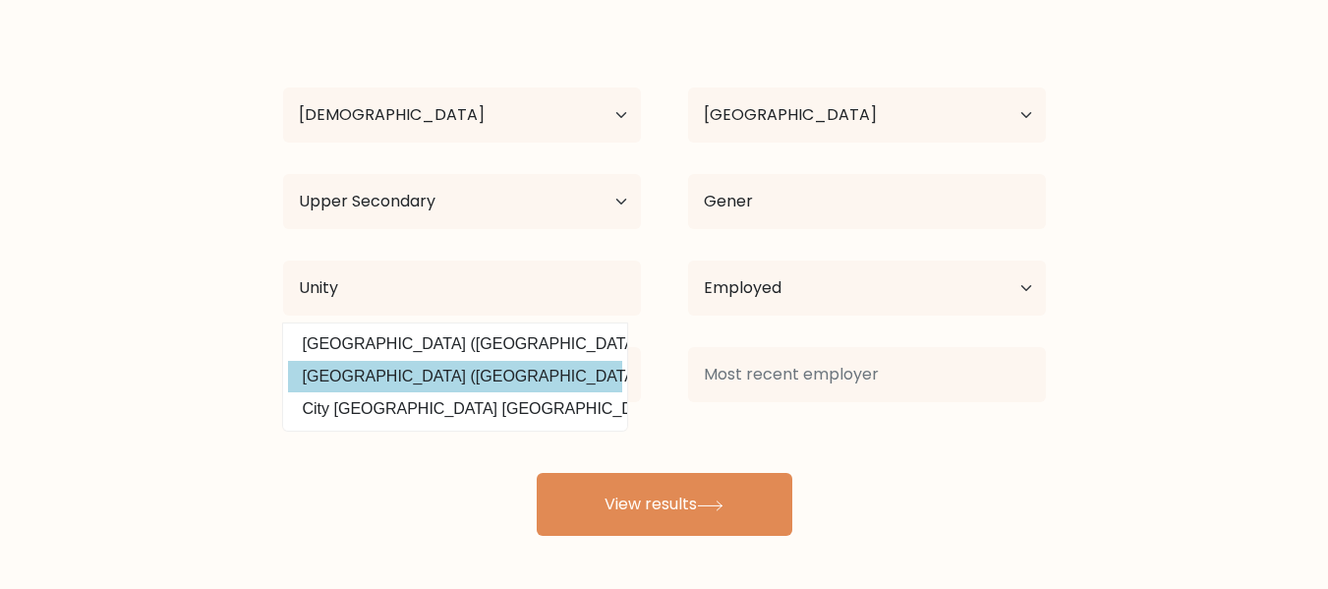
click at [492, 383] on div "Mandie McDanel Age Under 18 years old 18-24 years old 25-34 years old 35-44 yea…" at bounding box center [664, 276] width 787 height 519
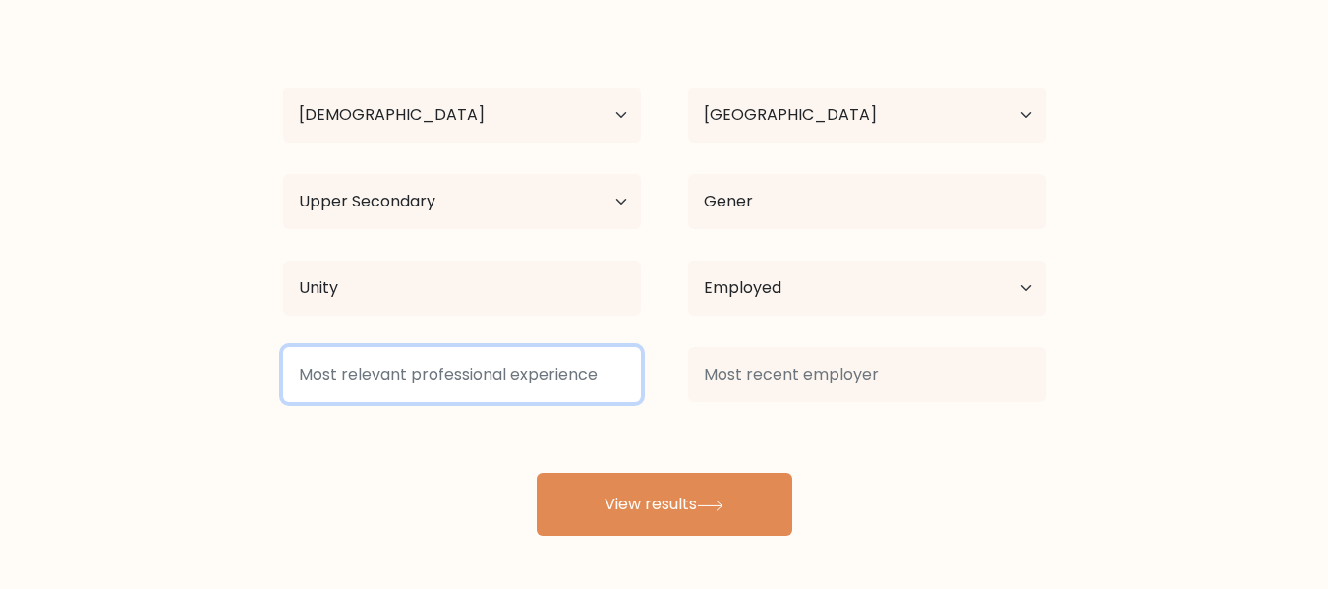
click at [491, 373] on input at bounding box center [462, 374] width 358 height 55
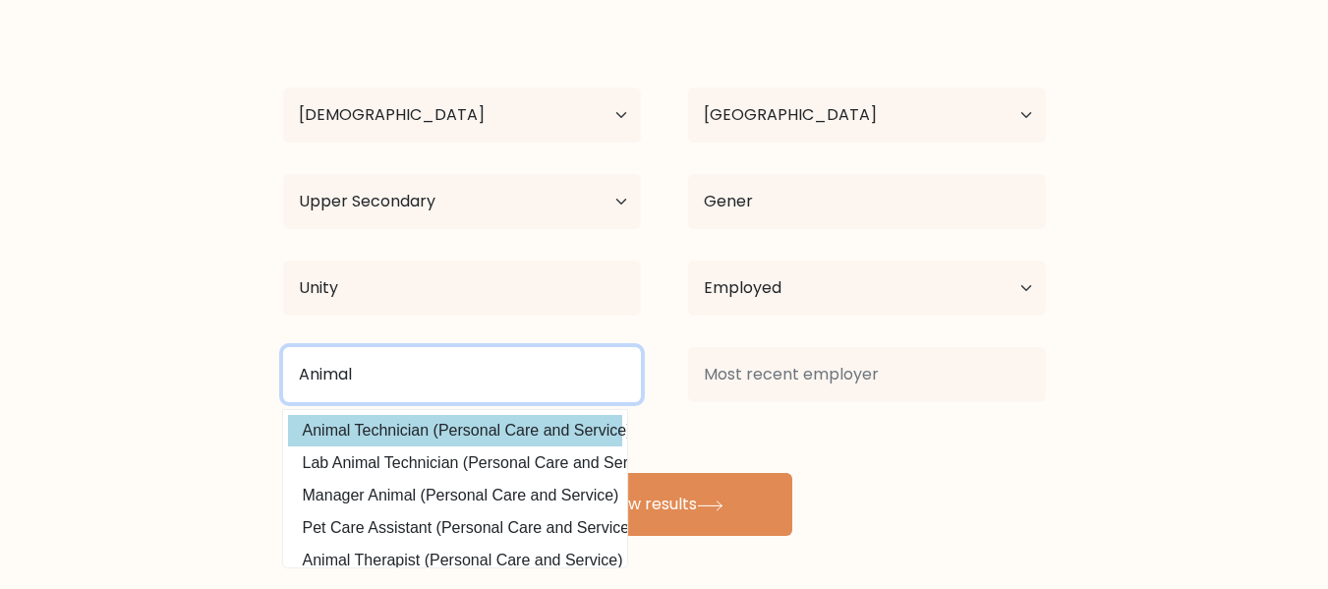
type input "Animal"
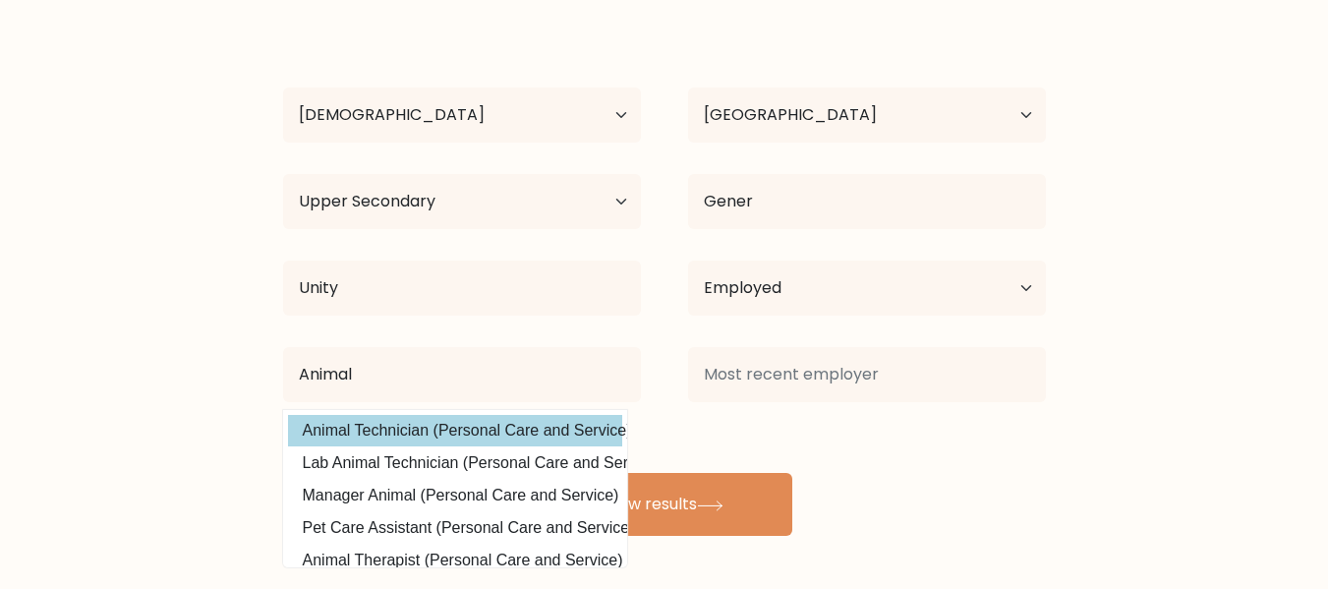
click at [488, 432] on div "Mandie McDanel Age Under 18 years old 18-24 years old 25-34 years old 35-44 yea…" at bounding box center [664, 276] width 787 height 519
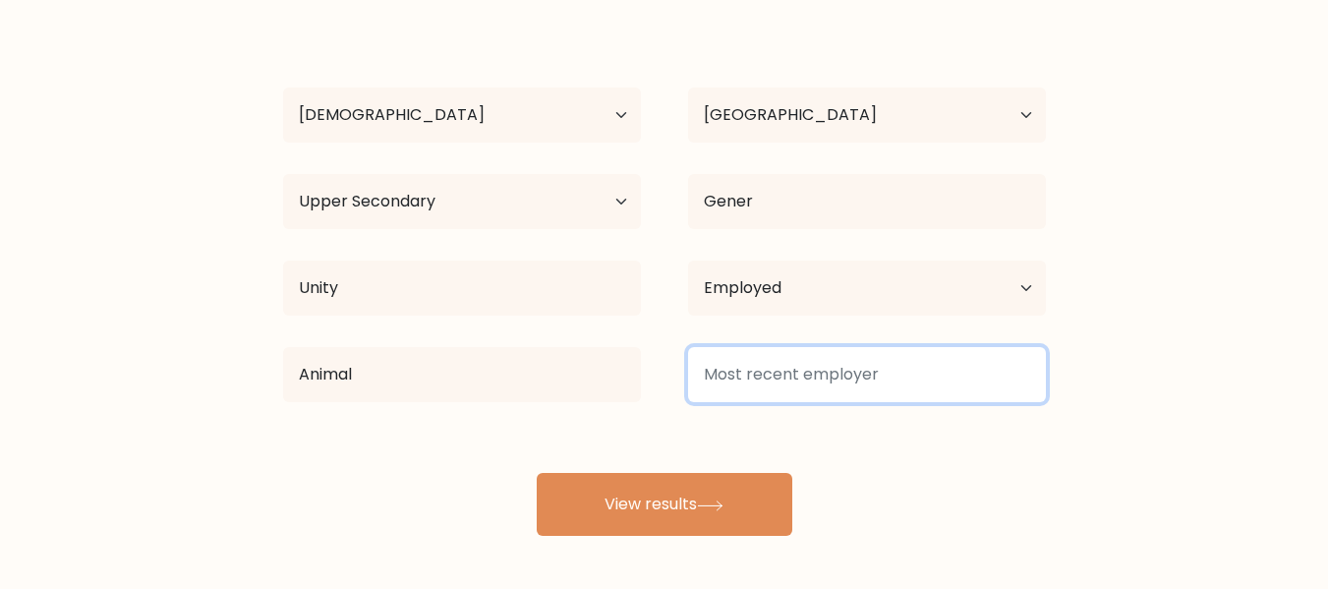
click at [825, 370] on input at bounding box center [867, 374] width 358 height 55
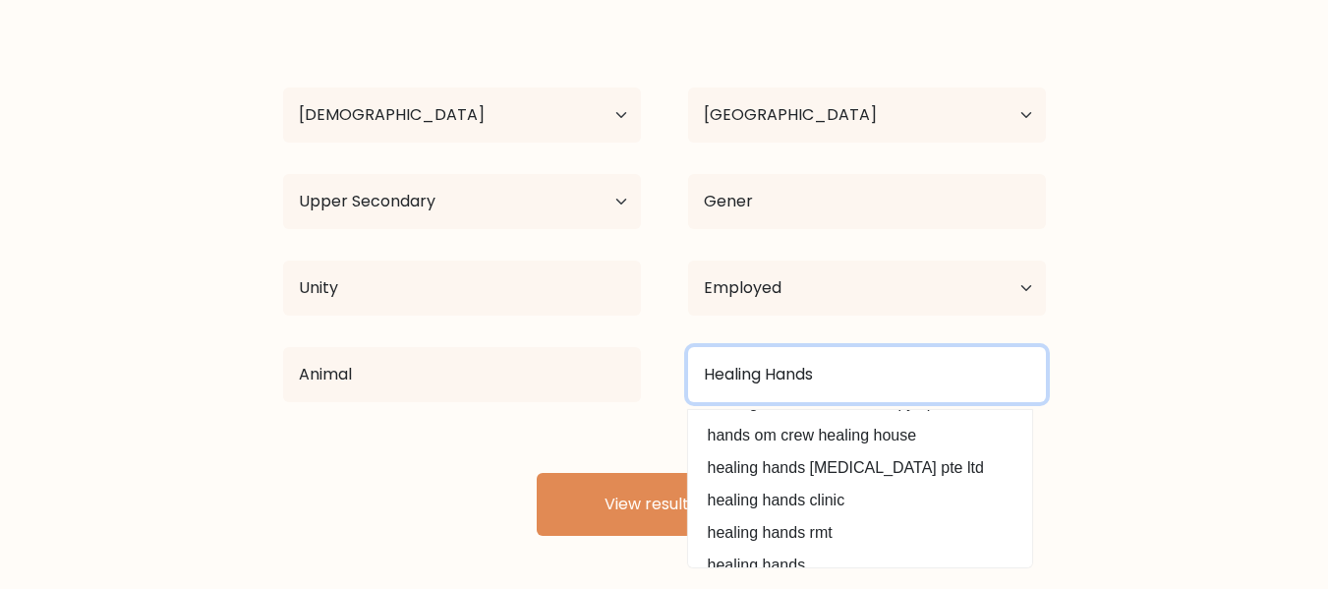
scroll to position [177, 0]
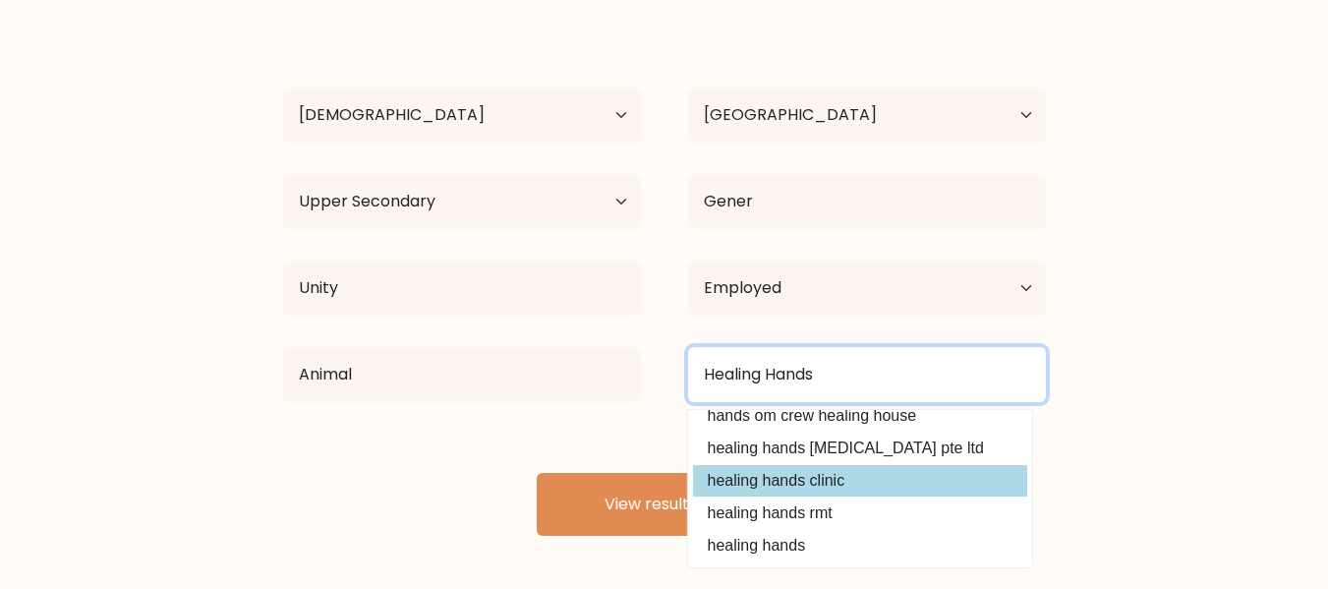
type input "Healing Hands"
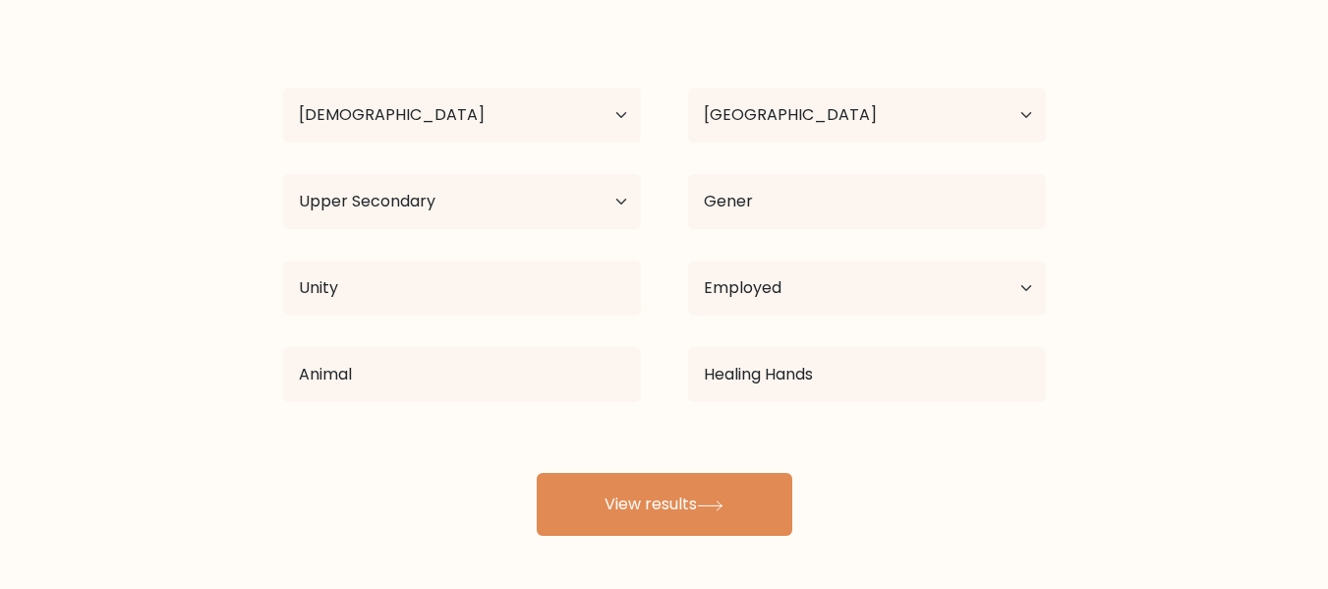
click at [778, 488] on div "Mandie McDanel Age Under 18 years old 18-24 years old 25-34 years old 35-44 yea…" at bounding box center [664, 276] width 787 height 519
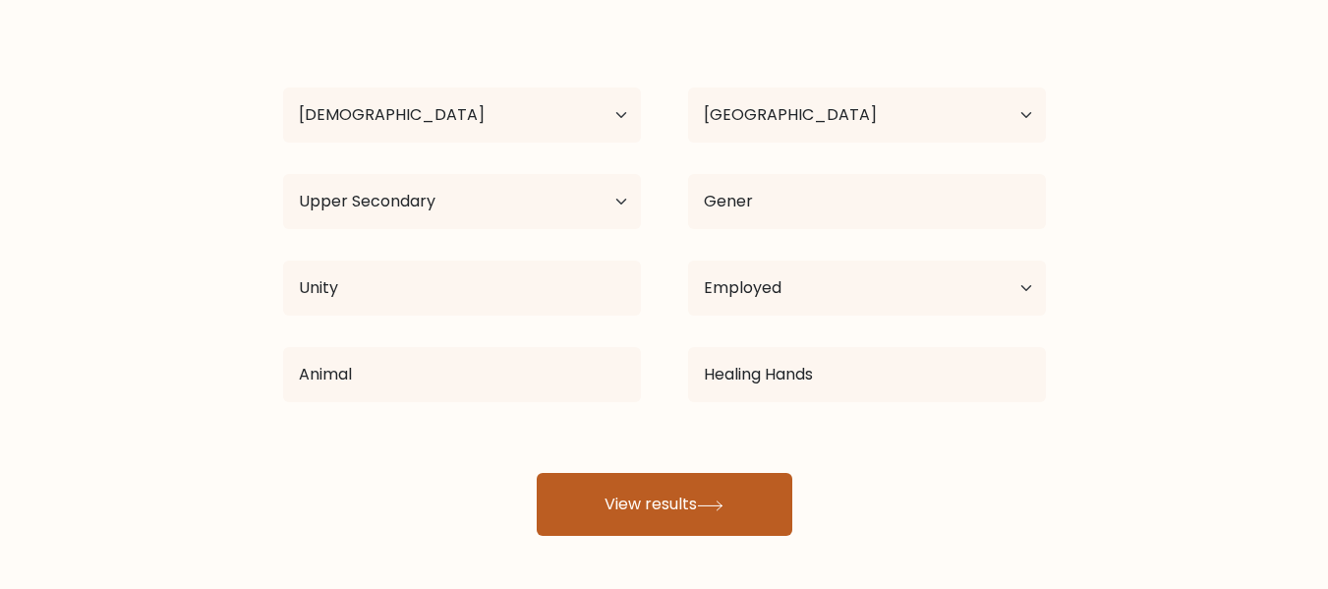
click at [706, 484] on button "View results" at bounding box center [665, 504] width 256 height 63
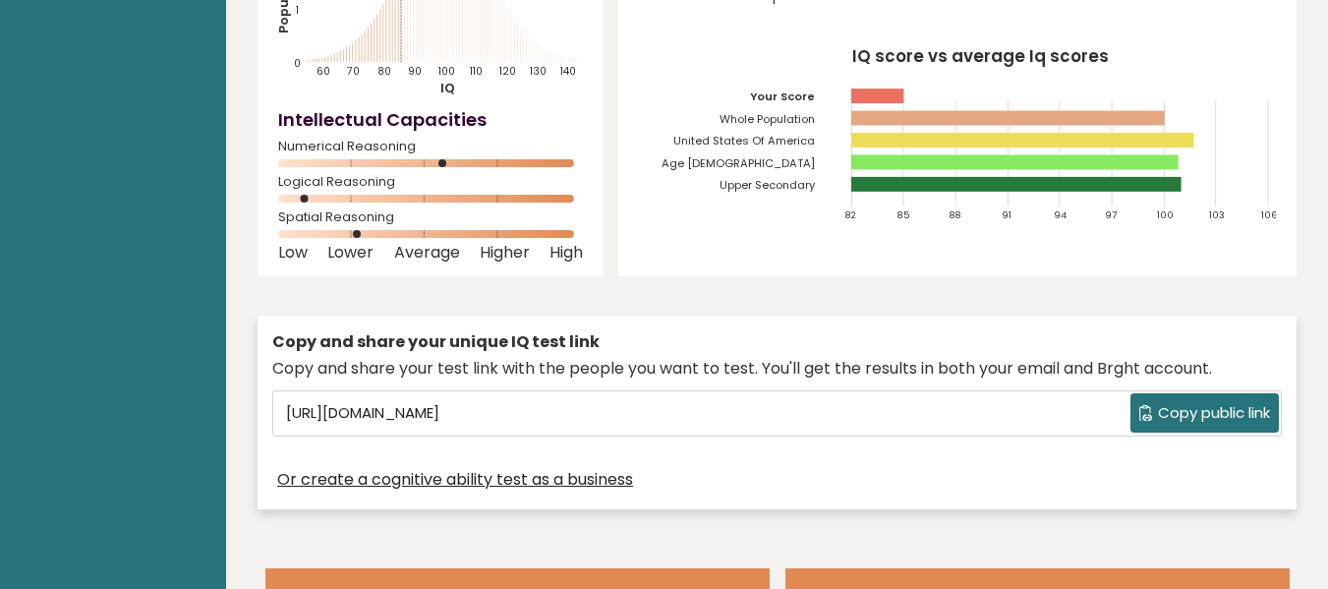
scroll to position [315, 0]
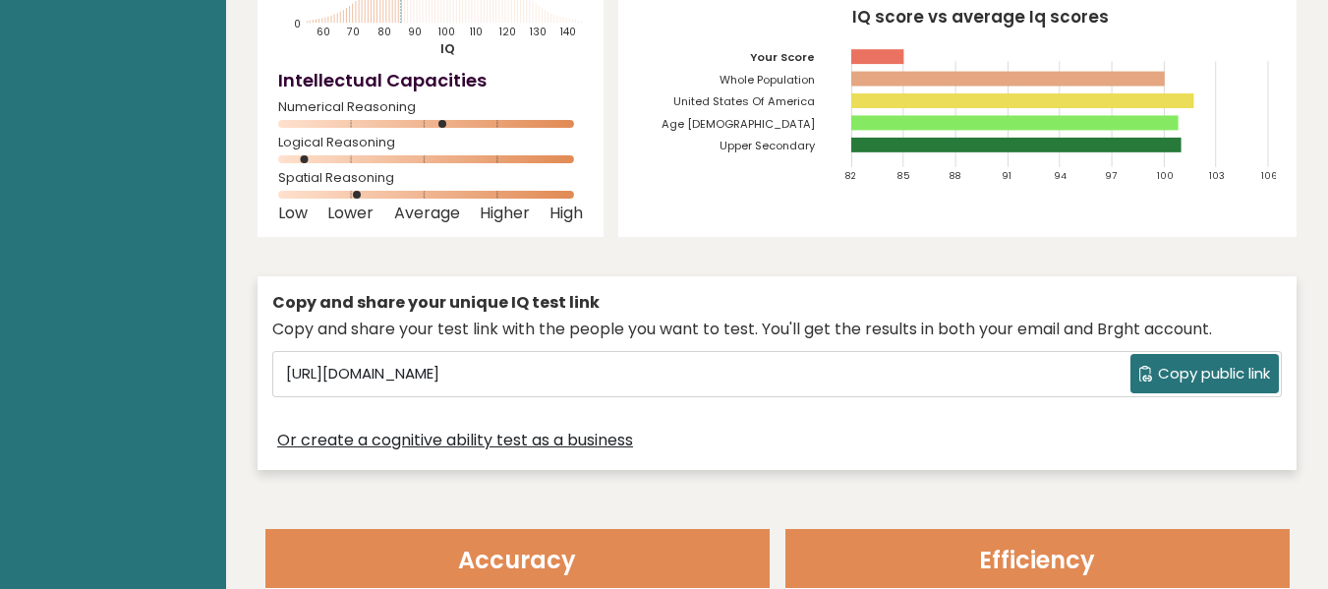
click at [1178, 375] on span "Copy public link" at bounding box center [1214, 374] width 112 height 23
